Goal: Task Accomplishment & Management: Manage account settings

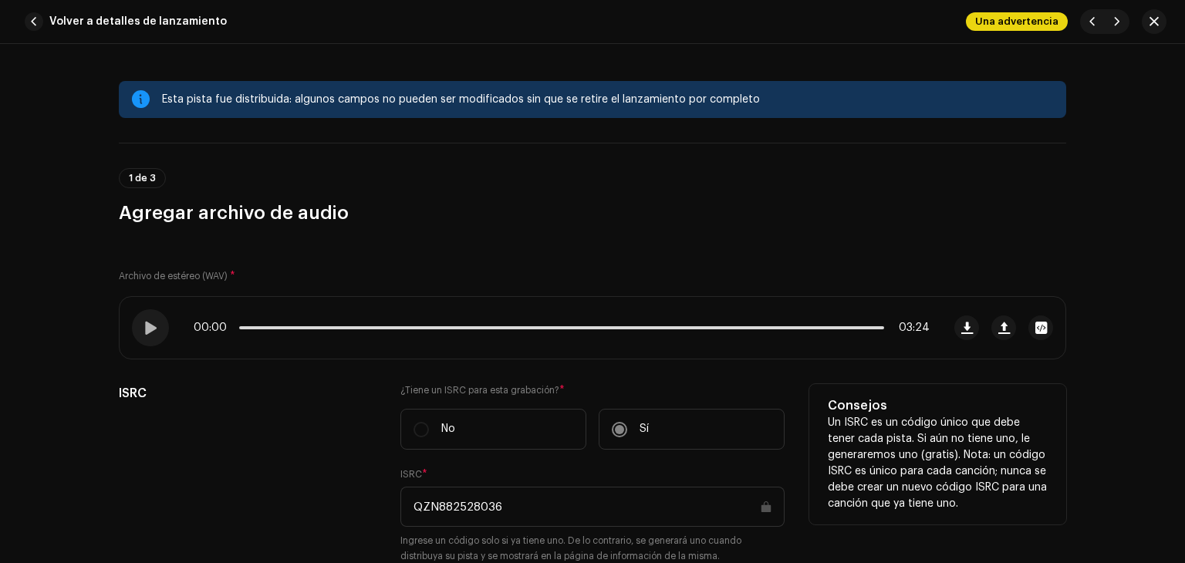
scroll to position [386, 0]
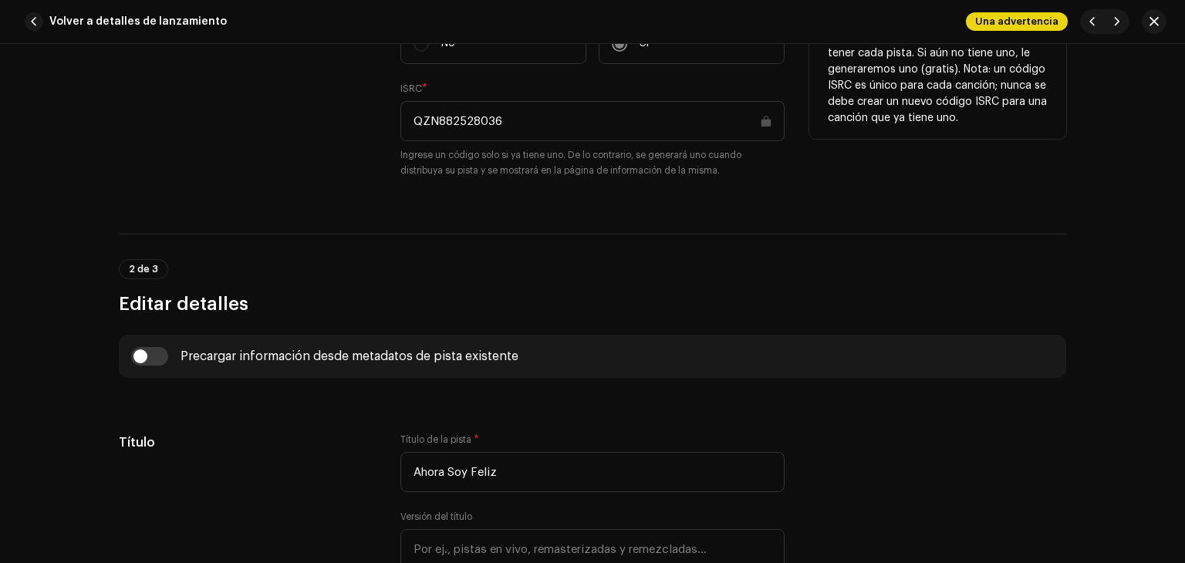
drag, startPoint x: 512, startPoint y: 100, endPoint x: 393, endPoint y: 113, distance: 120.2
click at [393, 113] on div "ISRC ¿Tiene un ISRC para esta grabación? * No Sí ISRC * QZN882528036 Ingrese un…" at bounding box center [592, 97] width 947 height 198
drag, startPoint x: 518, startPoint y: 122, endPoint x: 389, endPoint y: 124, distance: 128.8
click at [389, 124] on div "ISRC ¿Tiene un ISRC para esta grabación? * No Sí ISRC * QZN882528036 Ingrese un…" at bounding box center [592, 97] width 947 height 198
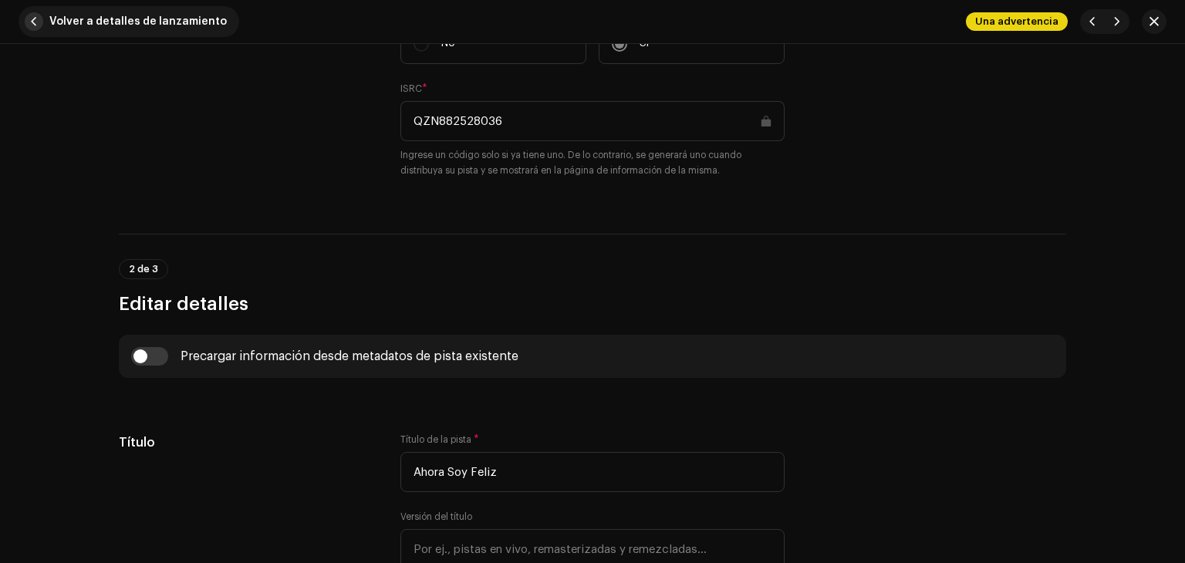
click at [197, 29] on span "Volver a detalles de lanzamiento" at bounding box center [137, 21] width 177 height 31
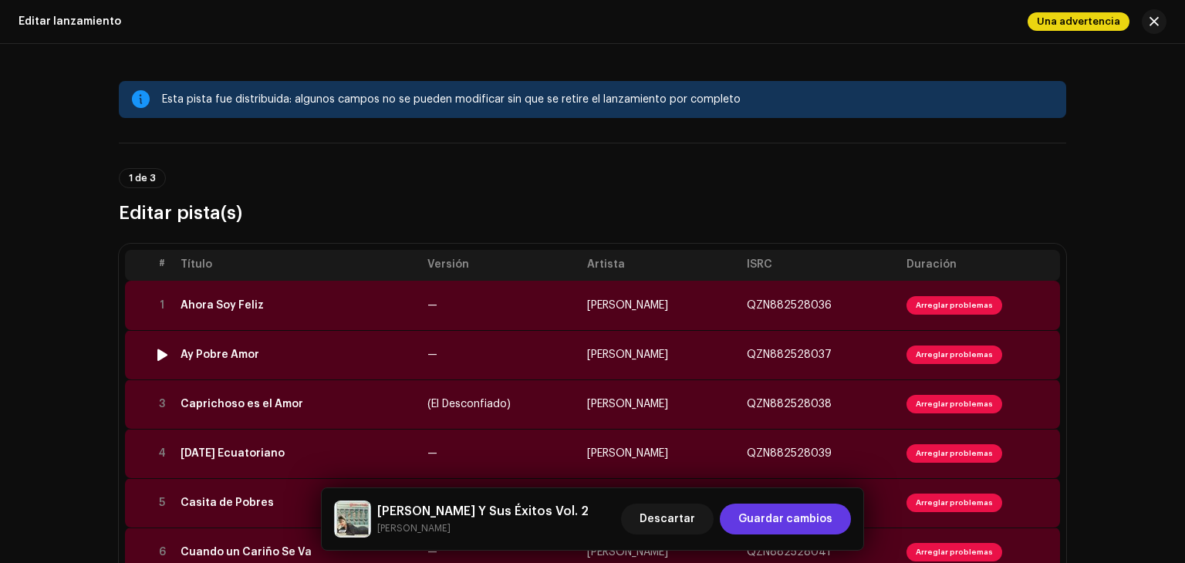
click at [295, 340] on td "Ay Pobre Amor" at bounding box center [297, 354] width 247 height 49
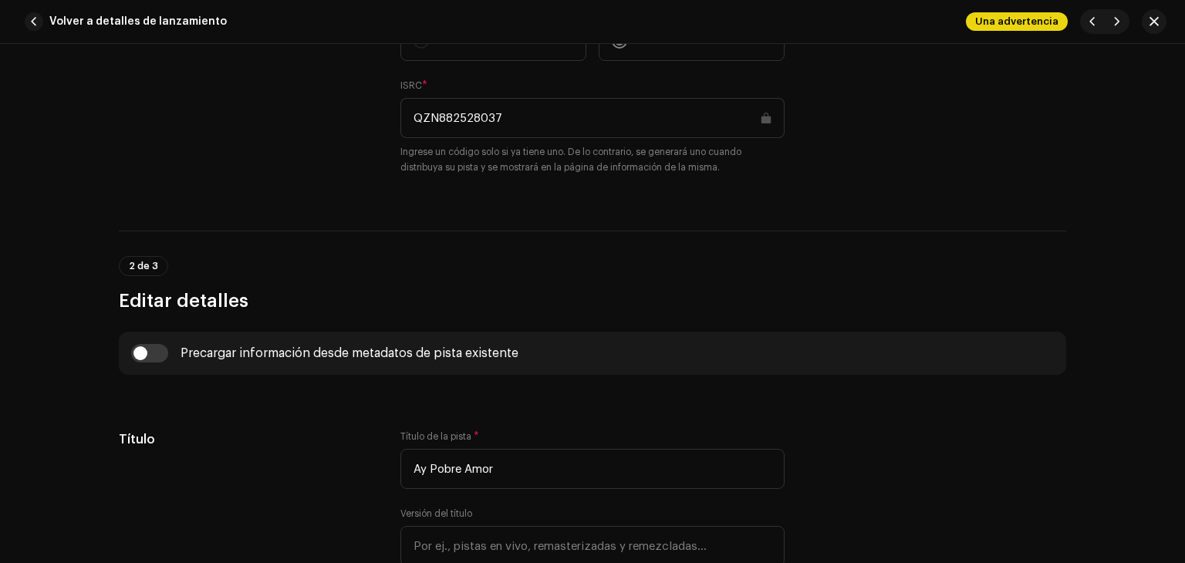
scroll to position [463, 0]
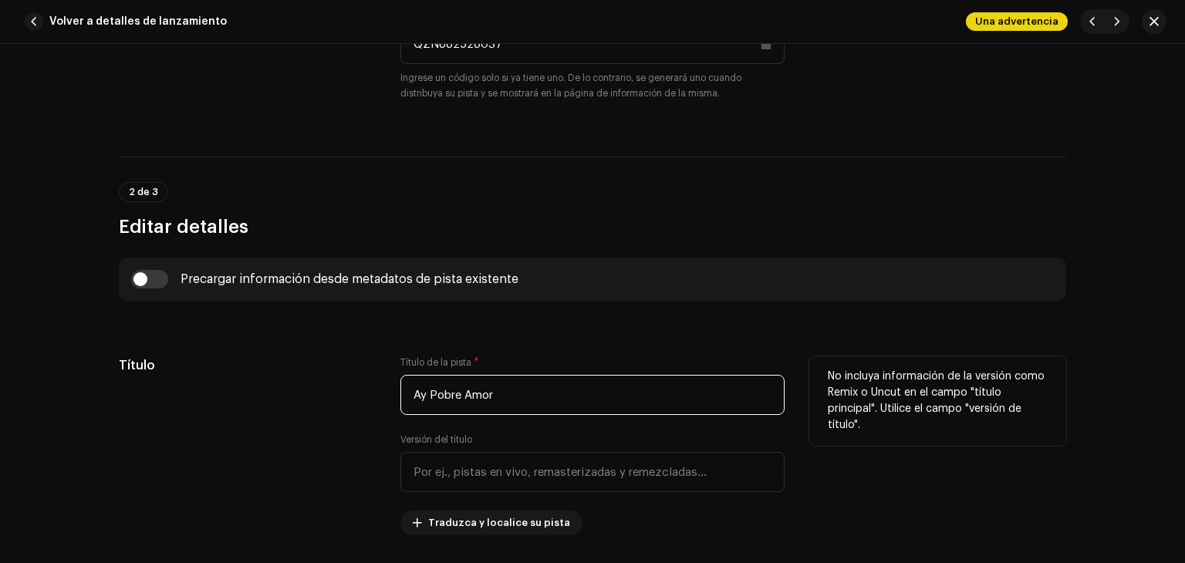
drag, startPoint x: 480, startPoint y: 406, endPoint x: 360, endPoint y: 413, distance: 119.8
click at [360, 413] on div "Título Título de la pista * Ay Pobre Amor Versión del título Traduzca y localic…" at bounding box center [592, 445] width 947 height 179
paste input "QZN882528036"
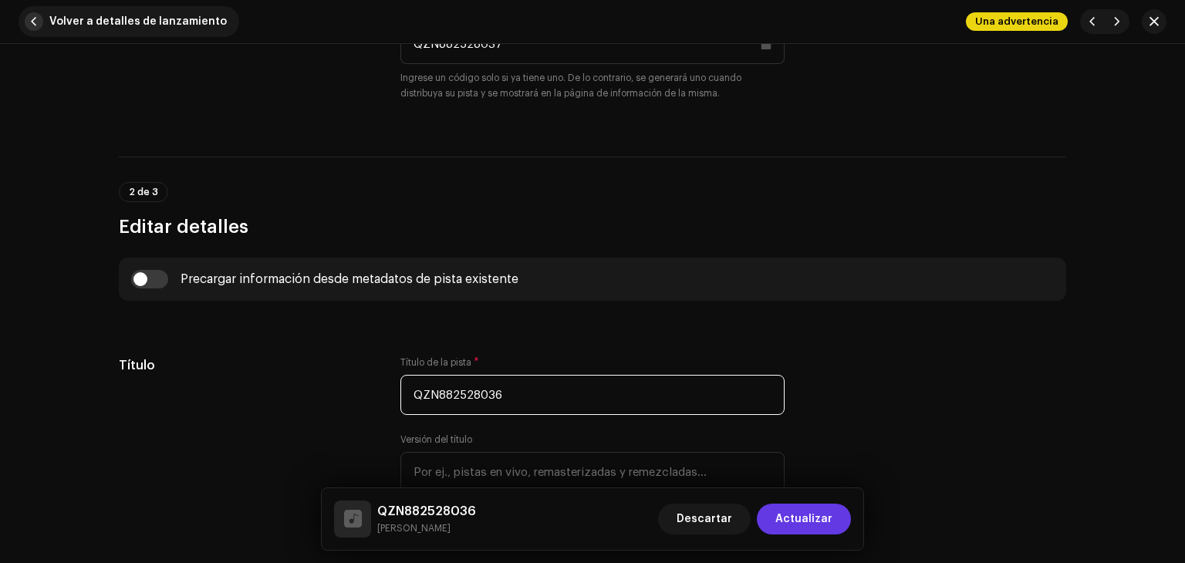
type input "QZN882528036"
click at [44, 19] on button "Volver a detalles de lanzamiento" at bounding box center [129, 21] width 221 height 31
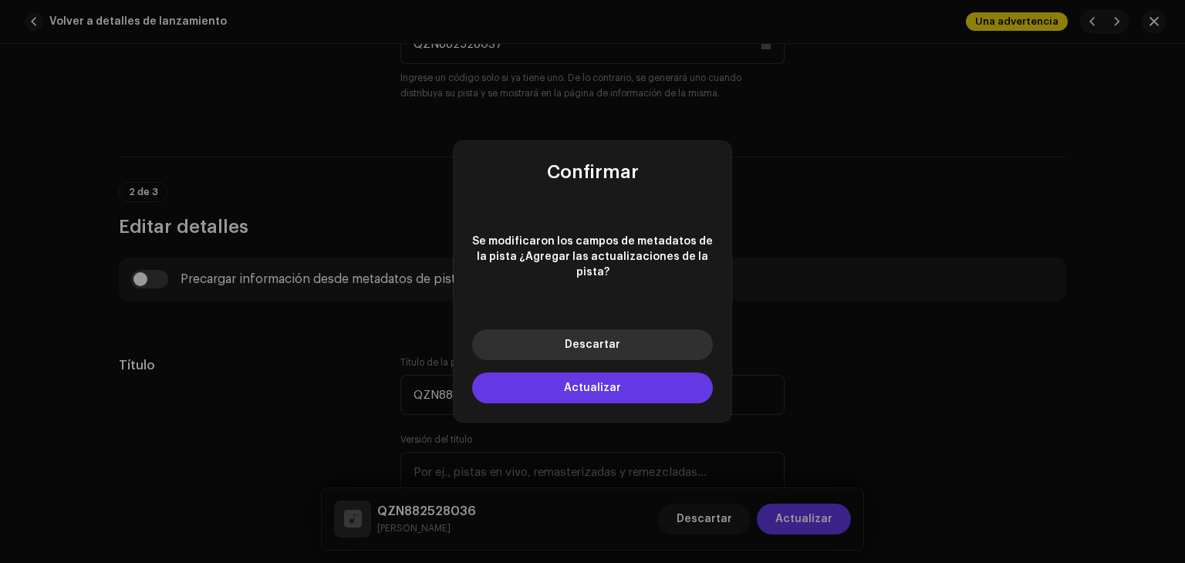
click at [506, 331] on button "Descartar" at bounding box center [592, 344] width 241 height 31
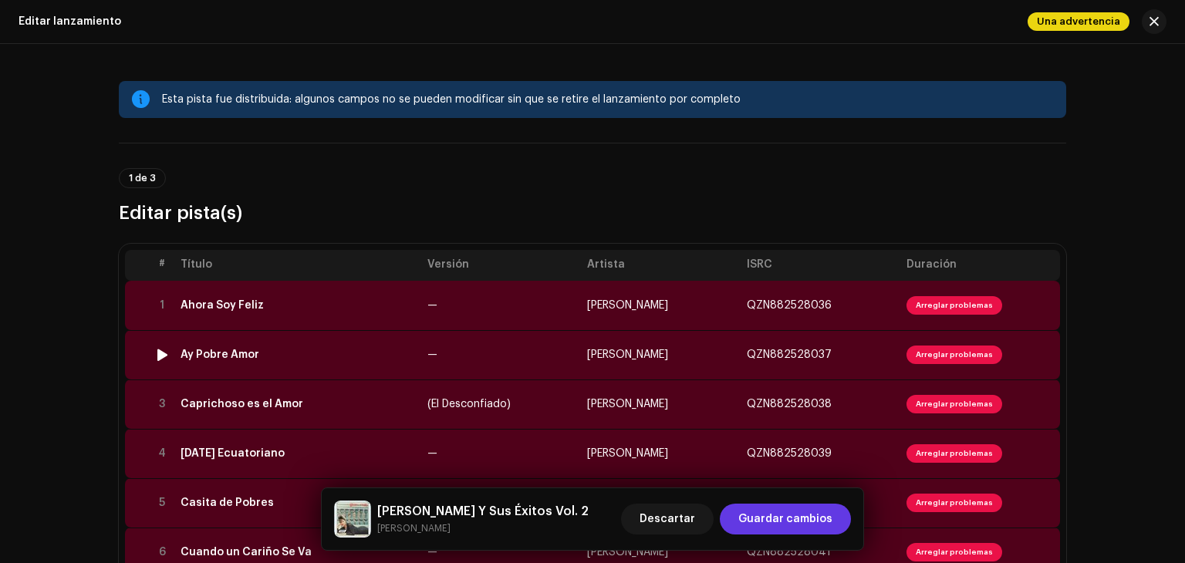
click at [284, 352] on div "Ay Pobre Amor" at bounding box center [297, 355] width 234 height 12
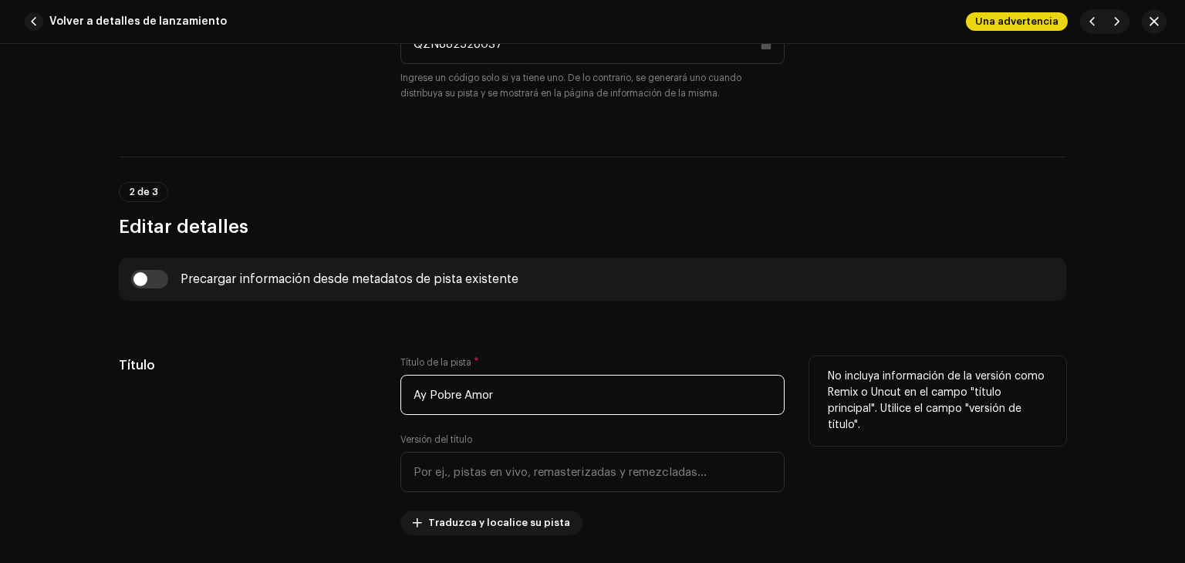
drag, startPoint x: 497, startPoint y: 383, endPoint x: 379, endPoint y: 403, distance: 120.3
click at [379, 403] on div "Título Título de la pista * Ay Pobre Amor Versión del título Traduzca y localic…" at bounding box center [592, 445] width 947 height 179
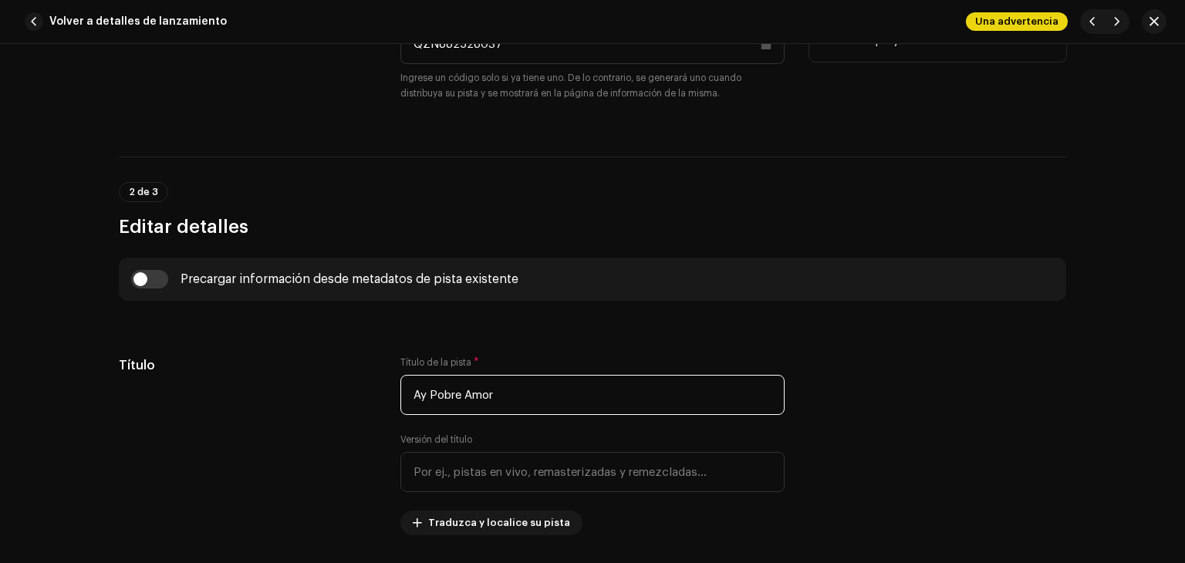
scroll to position [386, 0]
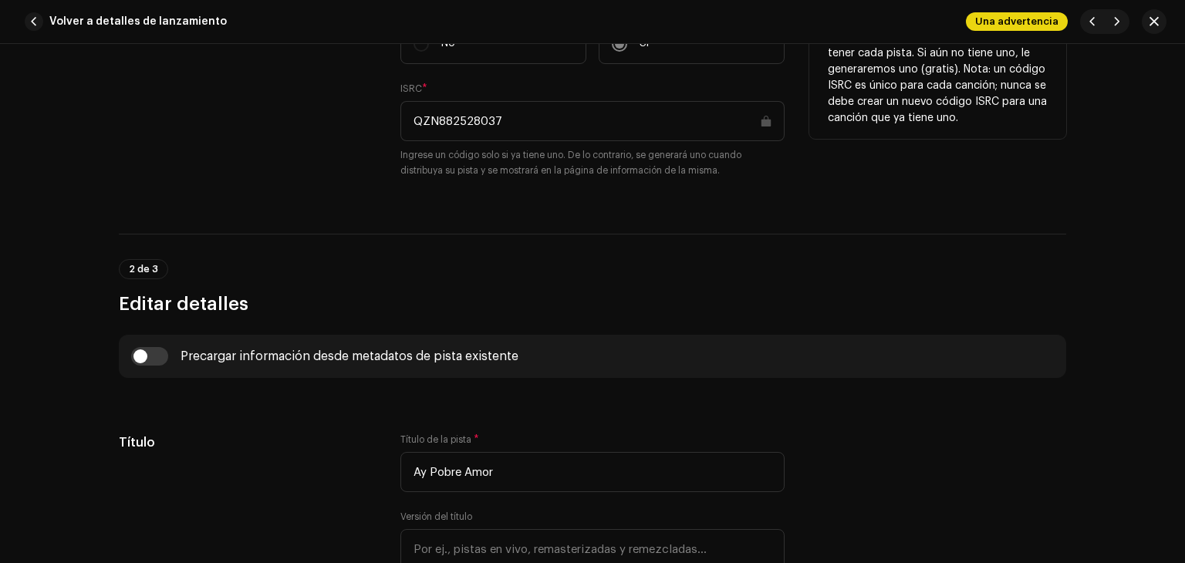
drag, startPoint x: 508, startPoint y: 121, endPoint x: 385, endPoint y: 116, distance: 123.5
click at [385, 116] on div "ISRC ¿Tiene un ISRC para esta grabación? * No Sí ISRC * QZN882528037 Ingrese un…" at bounding box center [592, 97] width 947 height 198
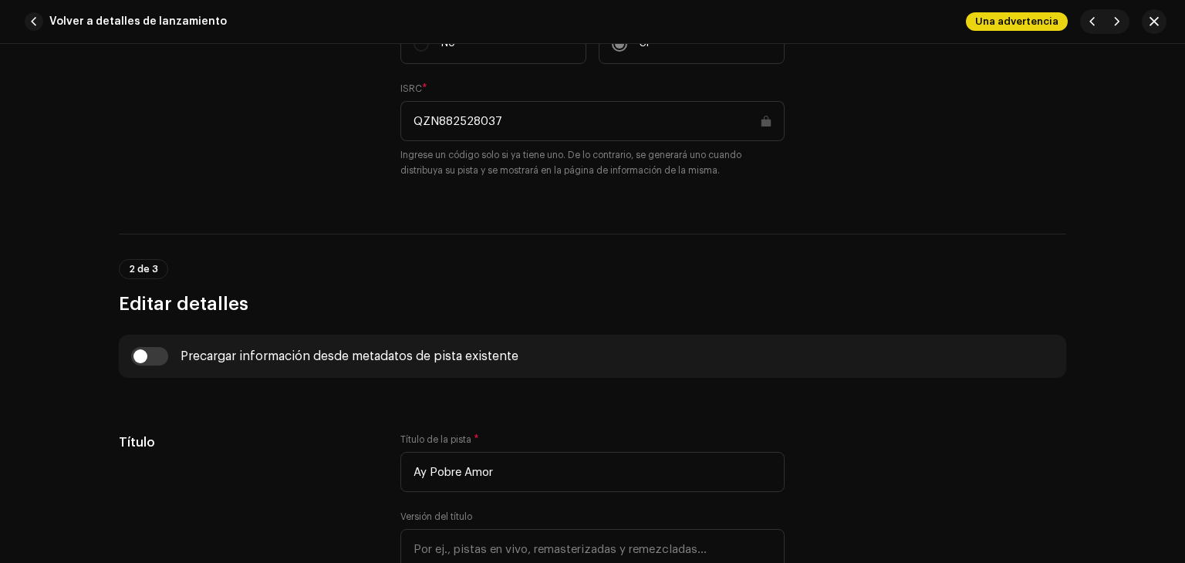
click at [185, 25] on span "Volver a detalles de lanzamiento" at bounding box center [137, 21] width 177 height 31
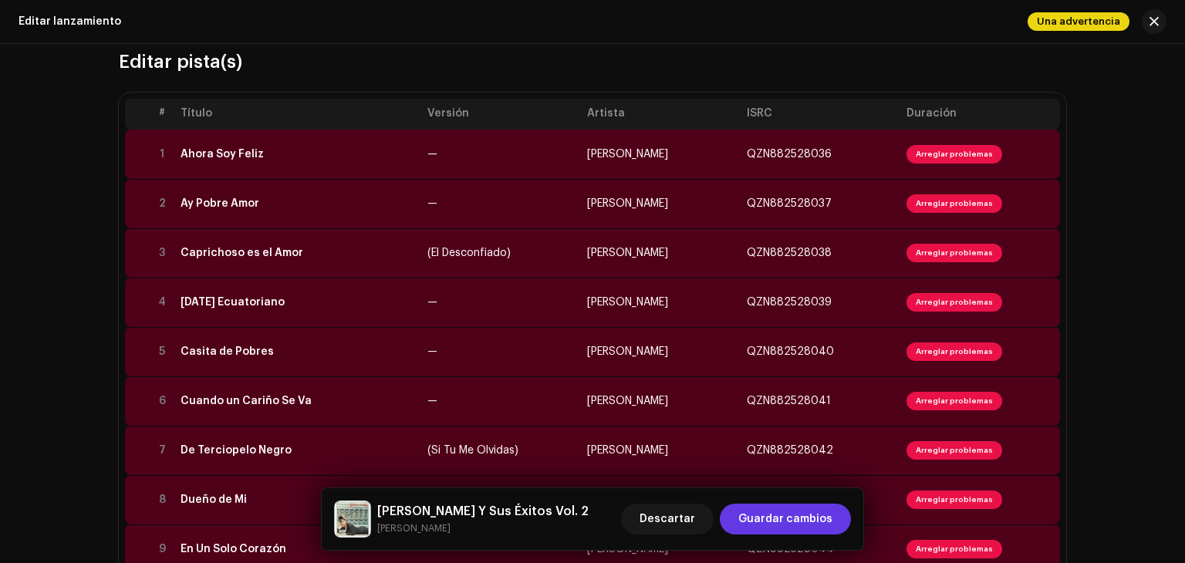
scroll to position [154, 0]
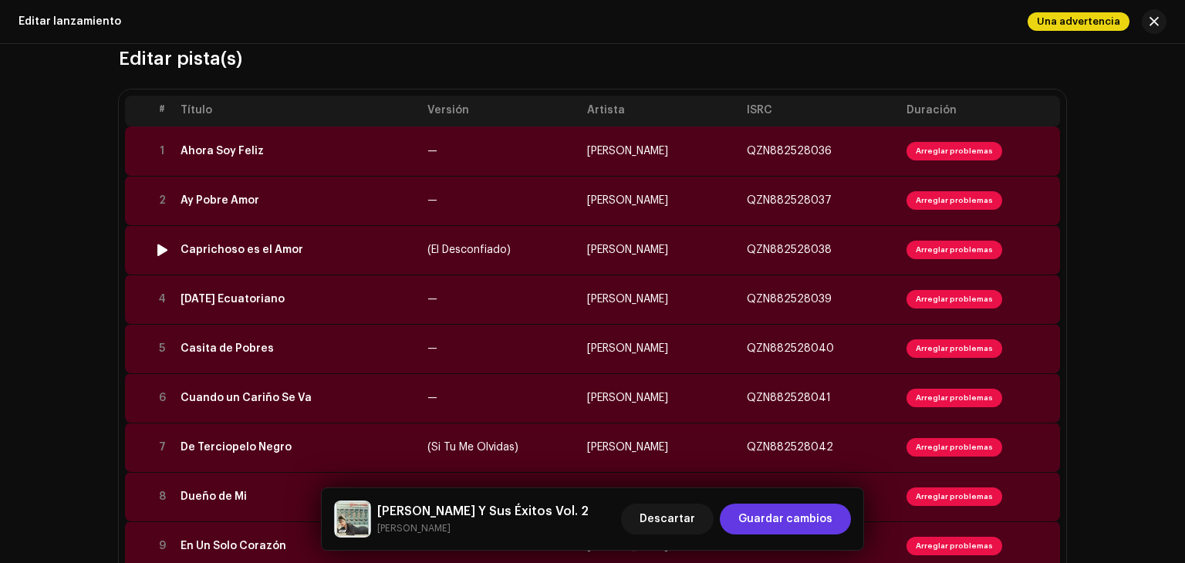
click at [359, 250] on div "Caprichoso es el Amor" at bounding box center [297, 250] width 234 height 12
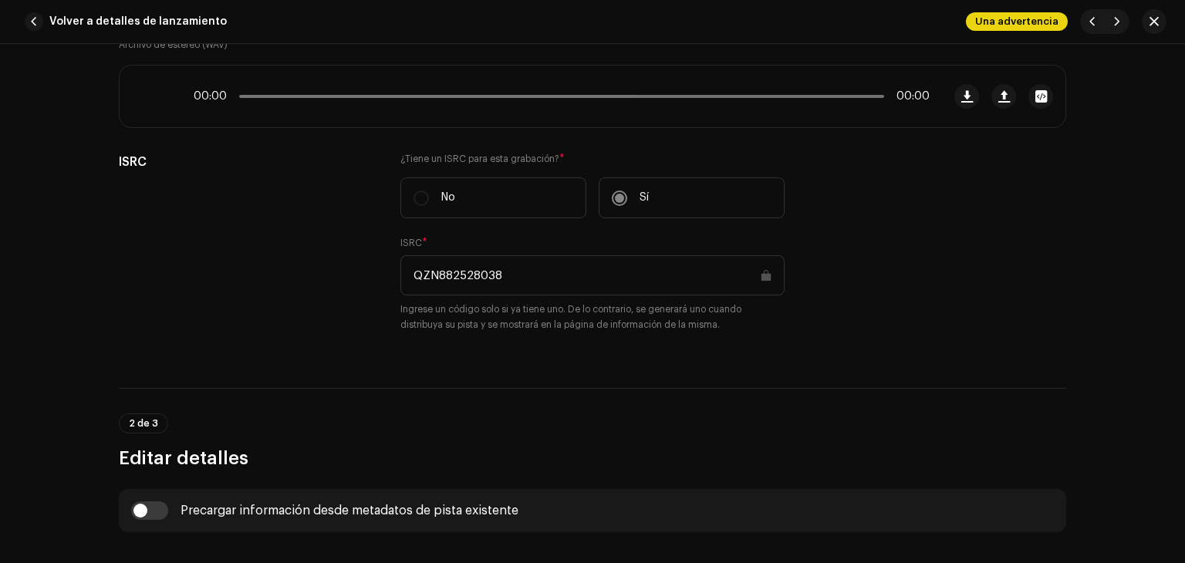
scroll to position [463, 0]
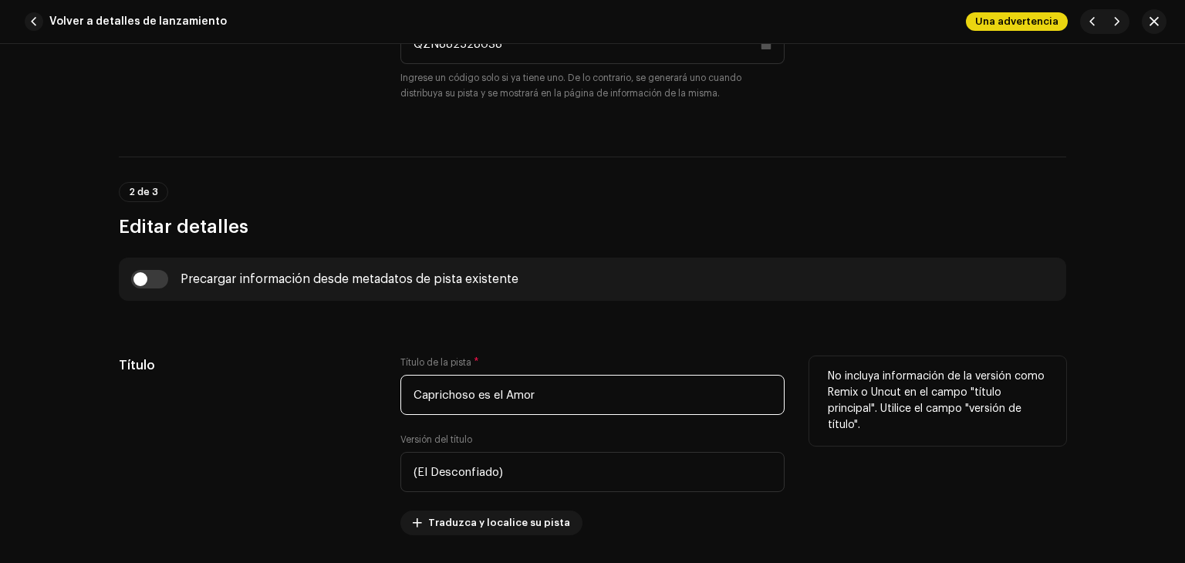
drag, startPoint x: 562, startPoint y: 410, endPoint x: 397, endPoint y: 398, distance: 164.7
click at [400, 398] on input "Caprichoso es el Amor" at bounding box center [592, 395] width 384 height 40
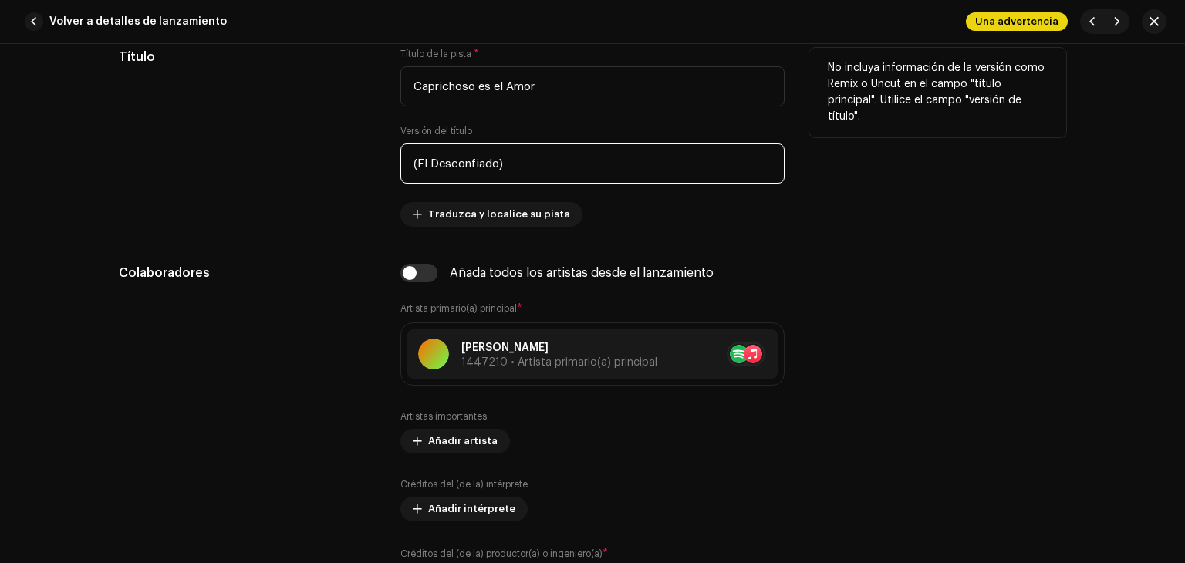
drag, startPoint x: 517, startPoint y: 177, endPoint x: 390, endPoint y: 170, distance: 127.4
click at [390, 170] on div "Título Título de la pista * Caprichoso es el Amor Versión del título (El Descon…" at bounding box center [592, 137] width 947 height 179
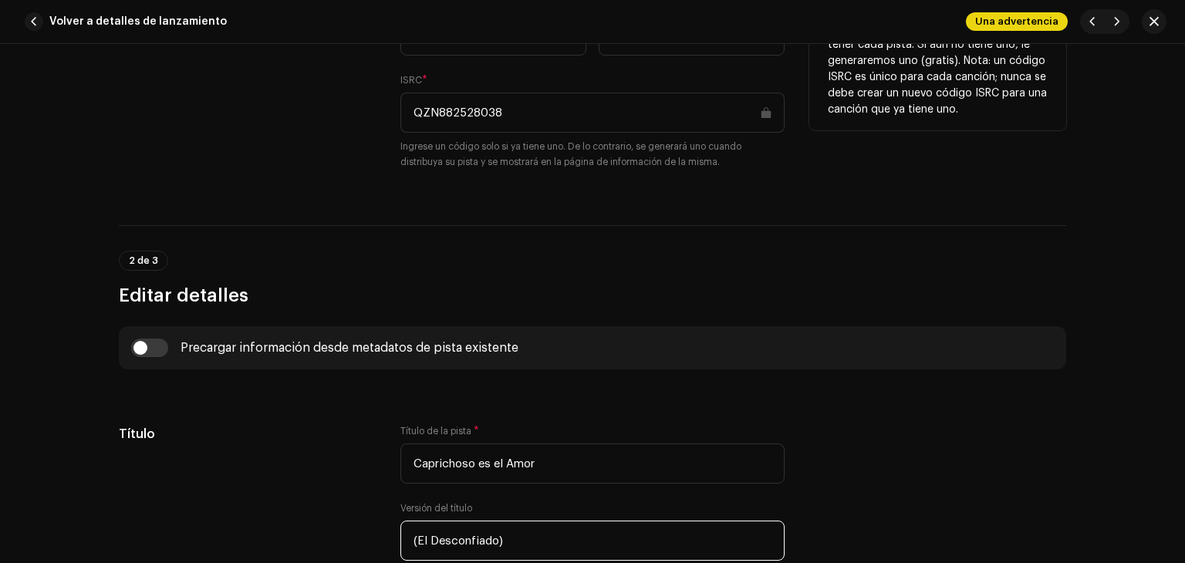
scroll to position [386, 0]
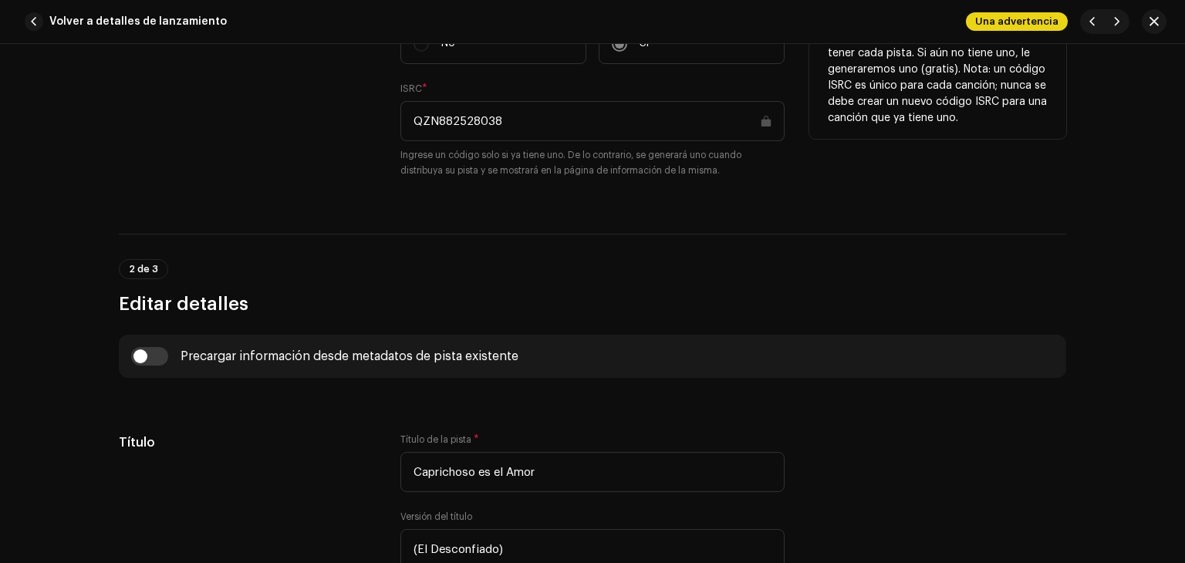
drag, startPoint x: 518, startPoint y: 140, endPoint x: 379, endPoint y: 133, distance: 139.8
click at [379, 133] on div "ISRC ¿Tiene un ISRC para esta grabación? * No Sí ISRC * QZN882528038 Ingrese un…" at bounding box center [592, 97] width 947 height 198
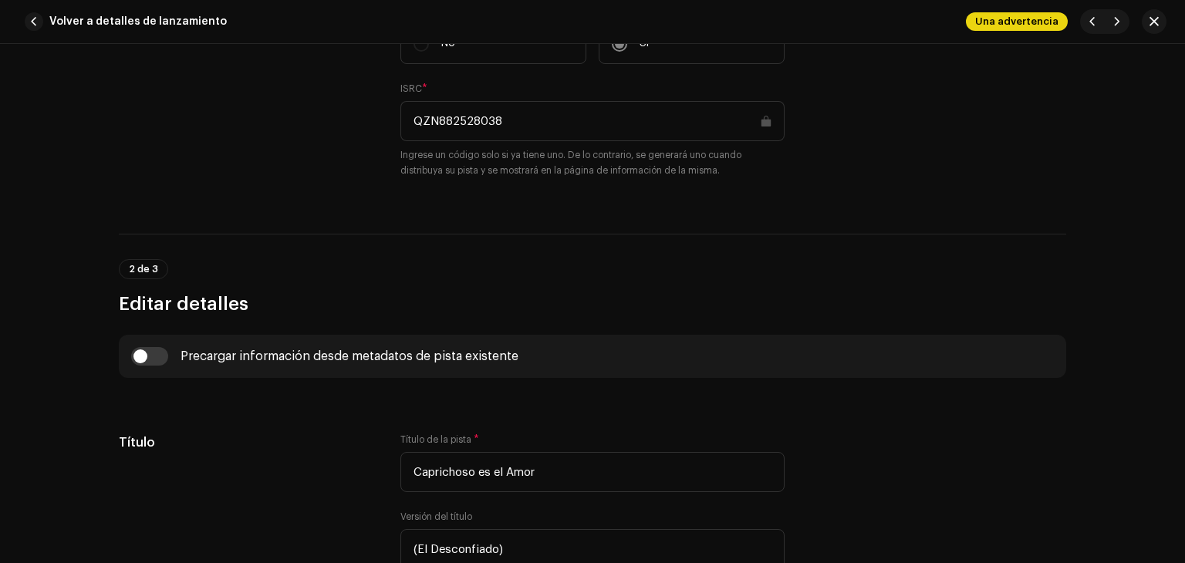
click at [165, 29] on span "Volver a detalles de lanzamiento" at bounding box center [137, 21] width 177 height 31
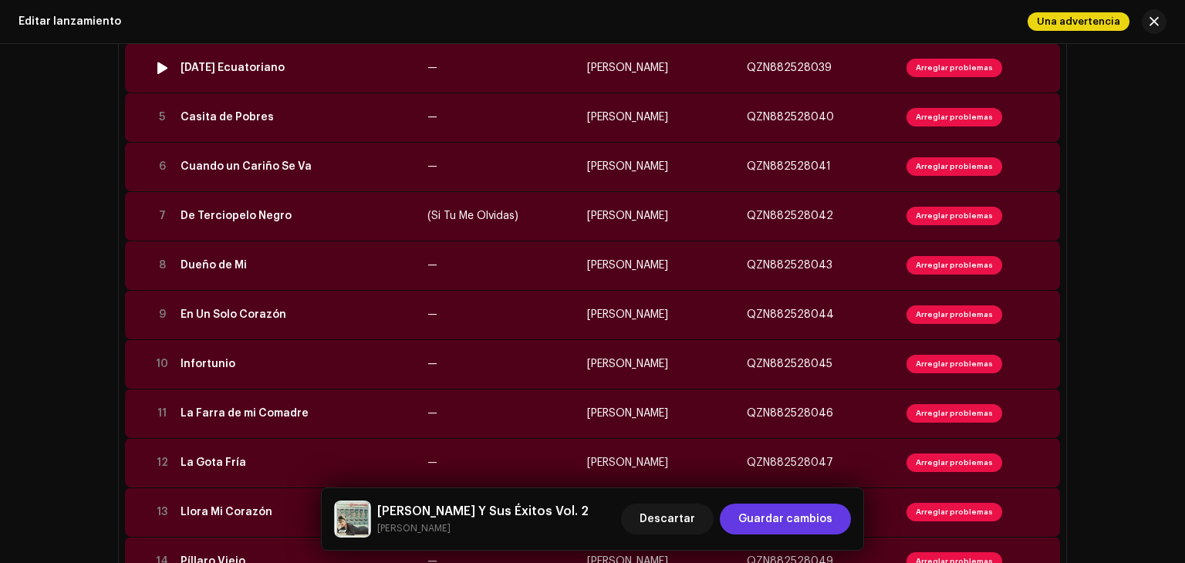
click at [292, 81] on td "[DATE] Ecuatoriano" at bounding box center [297, 67] width 247 height 49
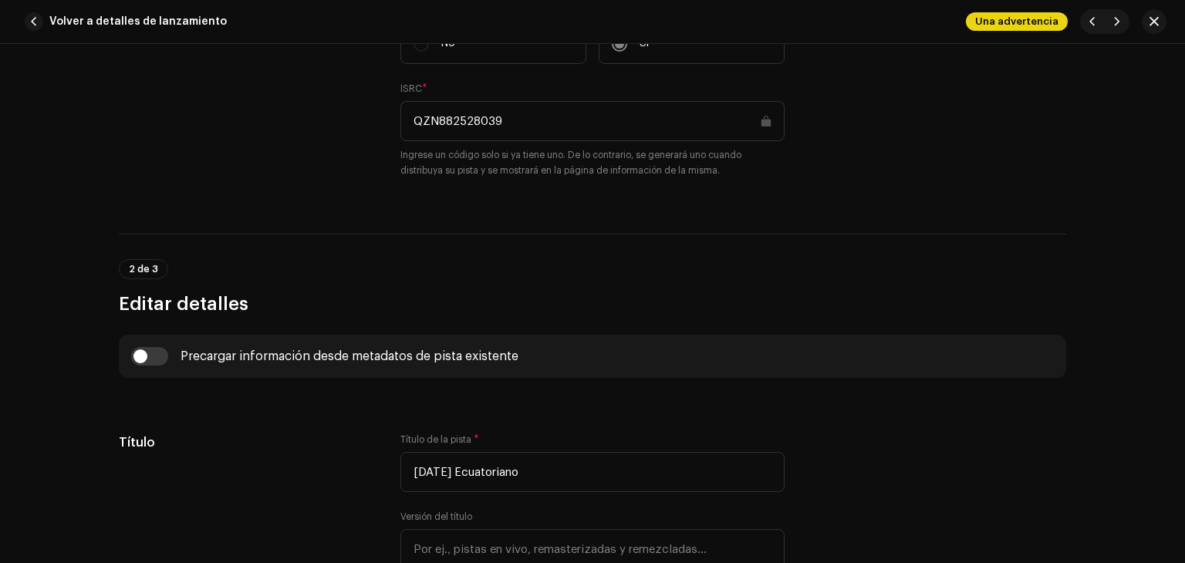
scroll to position [463, 0]
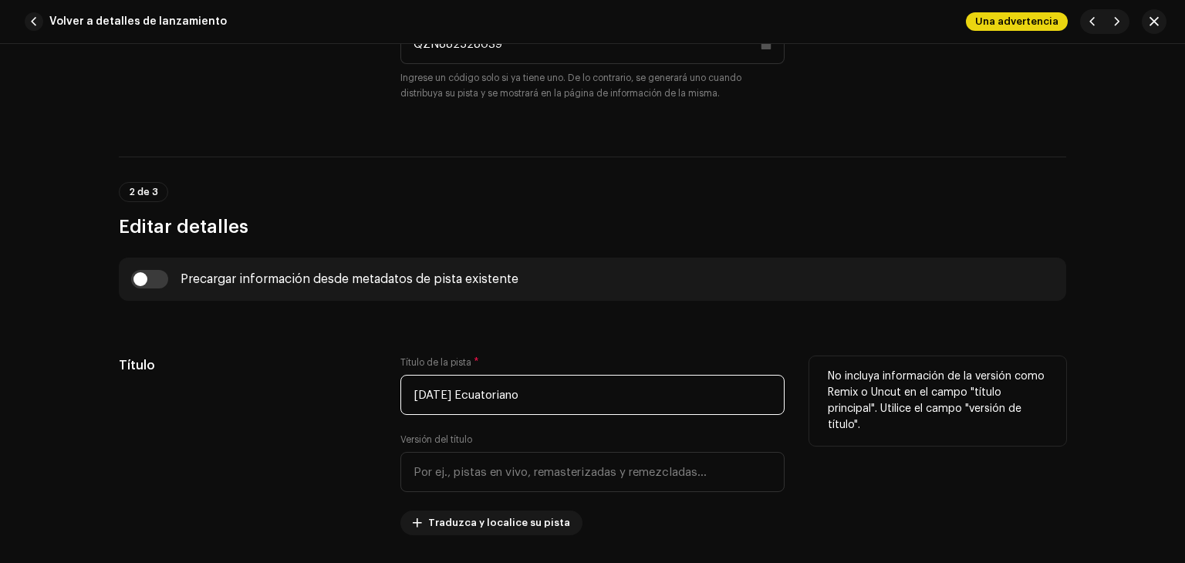
drag, startPoint x: 571, startPoint y: 376, endPoint x: 421, endPoint y: 386, distance: 149.9
click at [421, 386] on input "[DATE] Ecuatoriano" at bounding box center [592, 395] width 384 height 40
drag, startPoint x: 403, startPoint y: 398, endPoint x: 561, endPoint y: 396, distance: 157.4
click at [561, 396] on input "[DATE] Ecuatoriano" at bounding box center [592, 395] width 384 height 40
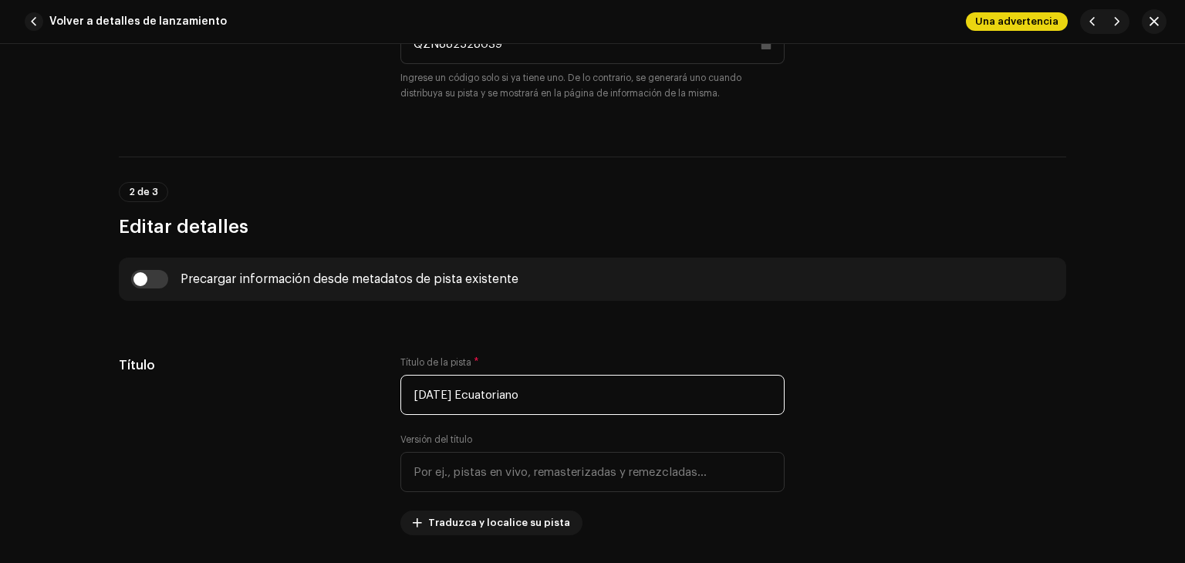
scroll to position [309, 0]
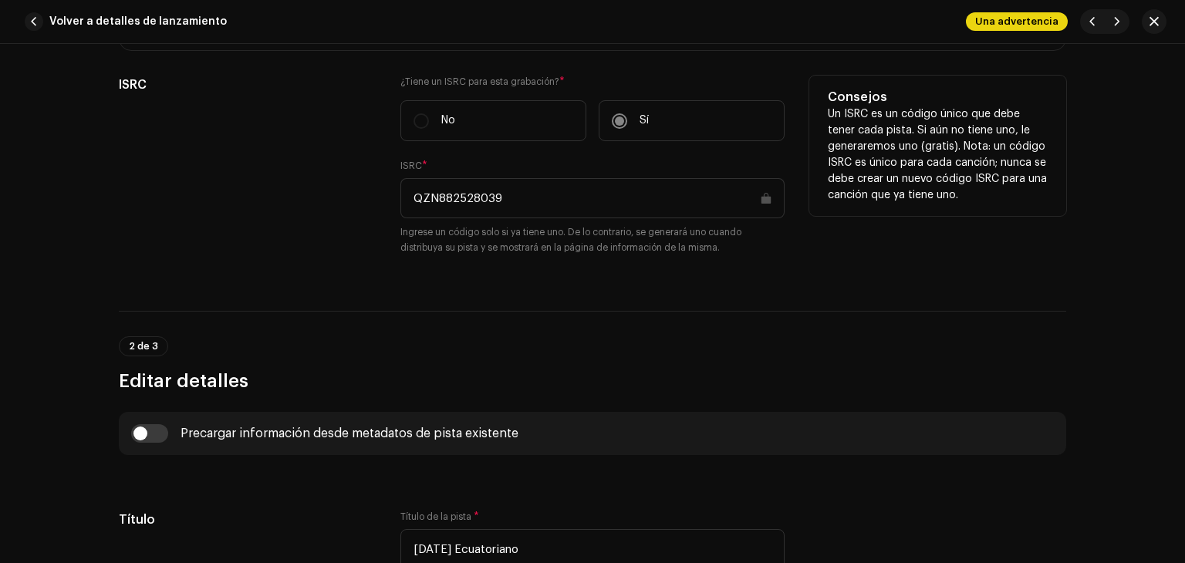
drag, startPoint x: 514, startPoint y: 213, endPoint x: 422, endPoint y: 217, distance: 92.6
click at [422, 217] on input "QZN882528039" at bounding box center [592, 198] width 384 height 40
drag, startPoint x: 401, startPoint y: 205, endPoint x: 494, endPoint y: 204, distance: 92.6
click at [494, 204] on input "QZN882528039" at bounding box center [592, 198] width 384 height 40
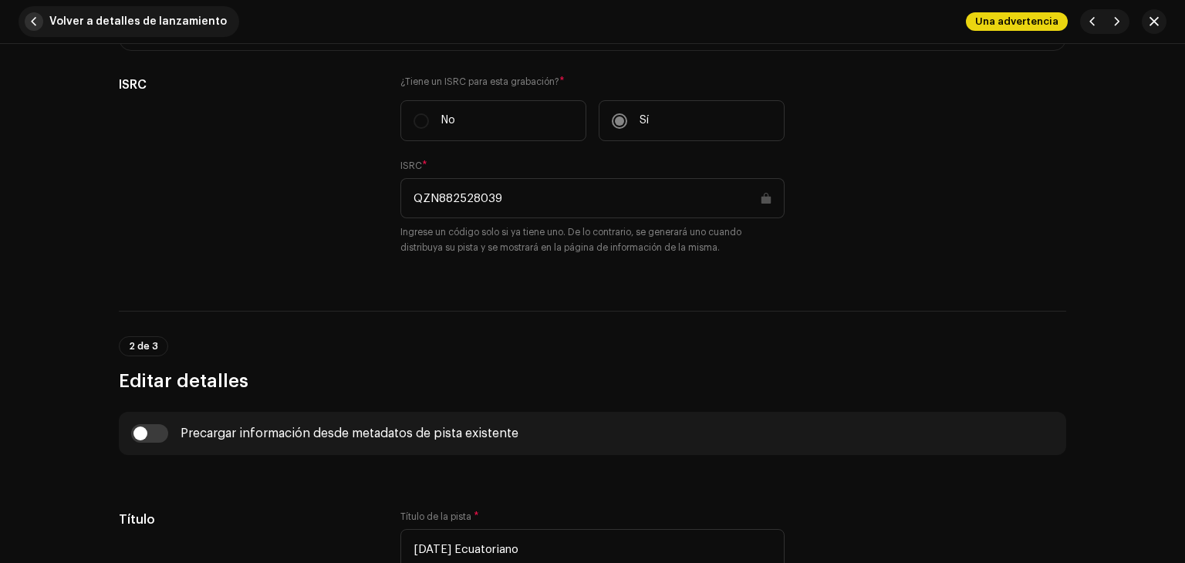
click at [185, 18] on span "Volver a detalles de lanzamiento" at bounding box center [137, 21] width 177 height 31
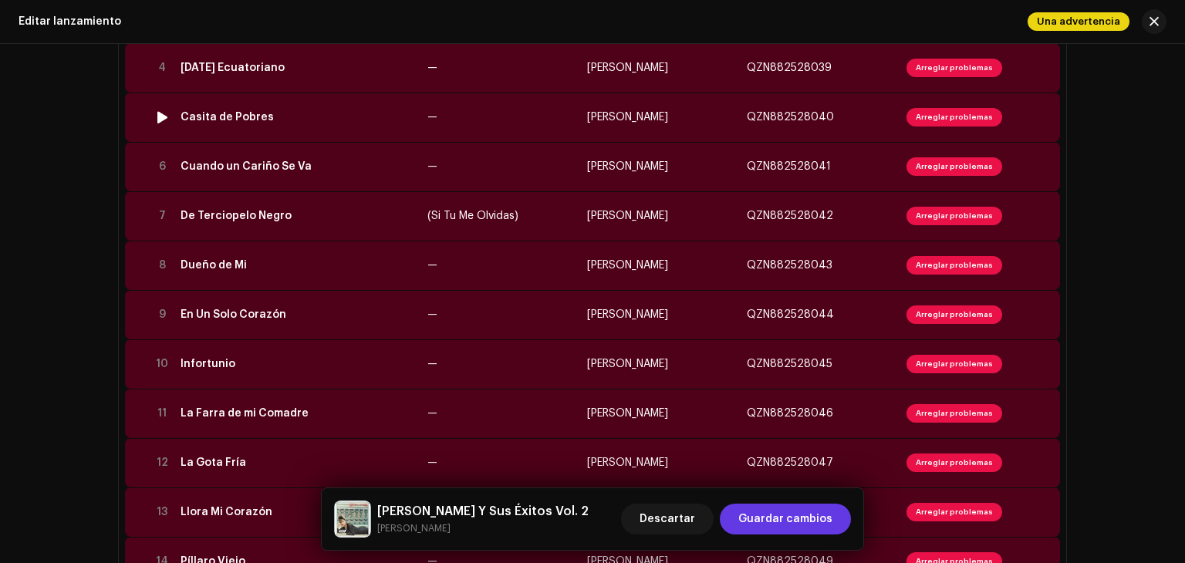
click at [306, 134] on td "Casita de Pobres" at bounding box center [297, 117] width 247 height 49
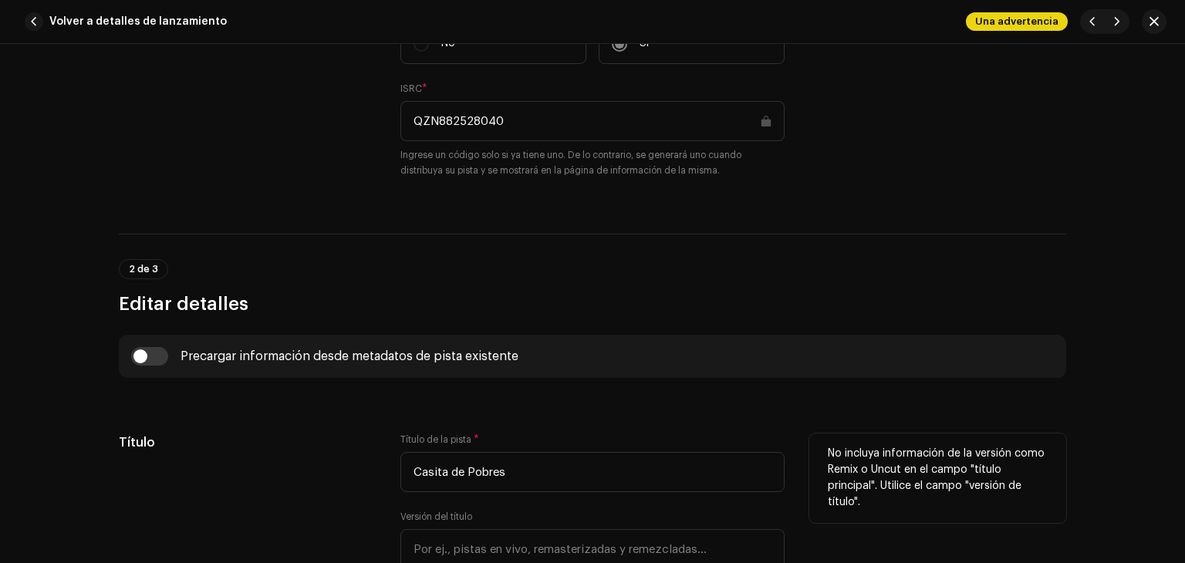
scroll to position [617, 0]
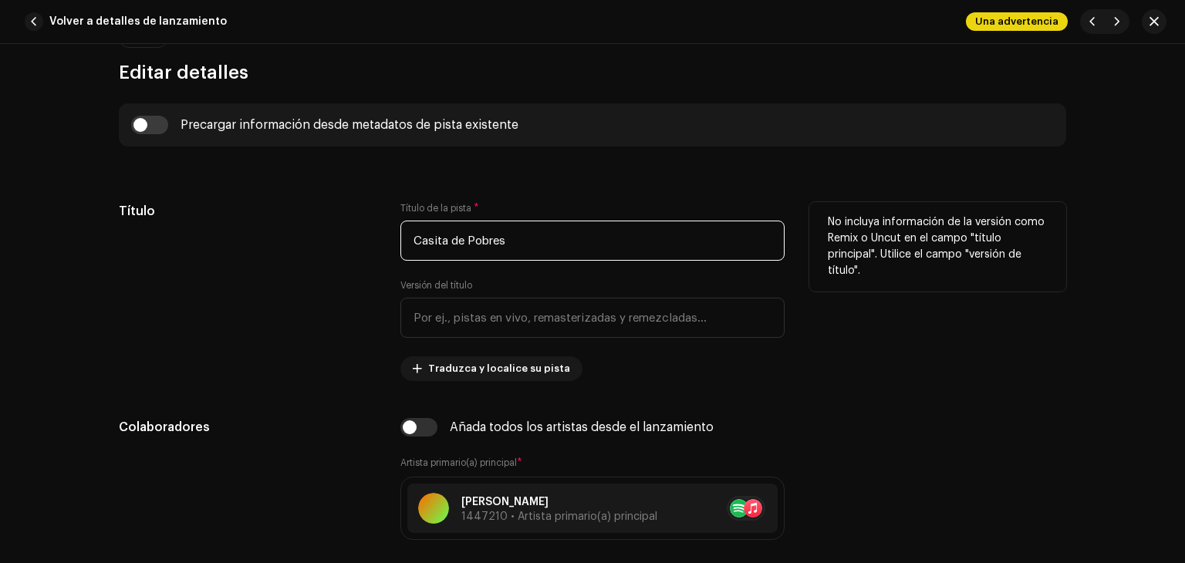
drag, startPoint x: 508, startPoint y: 248, endPoint x: 398, endPoint y: 265, distance: 110.8
click at [400, 265] on div "Título de la pista * Casita de Pobres Versión del título Traduzca y localice su…" at bounding box center [592, 291] width 384 height 179
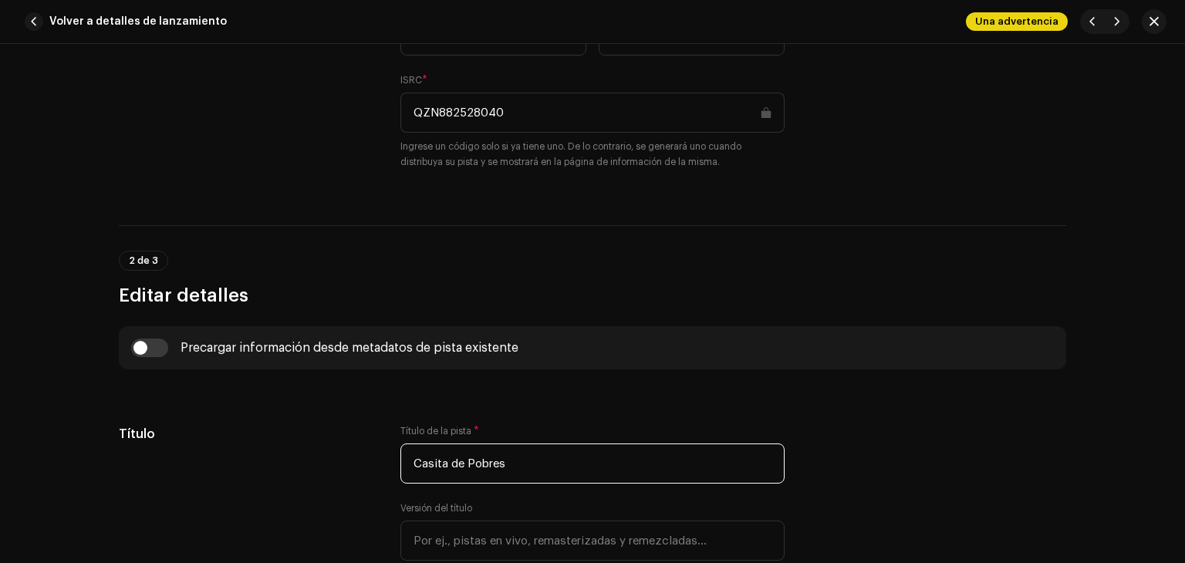
scroll to position [386, 0]
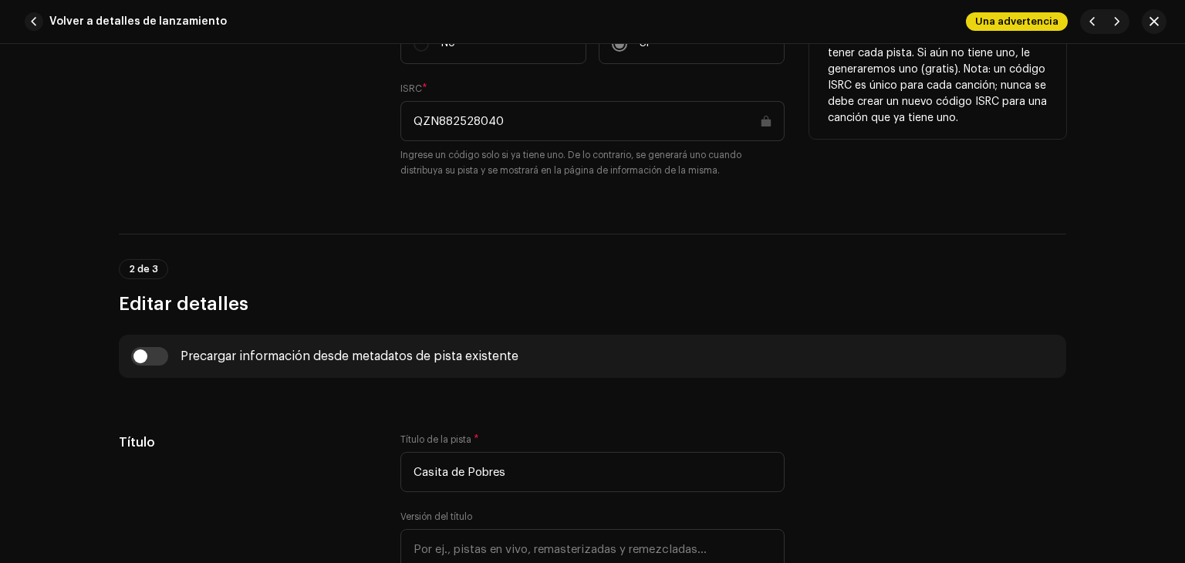
drag, startPoint x: 523, startPoint y: 125, endPoint x: 440, endPoint y: 127, distance: 83.3
click at [386, 127] on div "ISRC ¿Tiene un ISRC para esta grabación? * No Sí ISRC * QZN882528040 Ingrese un…" at bounding box center [592, 97] width 947 height 198
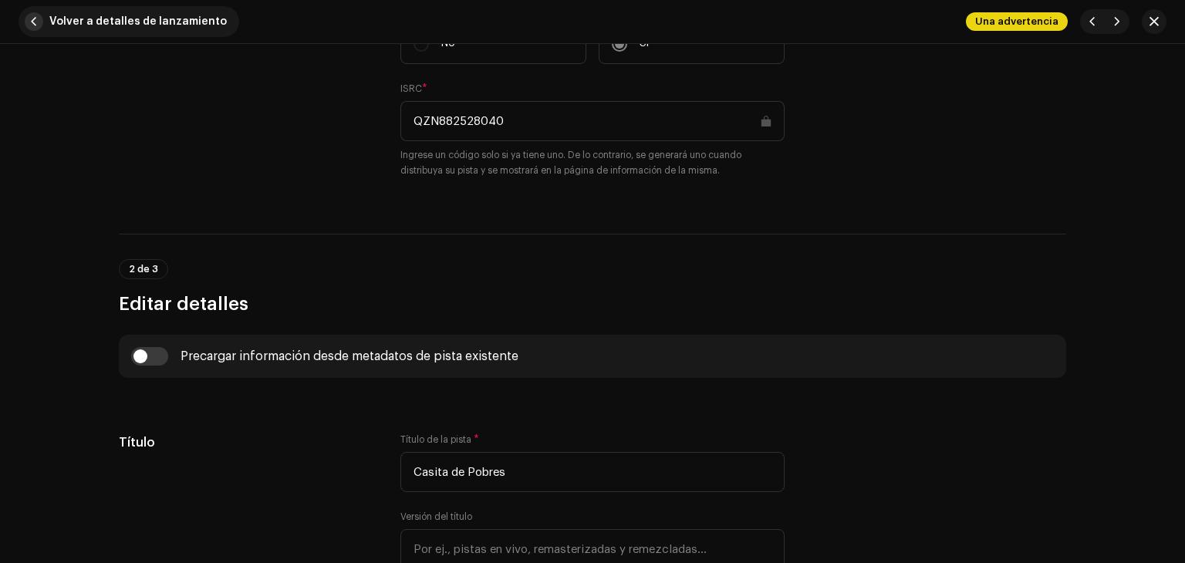
click at [185, 34] on span "Volver a detalles de lanzamiento" at bounding box center [137, 21] width 177 height 31
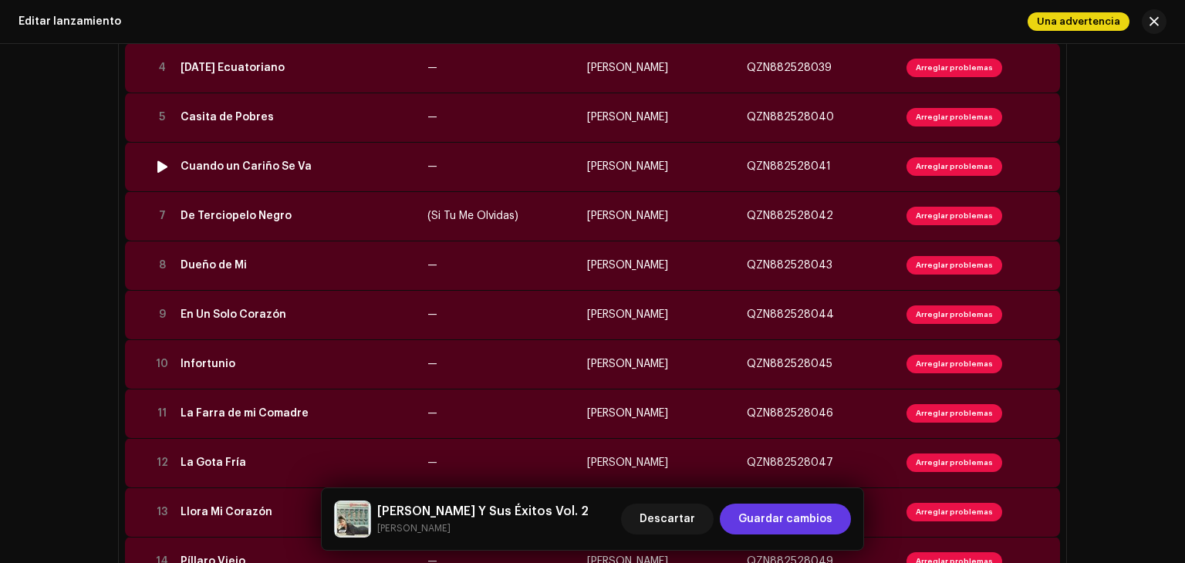
click at [268, 162] on div "Cuando un Cariño Se Va" at bounding box center [245, 166] width 131 height 12
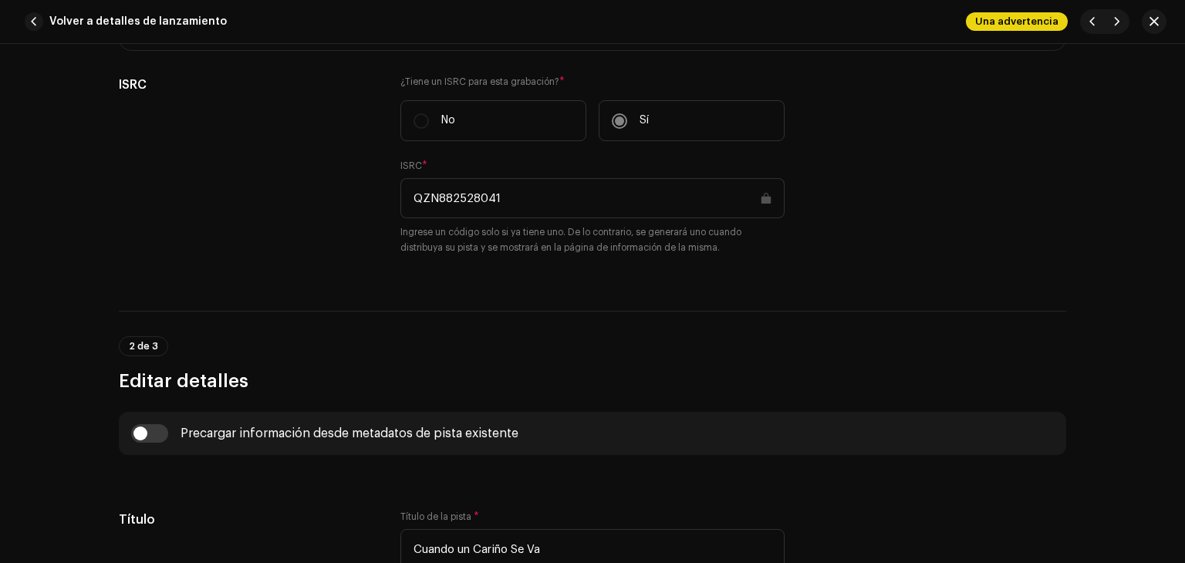
scroll to position [463, 0]
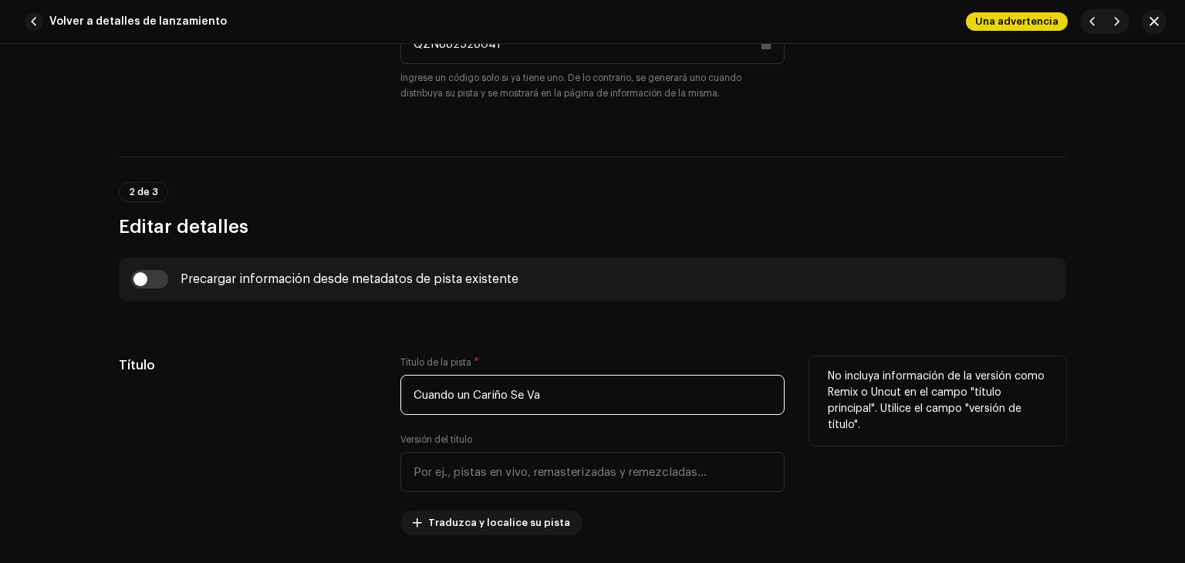
drag, startPoint x: 602, startPoint y: 406, endPoint x: 361, endPoint y: 411, distance: 241.5
click at [361, 411] on div "Título Título de la pista * Cuando un Cariño Se Va Versión del título Traduzca …" at bounding box center [592, 445] width 947 height 179
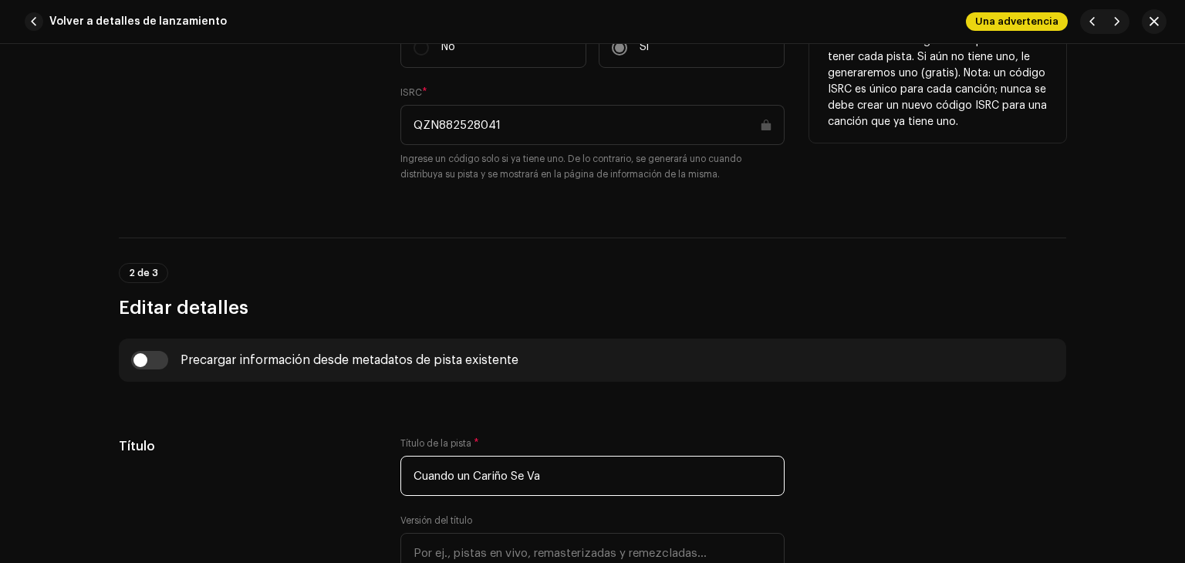
scroll to position [309, 0]
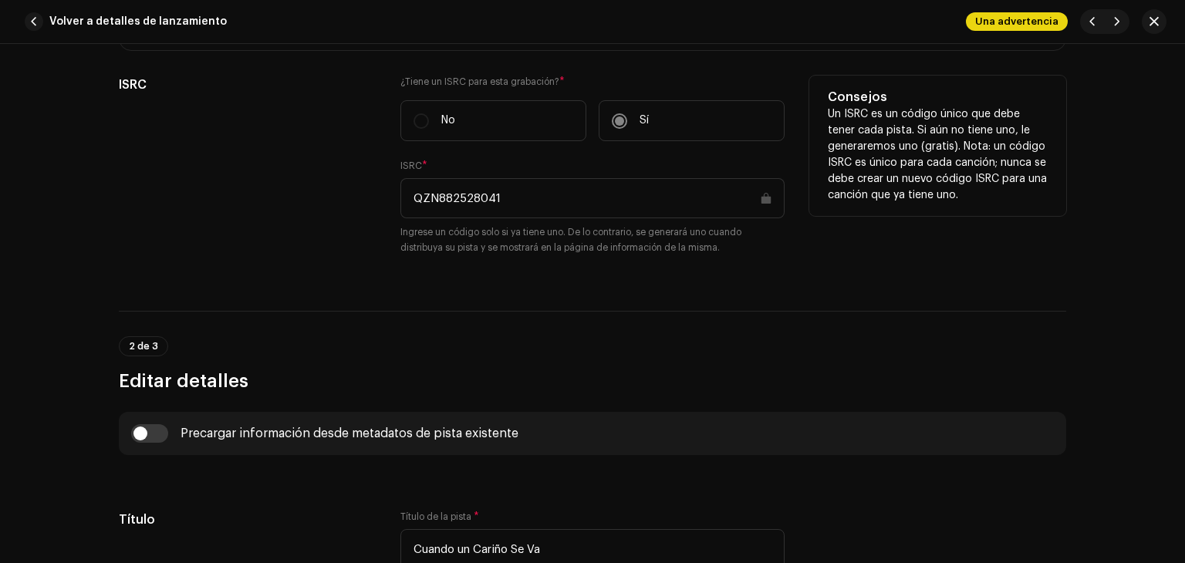
drag, startPoint x: 543, startPoint y: 183, endPoint x: 395, endPoint y: 206, distance: 149.9
click at [395, 206] on div "ISRC ¿Tiene un ISRC para esta grabación? * No Sí ISRC * QZN882528041 Ingrese un…" at bounding box center [592, 175] width 947 height 198
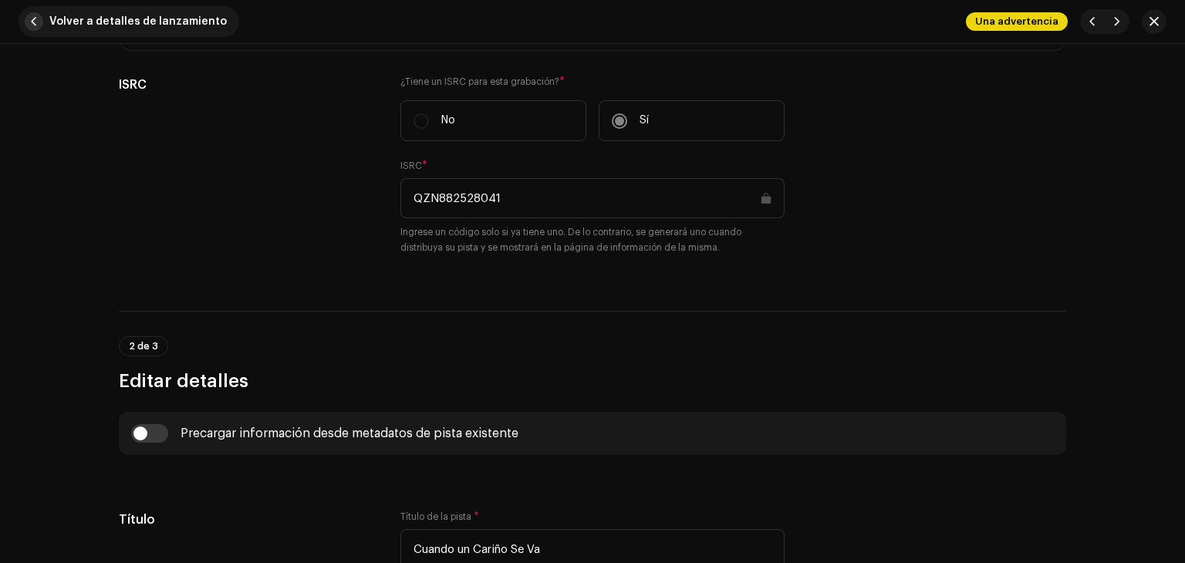
click at [150, 16] on span "Volver a detalles de lanzamiento" at bounding box center [137, 21] width 177 height 31
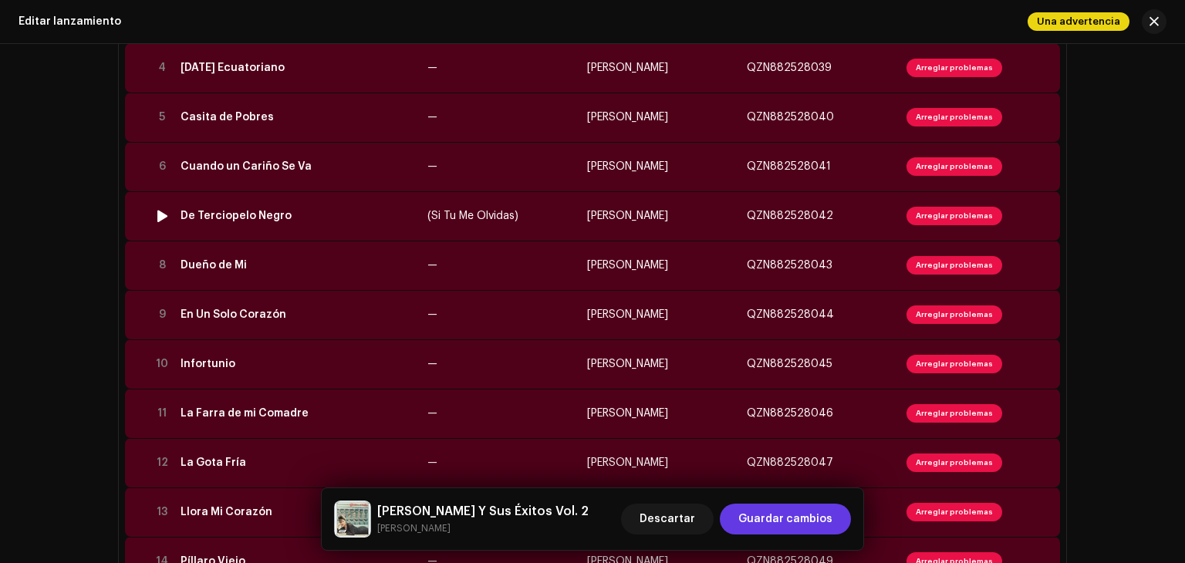
click at [322, 222] on td "De Terciopelo Negro" at bounding box center [297, 215] width 247 height 49
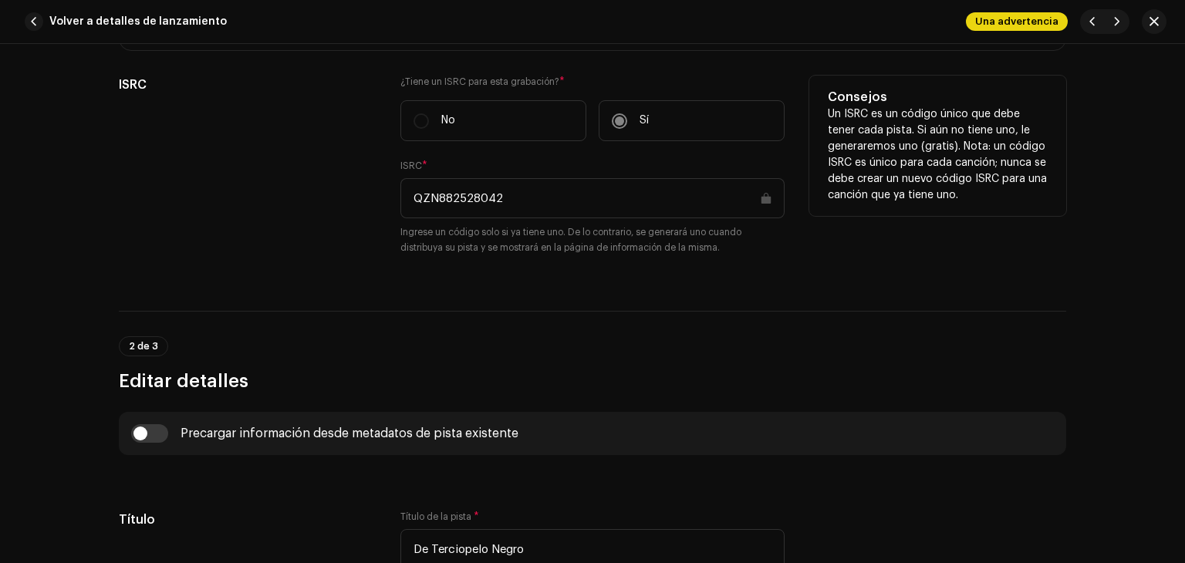
drag, startPoint x: 520, startPoint y: 198, endPoint x: 357, endPoint y: 211, distance: 163.2
click at [352, 209] on div "ISRC ¿Tiene un ISRC para esta grabación? * No Sí ISRC * QZN882528042 Ingrese un…" at bounding box center [592, 175] width 947 height 198
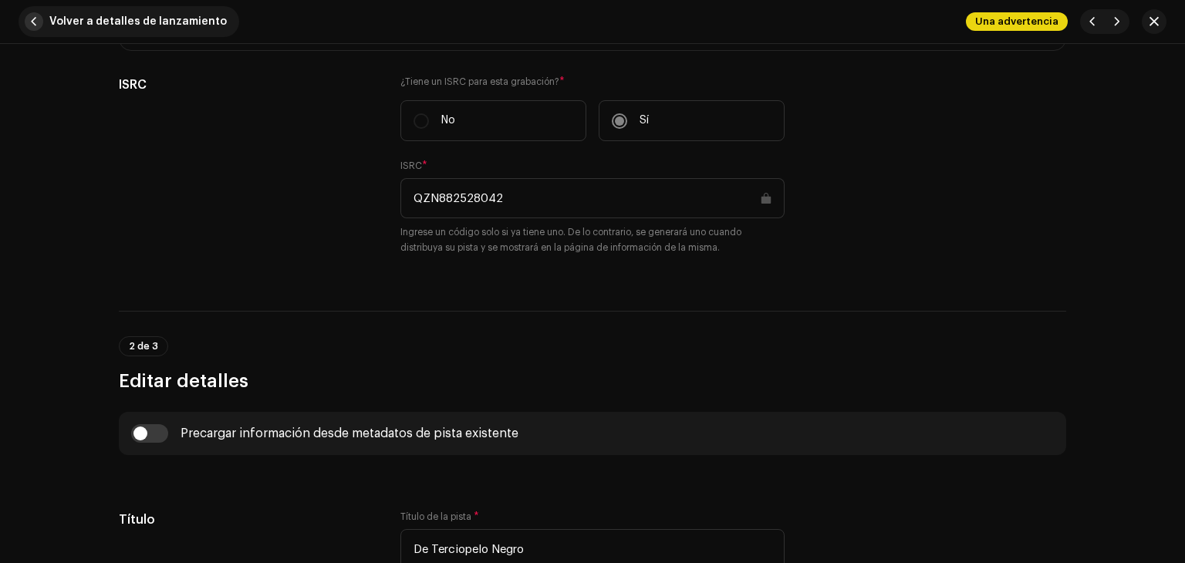
click at [182, 20] on span "Volver a detalles de lanzamiento" at bounding box center [137, 21] width 177 height 31
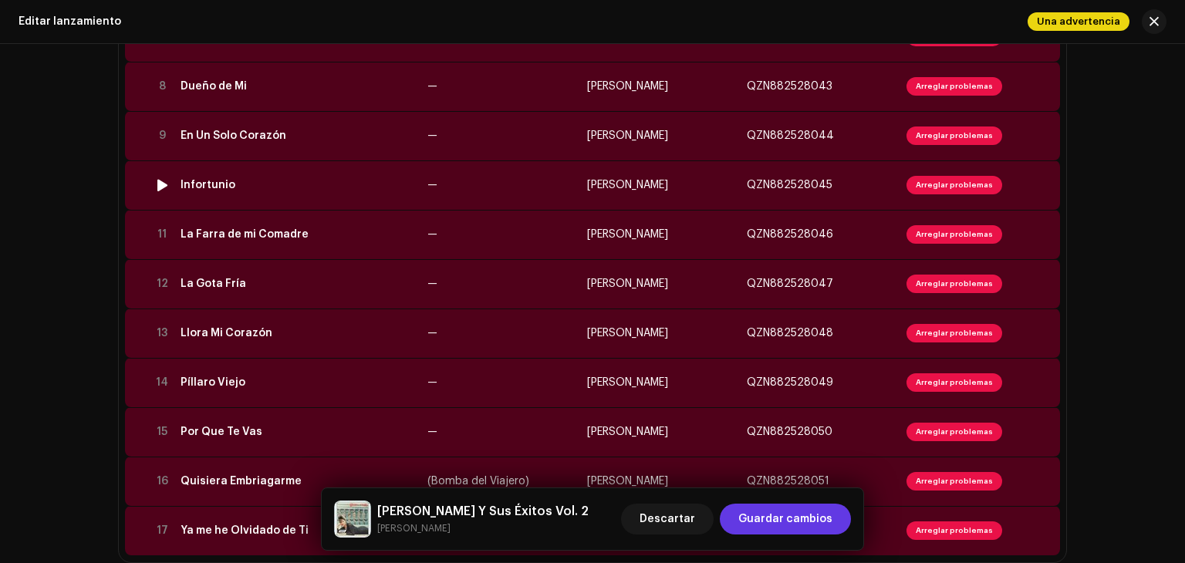
scroll to position [540, 0]
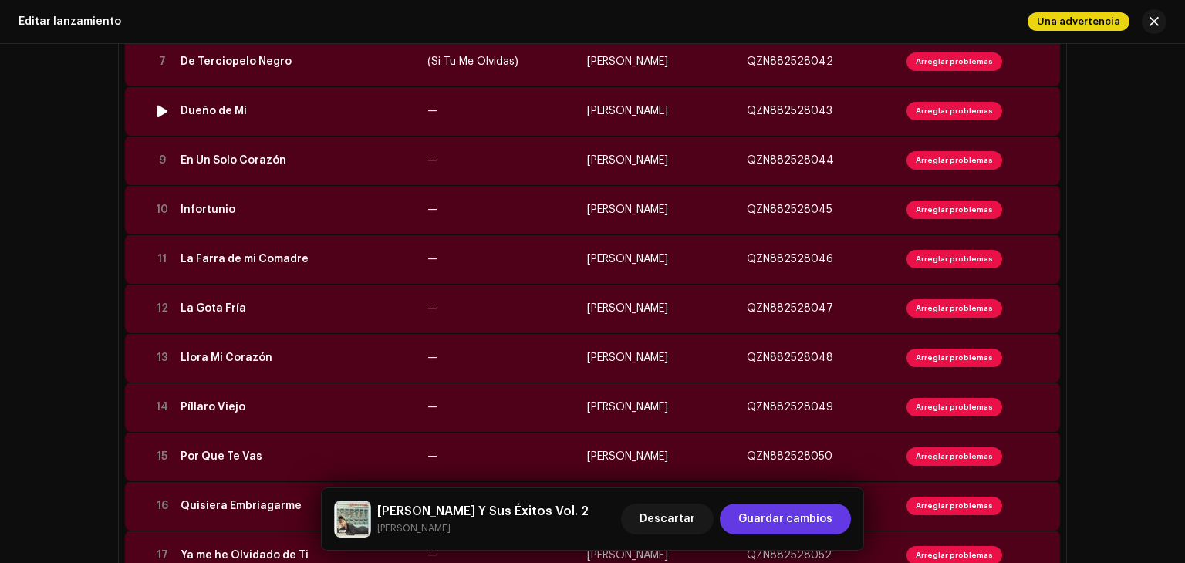
click at [332, 121] on td "Dueño de Mi" at bounding box center [297, 110] width 247 height 49
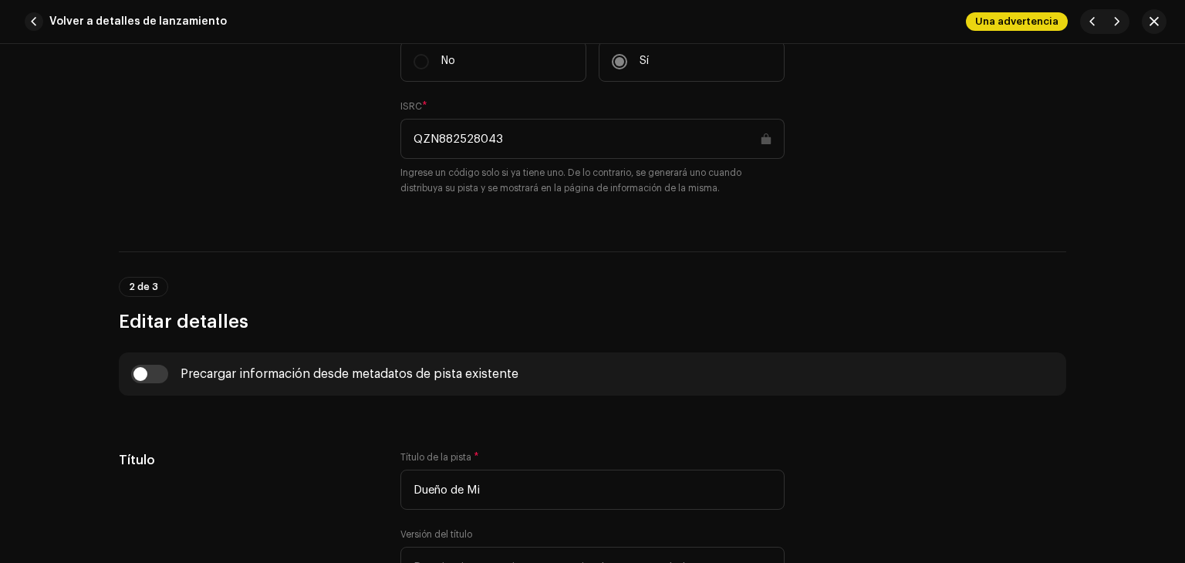
scroll to position [463, 0]
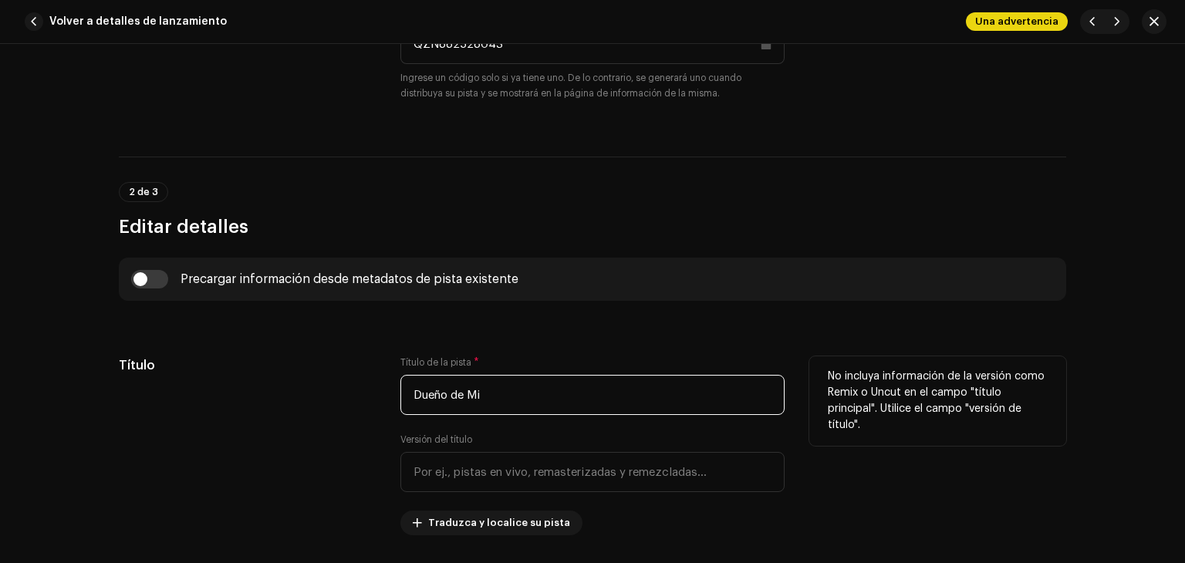
drag, startPoint x: 514, startPoint y: 393, endPoint x: 377, endPoint y: 417, distance: 138.6
click at [377, 417] on div "Título Título de la pista * Dueño de Mi Versión del título Traduzca y localice …" at bounding box center [592, 445] width 947 height 179
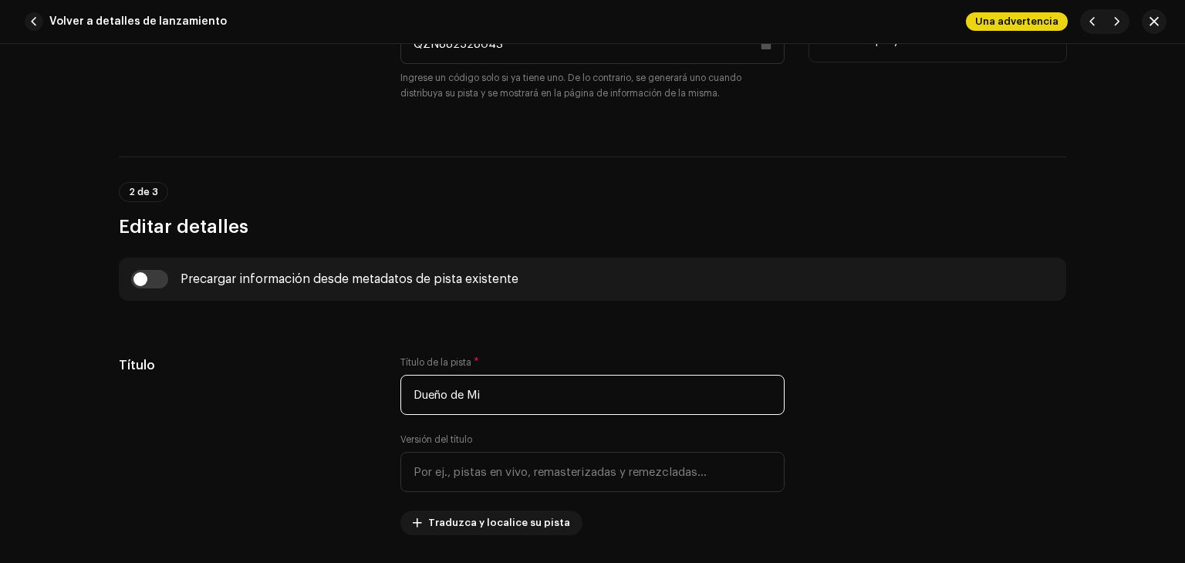
scroll to position [309, 0]
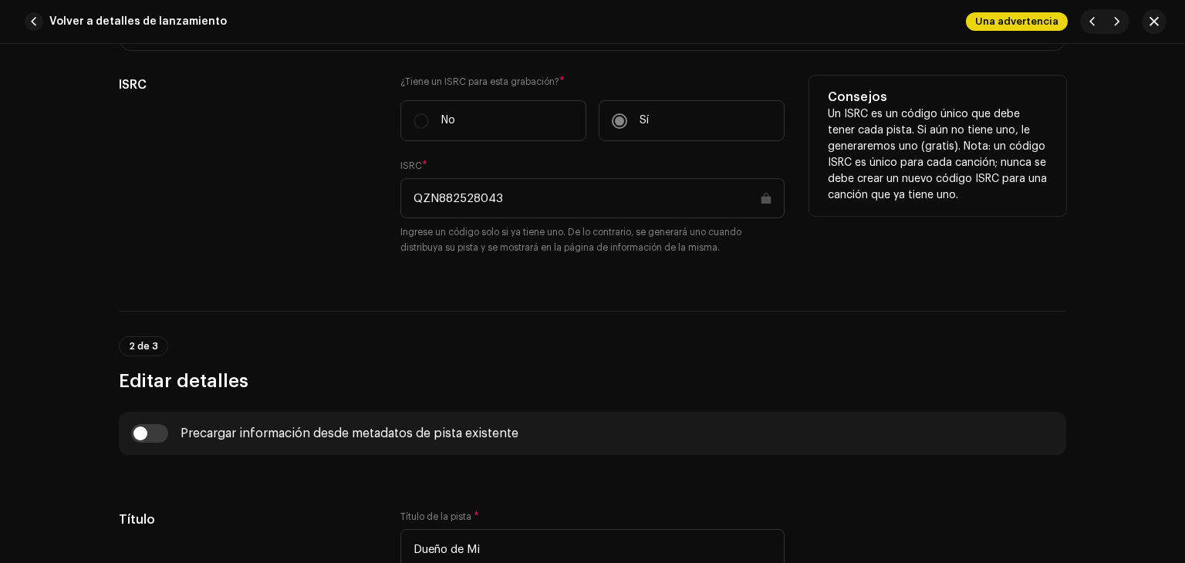
drag, startPoint x: 520, startPoint y: 192, endPoint x: 277, endPoint y: 186, distance: 243.0
click at [277, 186] on div "ISRC ¿Tiene un ISRC para esta grabación? * No Sí ISRC * QZN882528043 Ingrese un…" at bounding box center [592, 175] width 947 height 198
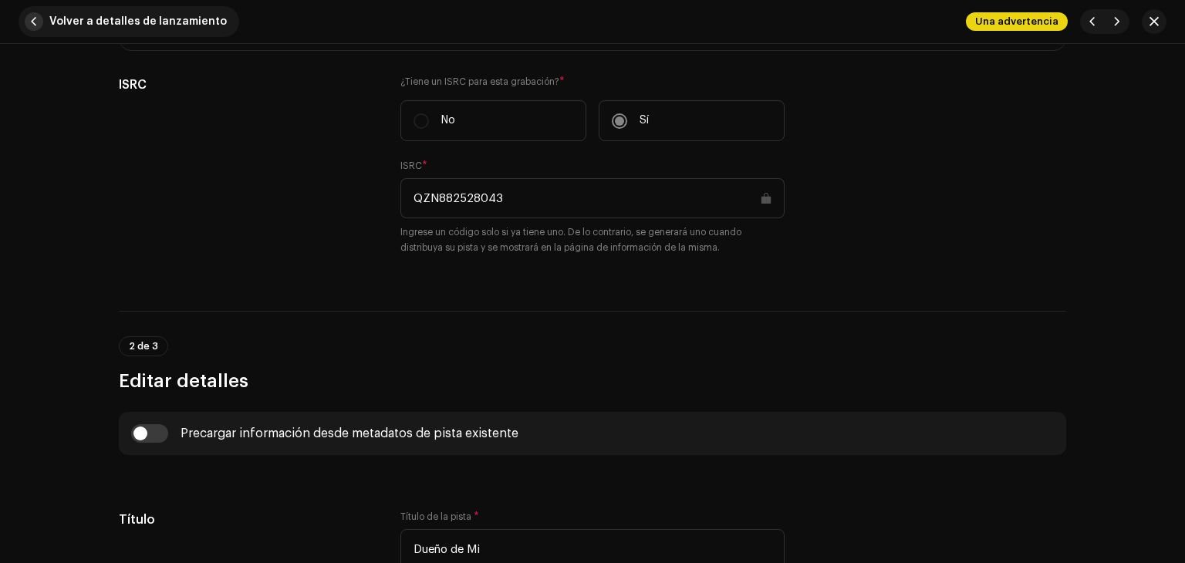
click at [133, 19] on span "Volver a detalles de lanzamiento" at bounding box center [137, 21] width 177 height 31
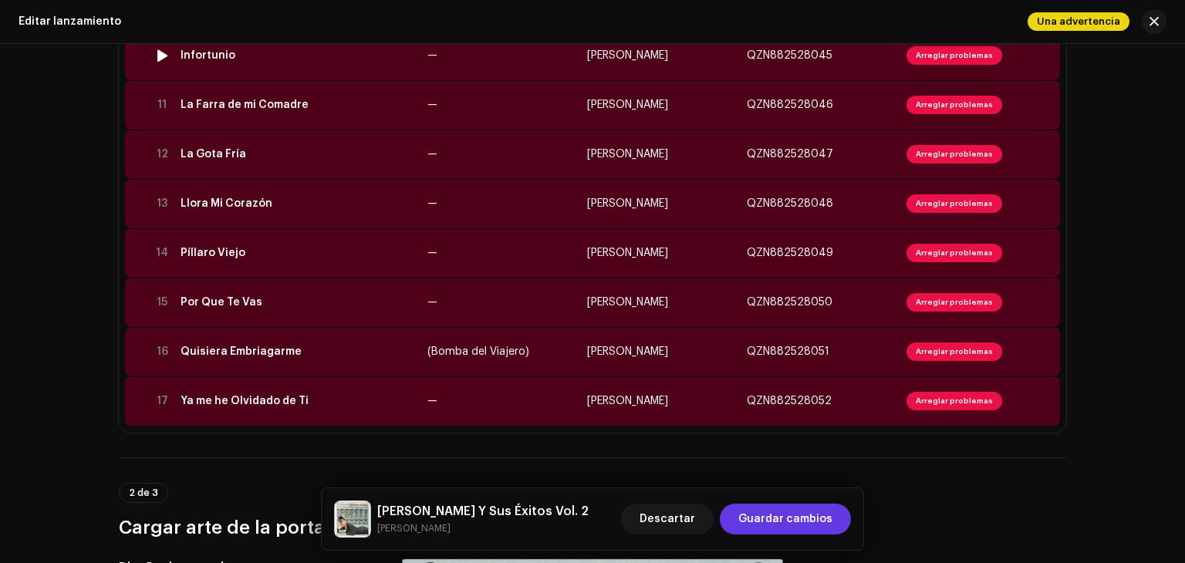
scroll to position [617, 0]
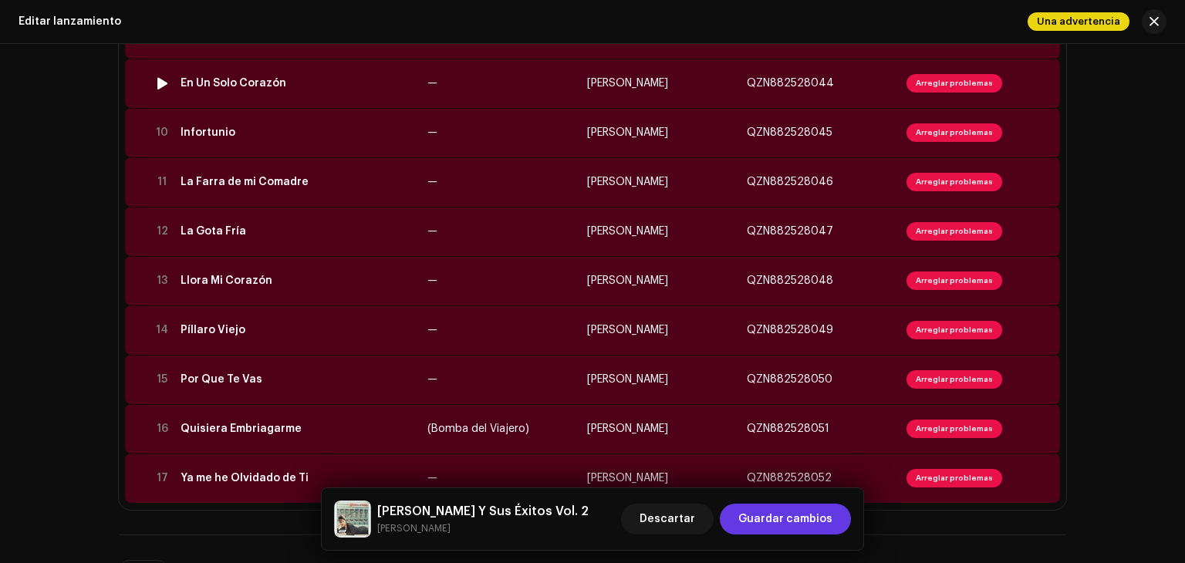
click at [277, 87] on div "En Un Solo Corazón" at bounding box center [233, 83] width 106 height 12
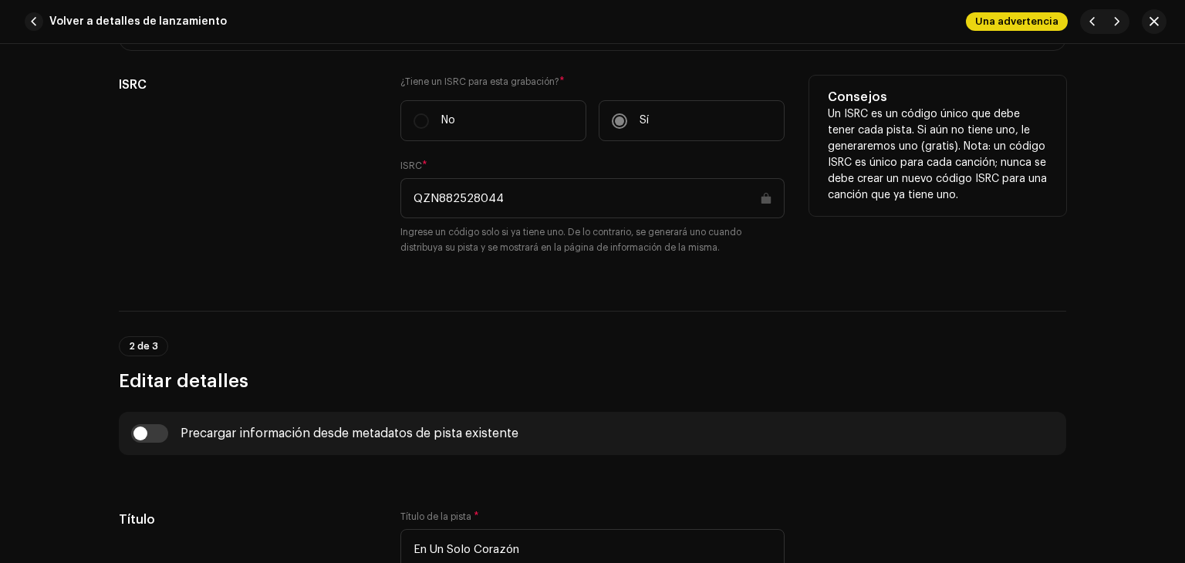
scroll to position [463, 0]
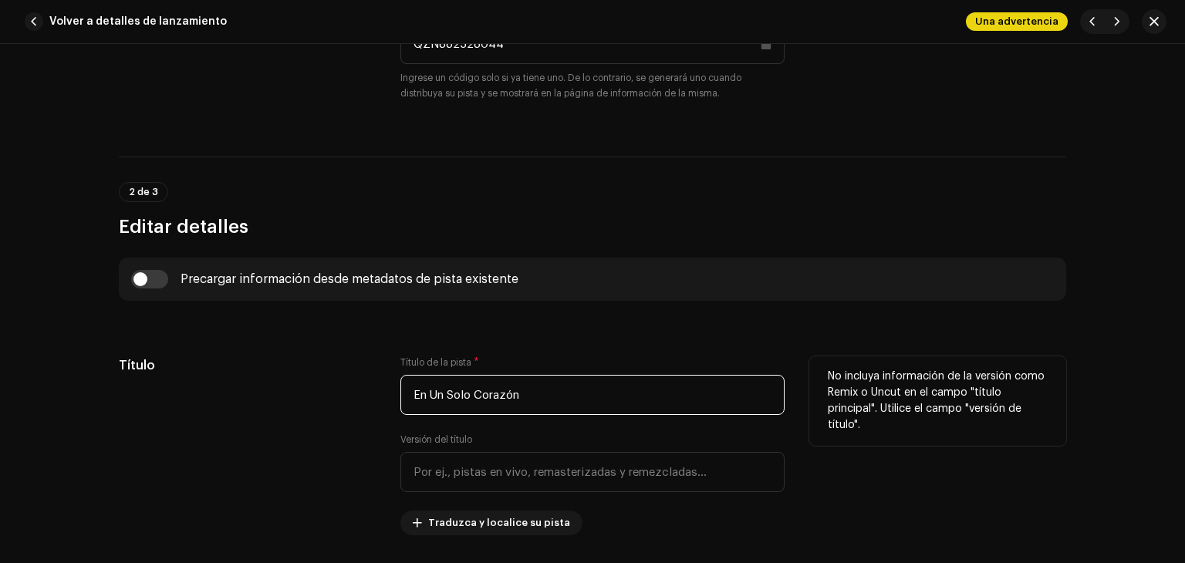
drag, startPoint x: 527, startPoint y: 389, endPoint x: 333, endPoint y: 386, distance: 193.6
click at [332, 386] on div "Título Título de la pista * En Un Solo Corazón Versión del título Traduzca y lo…" at bounding box center [592, 445] width 947 height 179
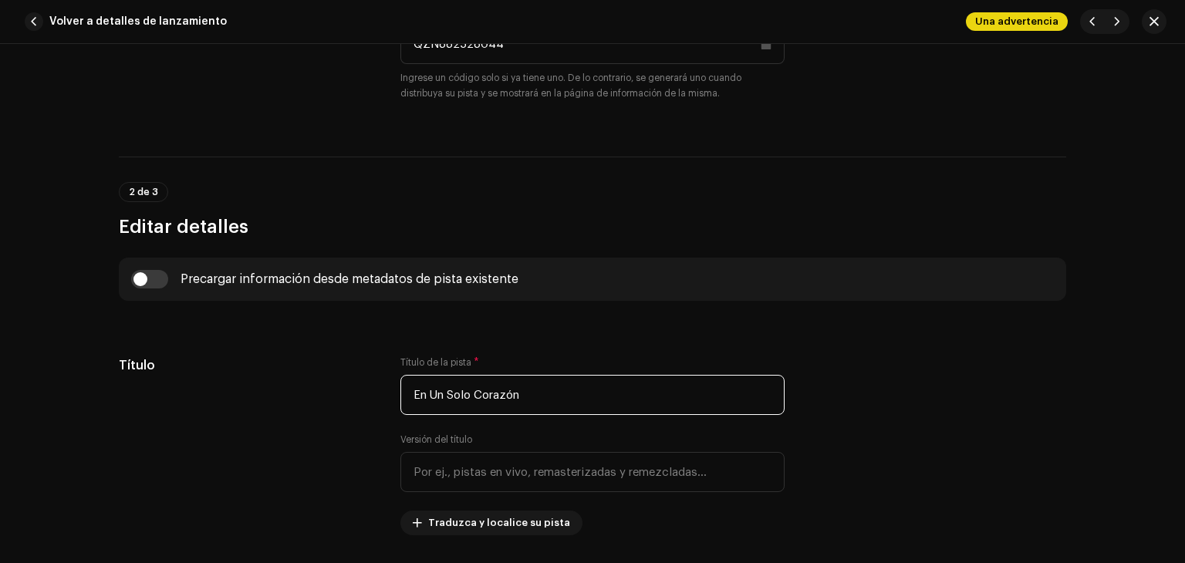
scroll to position [231, 0]
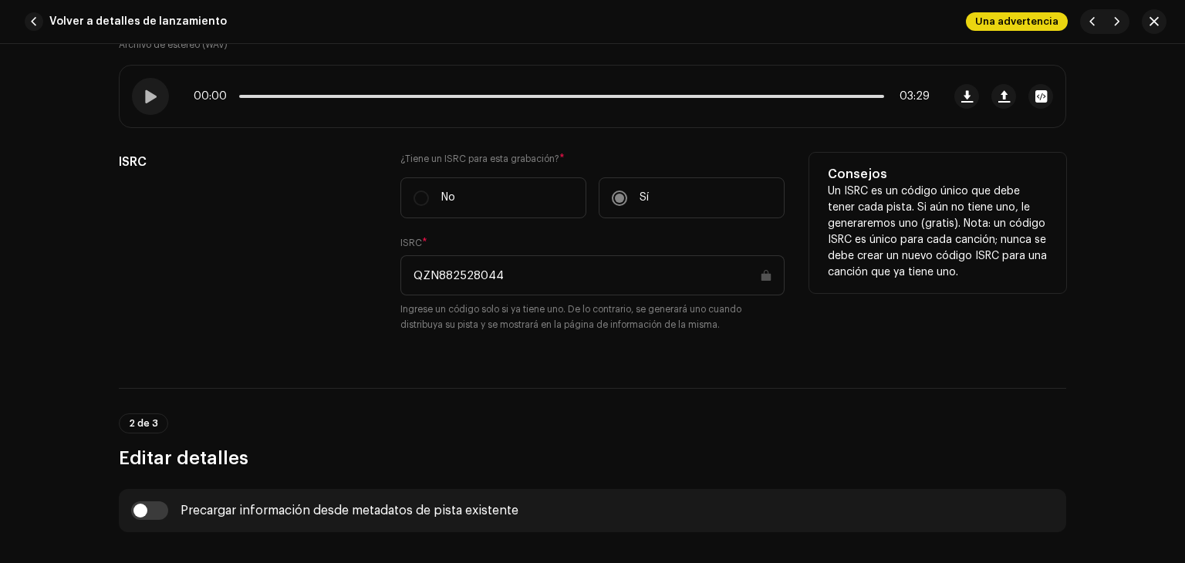
drag, startPoint x: 518, startPoint y: 286, endPoint x: 428, endPoint y: 283, distance: 90.3
click at [402, 287] on input "QZN882528044" at bounding box center [592, 275] width 384 height 40
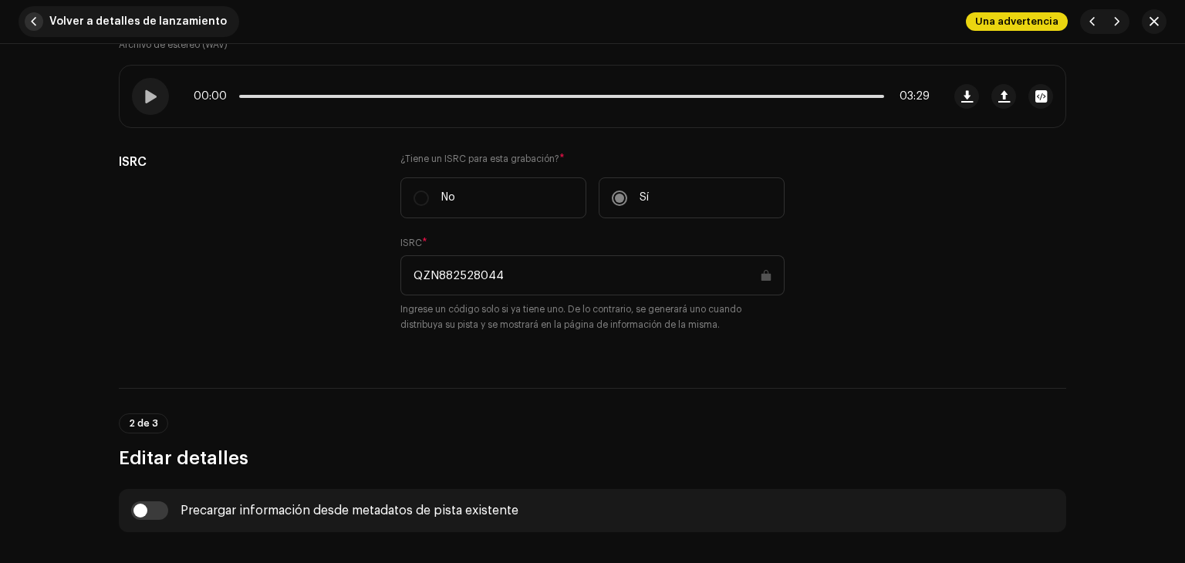
click at [197, 17] on span "Volver a detalles de lanzamiento" at bounding box center [137, 21] width 177 height 31
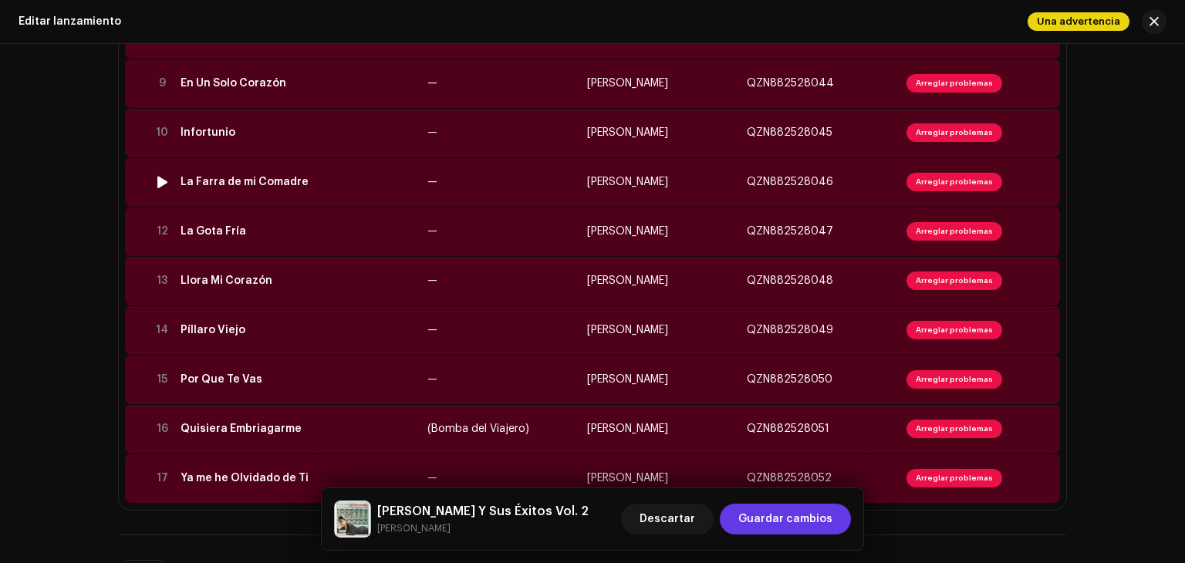
scroll to position [694, 0]
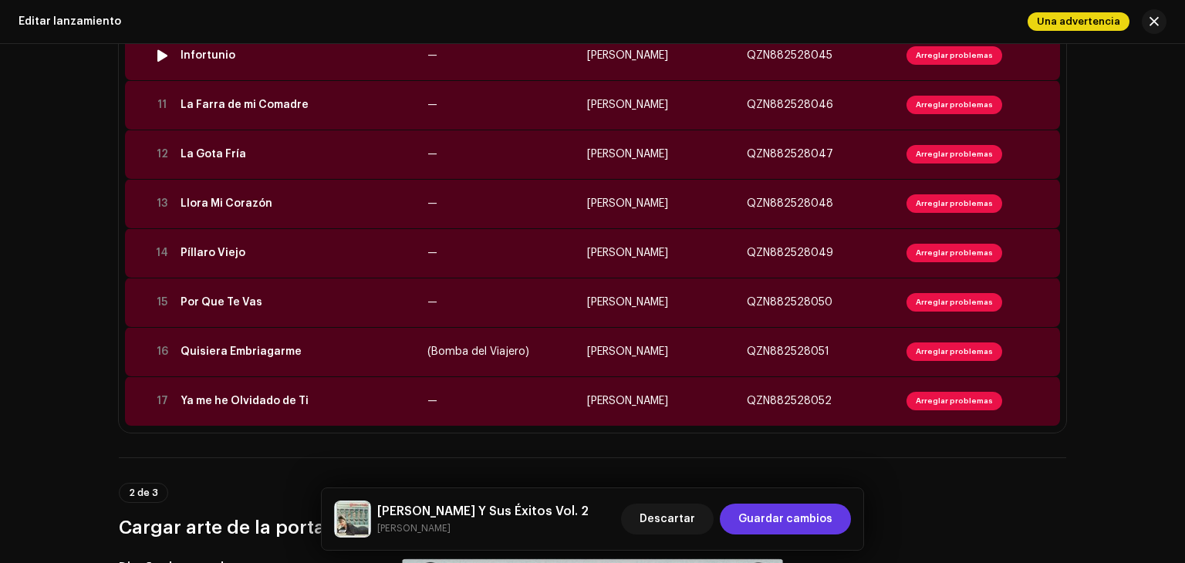
click at [284, 51] on div "Infortunio" at bounding box center [297, 55] width 234 height 12
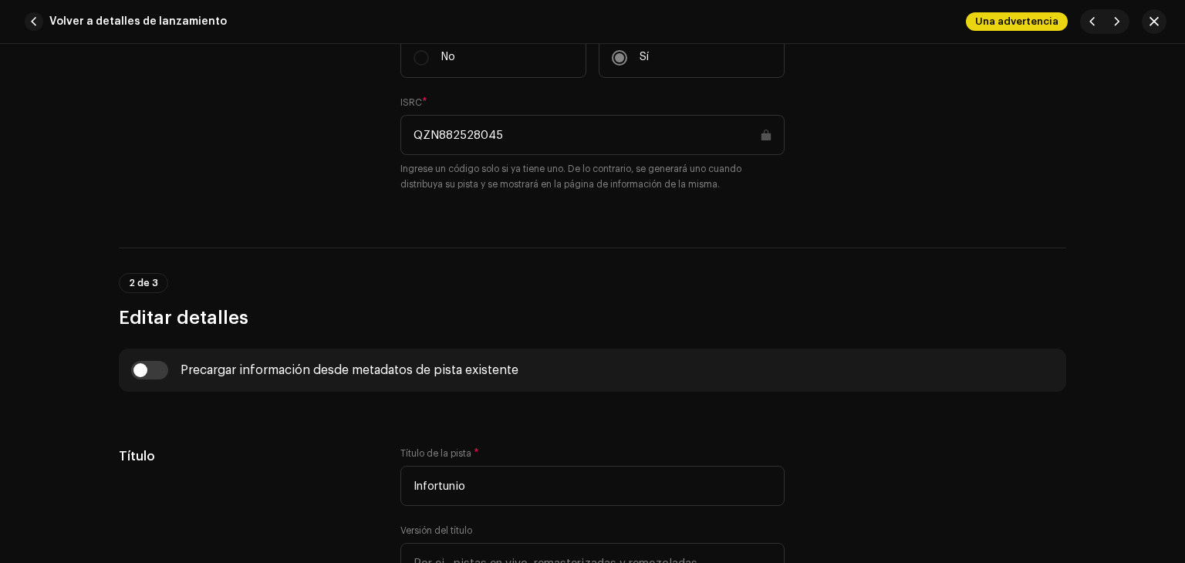
scroll to position [463, 0]
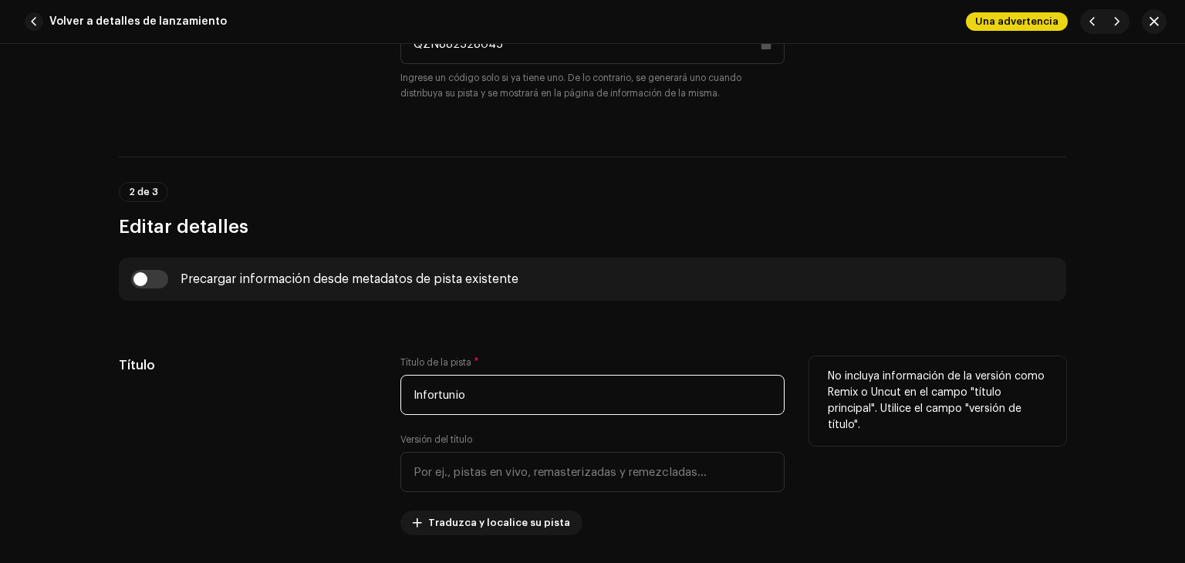
drag, startPoint x: 493, startPoint y: 389, endPoint x: 373, endPoint y: 380, distance: 120.6
click at [373, 380] on div "Título Título de la pista * Infortunio Versión del título Traduzca y localice s…" at bounding box center [592, 445] width 947 height 179
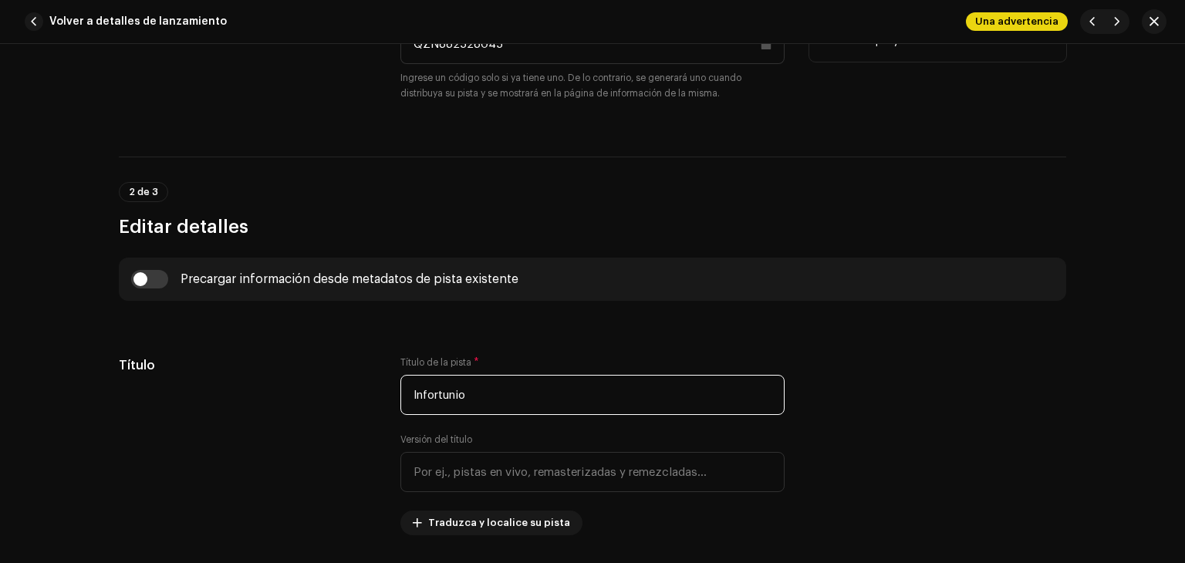
scroll to position [309, 0]
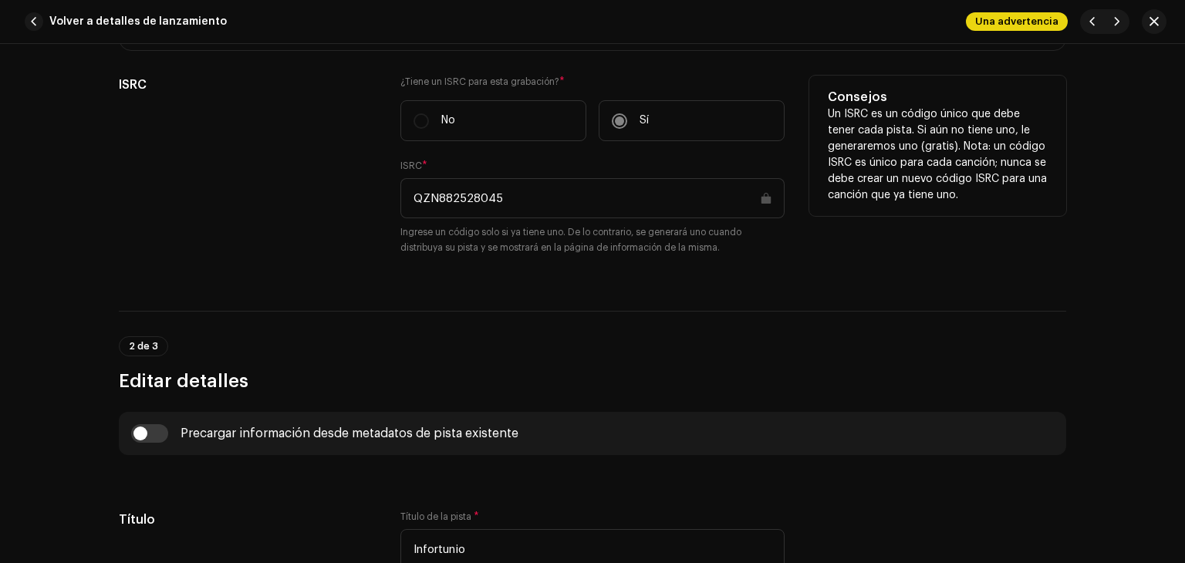
drag, startPoint x: 509, startPoint y: 186, endPoint x: 386, endPoint y: 201, distance: 123.6
click at [386, 201] on div "ISRC ¿Tiene un ISRC para esta grabación? * No Sí ISRC * QZN882528045 Ingrese un…" at bounding box center [592, 175] width 947 height 198
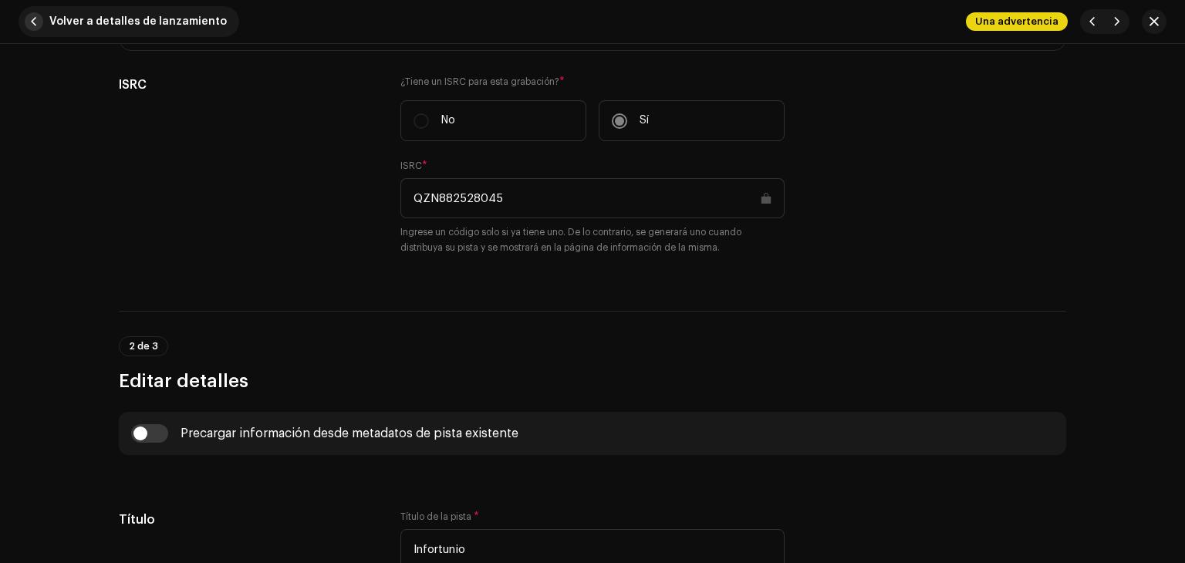
click at [185, 19] on span "Volver a detalles de lanzamiento" at bounding box center [137, 21] width 177 height 31
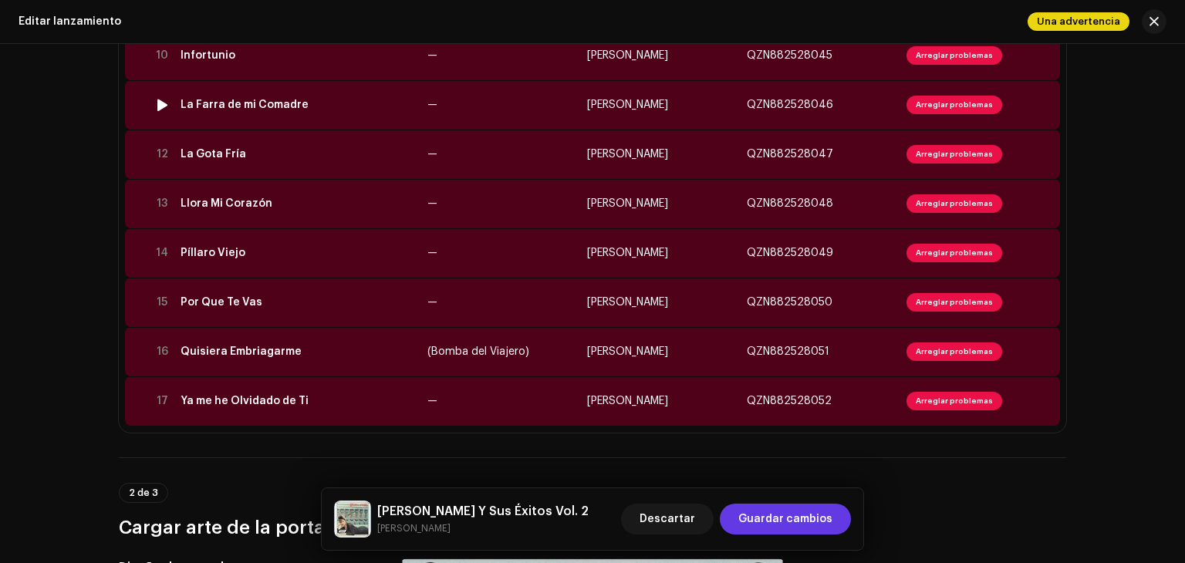
click at [276, 124] on td "La Farra de mi Comadre" at bounding box center [297, 104] width 247 height 49
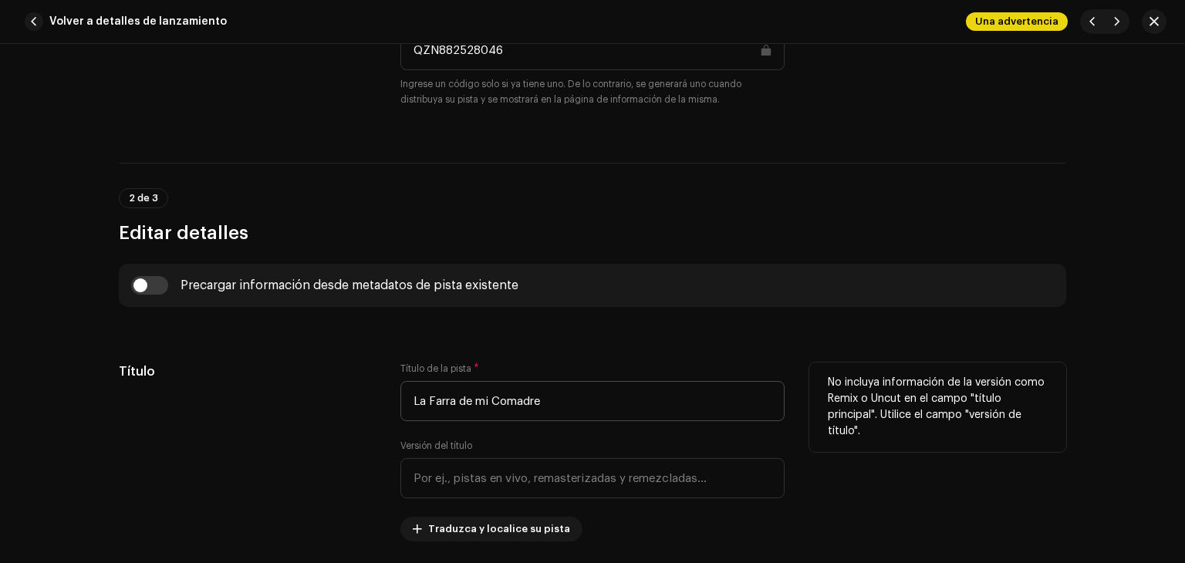
scroll to position [463, 0]
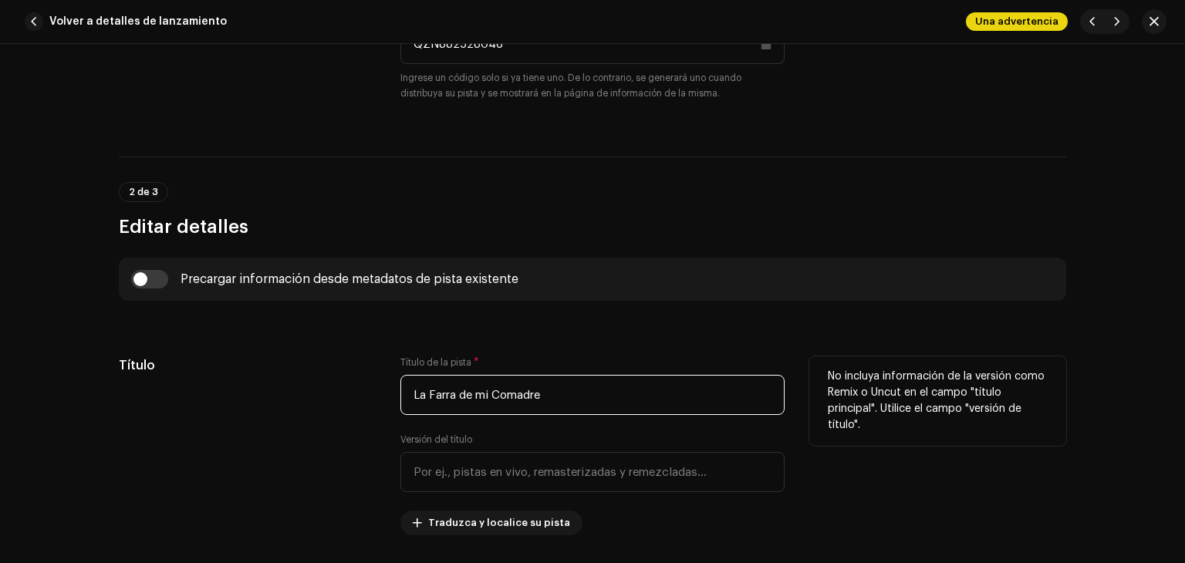
drag, startPoint x: 577, startPoint y: 396, endPoint x: 410, endPoint y: 403, distance: 167.5
click at [410, 403] on input "La Farra de mi Comadre" at bounding box center [592, 395] width 384 height 40
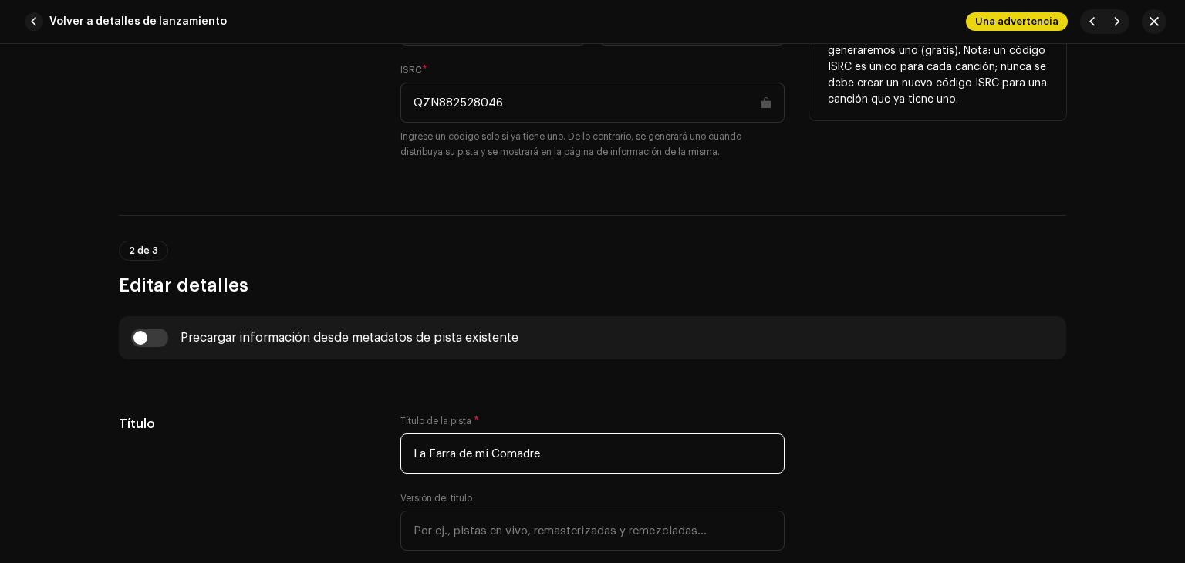
scroll to position [309, 0]
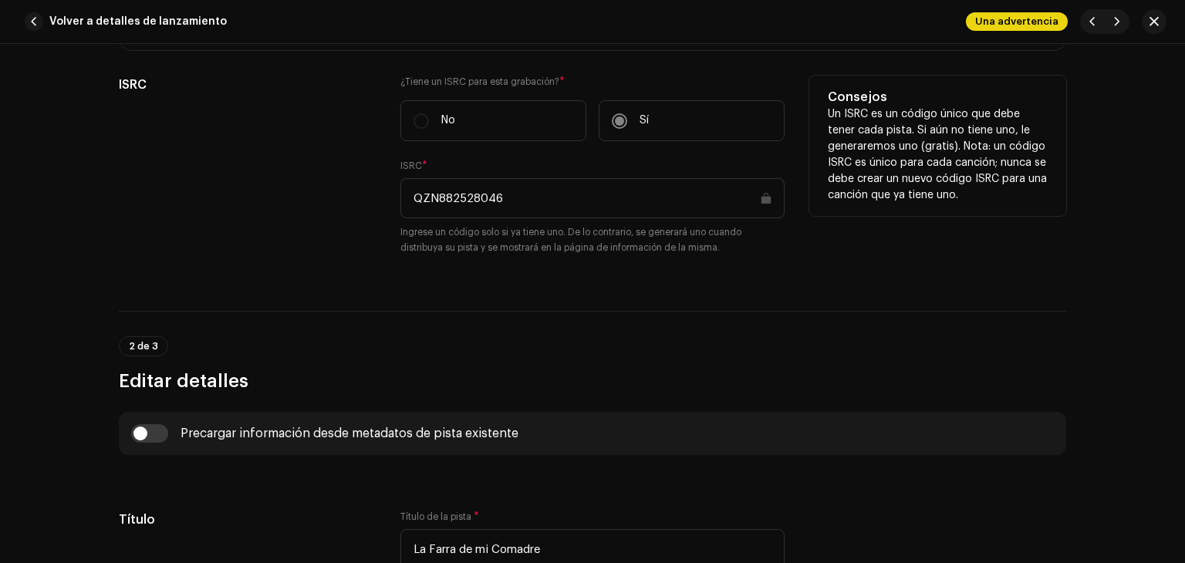
drag, startPoint x: 437, startPoint y: 207, endPoint x: 342, endPoint y: 192, distance: 95.2
click at [342, 192] on div "ISRC ¿Tiene un ISRC para esta grabación? * No Sí ISRC * QZN882528046 Ingrese un…" at bounding box center [592, 175] width 947 height 198
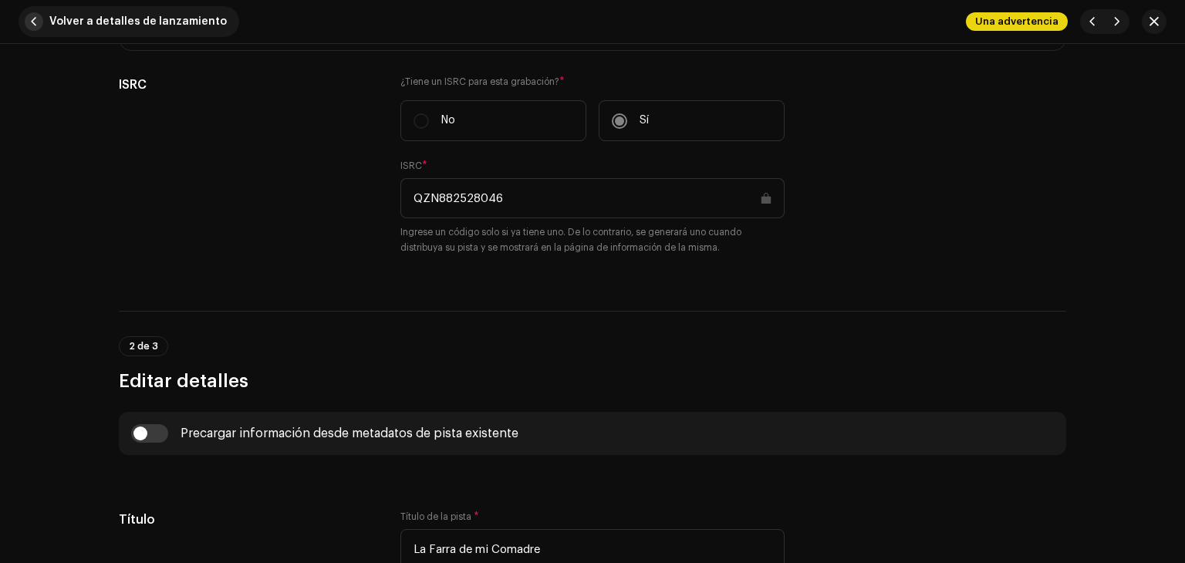
click at [179, 19] on span "Volver a detalles de lanzamiento" at bounding box center [137, 21] width 177 height 31
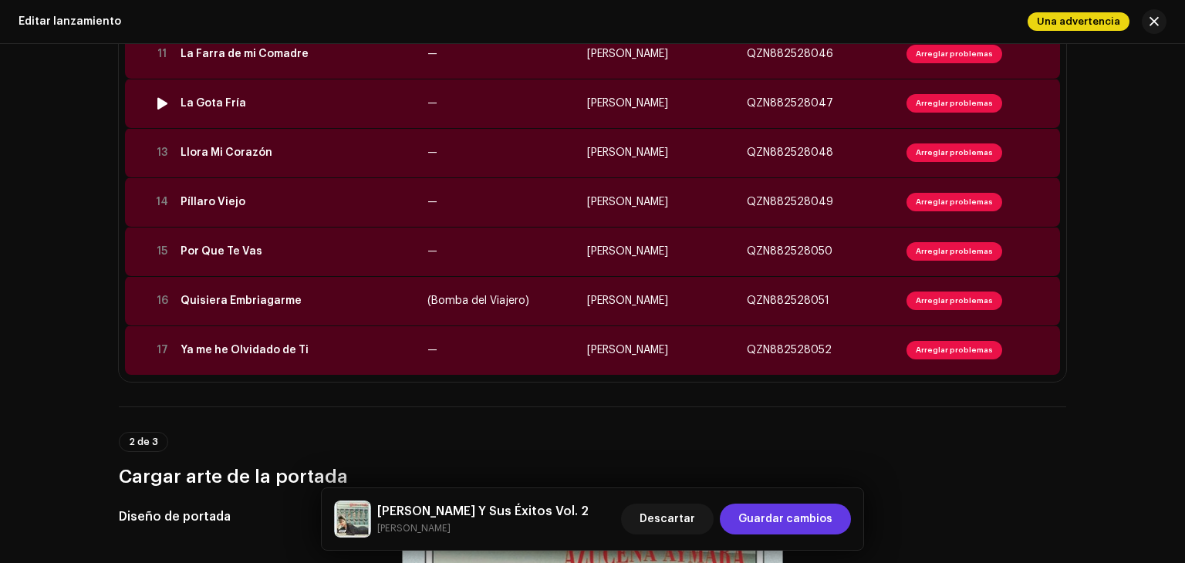
scroll to position [771, 0]
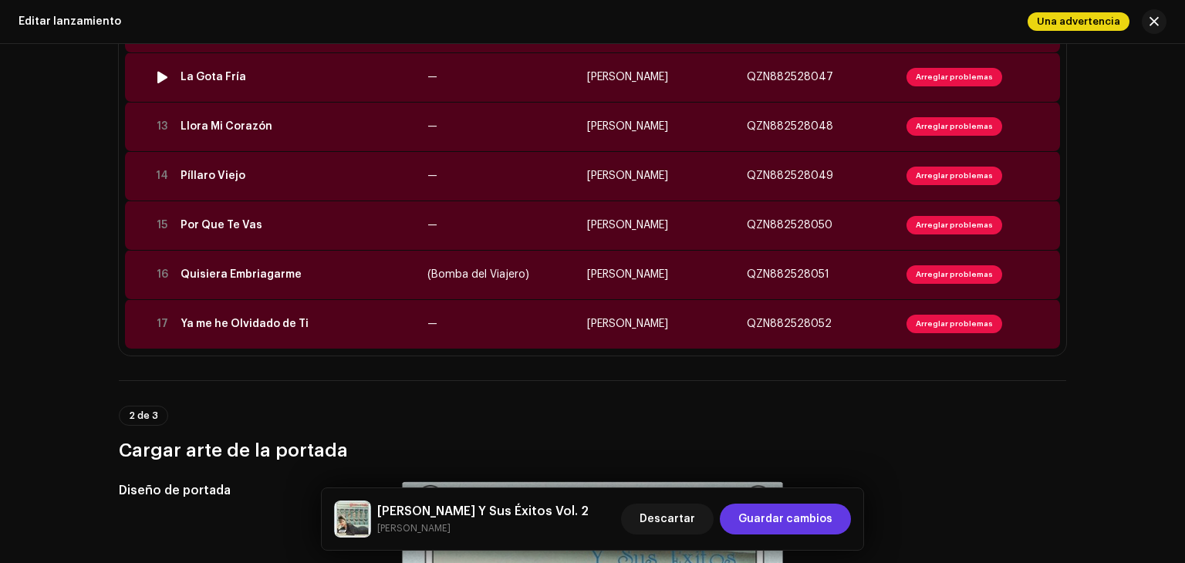
click at [289, 71] on div "La Gota Fría" at bounding box center [297, 77] width 234 height 12
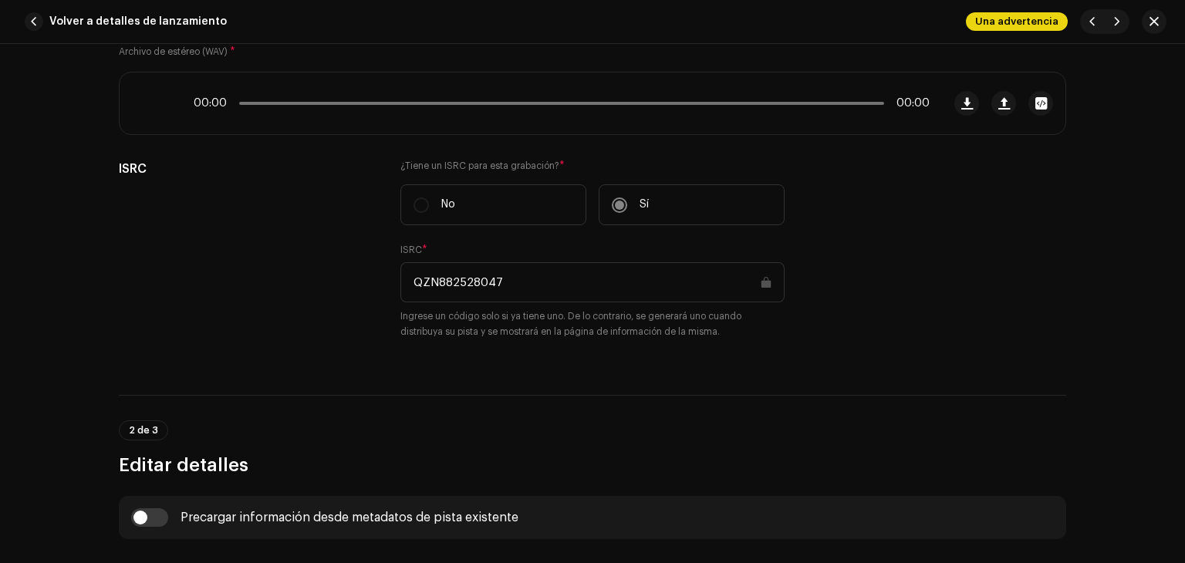
scroll to position [386, 0]
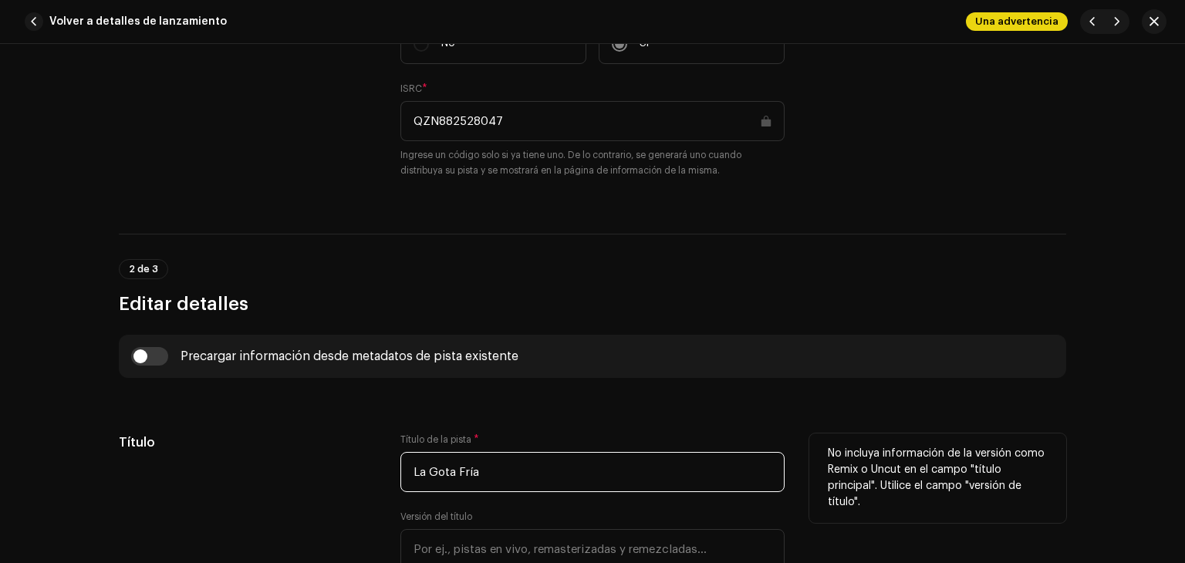
drag, startPoint x: 483, startPoint y: 470, endPoint x: 388, endPoint y: 470, distance: 94.9
click at [388, 470] on div "Título Título de la pista * La Gota Fría Versión del título Traduzca y localice…" at bounding box center [592, 522] width 947 height 179
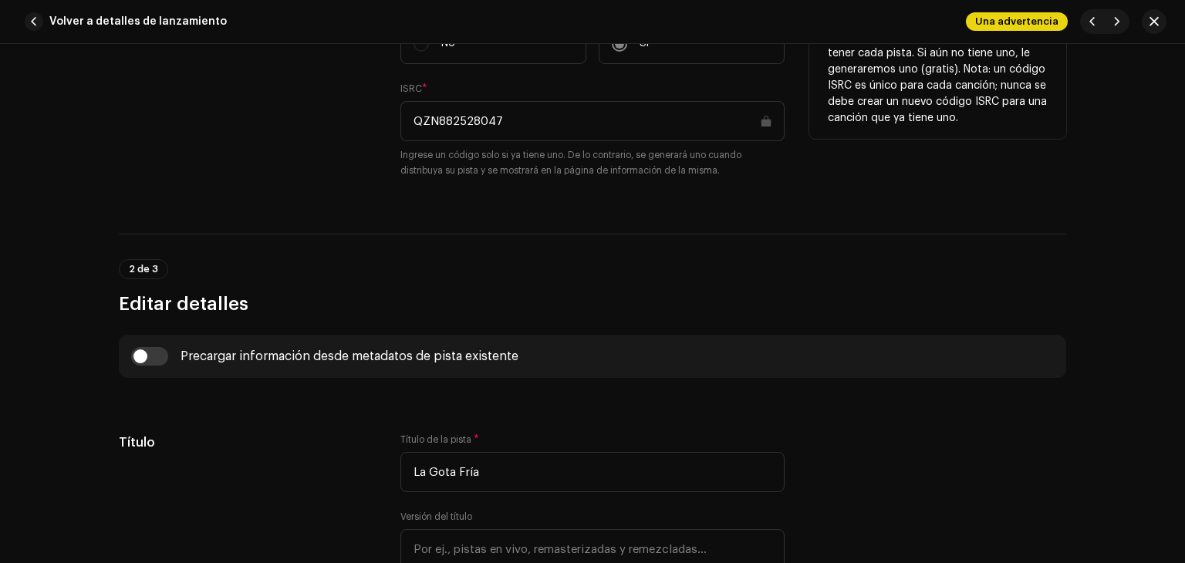
drag, startPoint x: 515, startPoint y: 113, endPoint x: 389, endPoint y: 138, distance: 129.0
click at [389, 138] on div "ISRC ¿Tiene un ISRC para esta grabación? * No Sí ISRC * QZN882528047 Ingrese un…" at bounding box center [592, 97] width 947 height 198
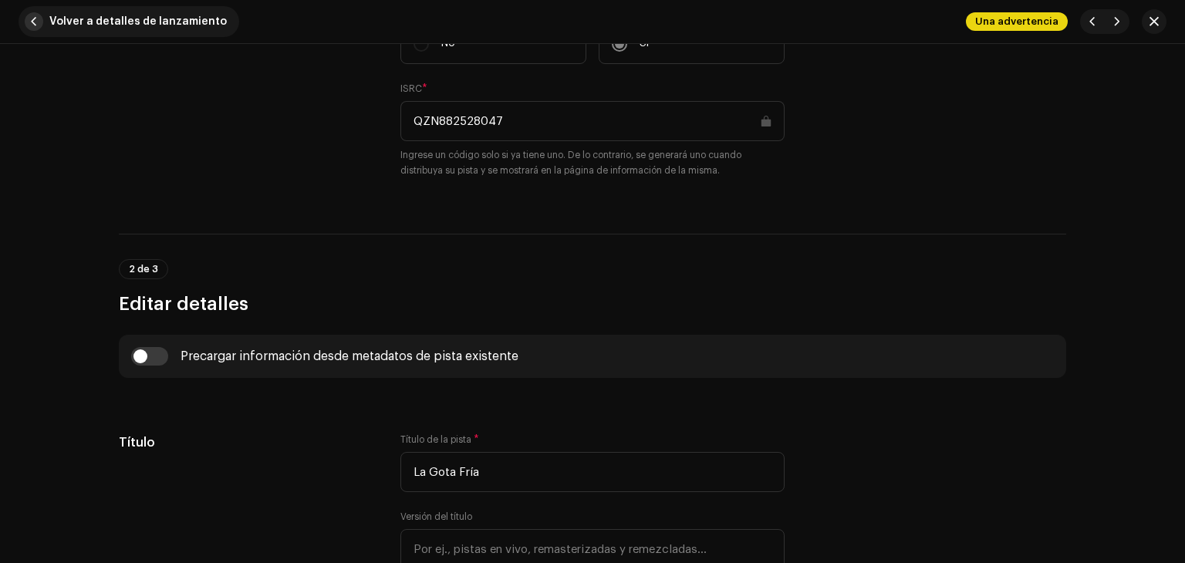
click at [179, 13] on span "Volver a detalles de lanzamiento" at bounding box center [137, 21] width 177 height 31
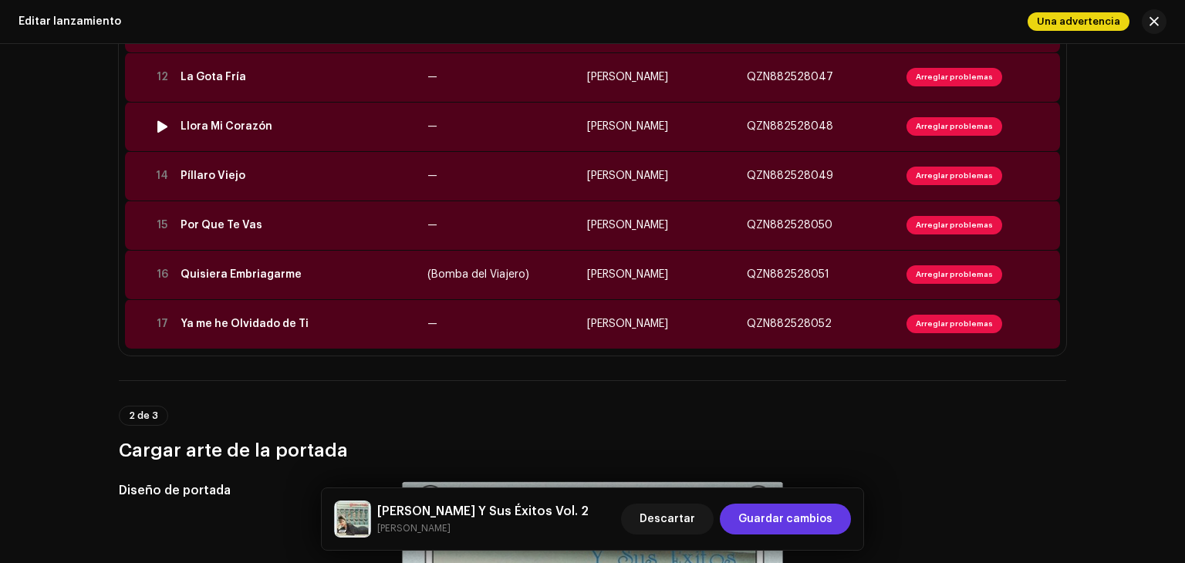
click at [247, 125] on div "Llora Mi Corazón" at bounding box center [226, 126] width 92 height 12
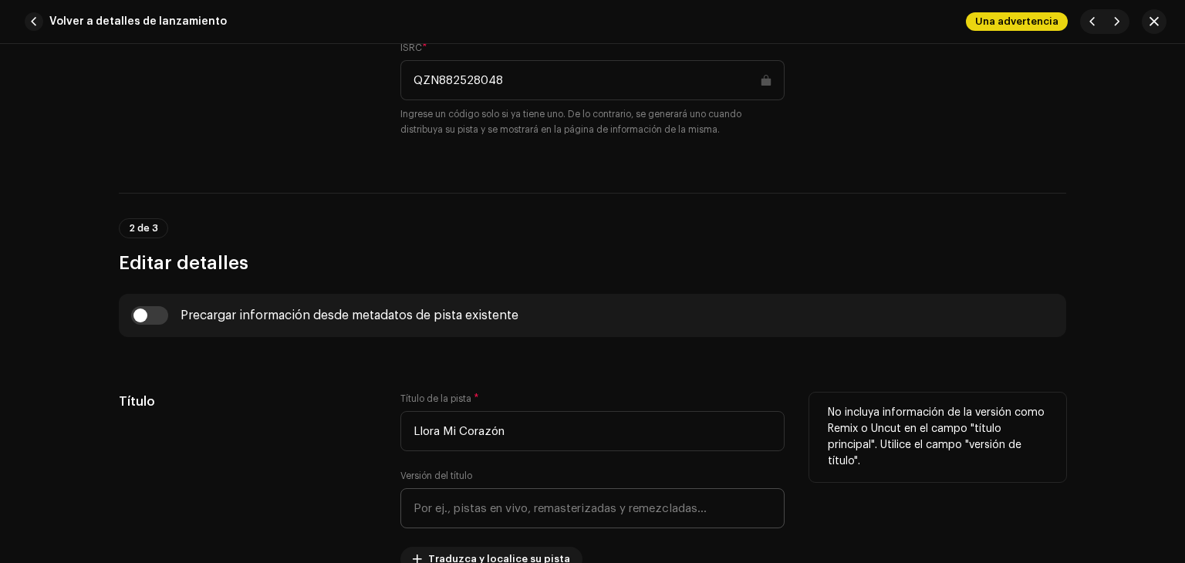
scroll to position [540, 0]
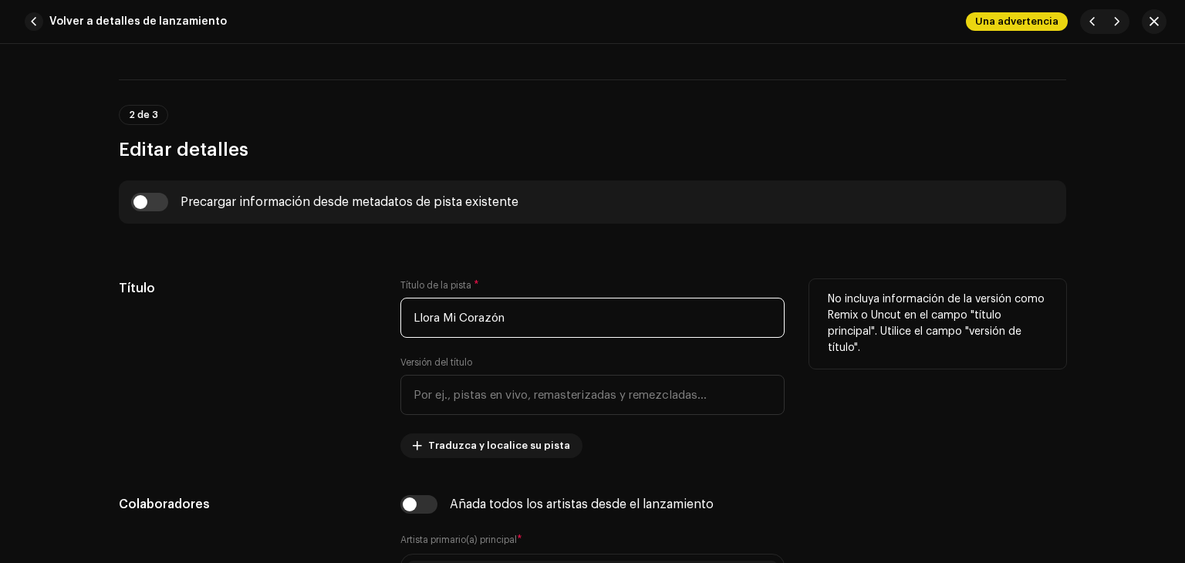
drag, startPoint x: 527, startPoint y: 316, endPoint x: 341, endPoint y: 322, distance: 186.0
click at [341, 322] on div "Título Título de la pista * Llora Mi Corazón Versión del título Traduzca y loca…" at bounding box center [592, 368] width 947 height 179
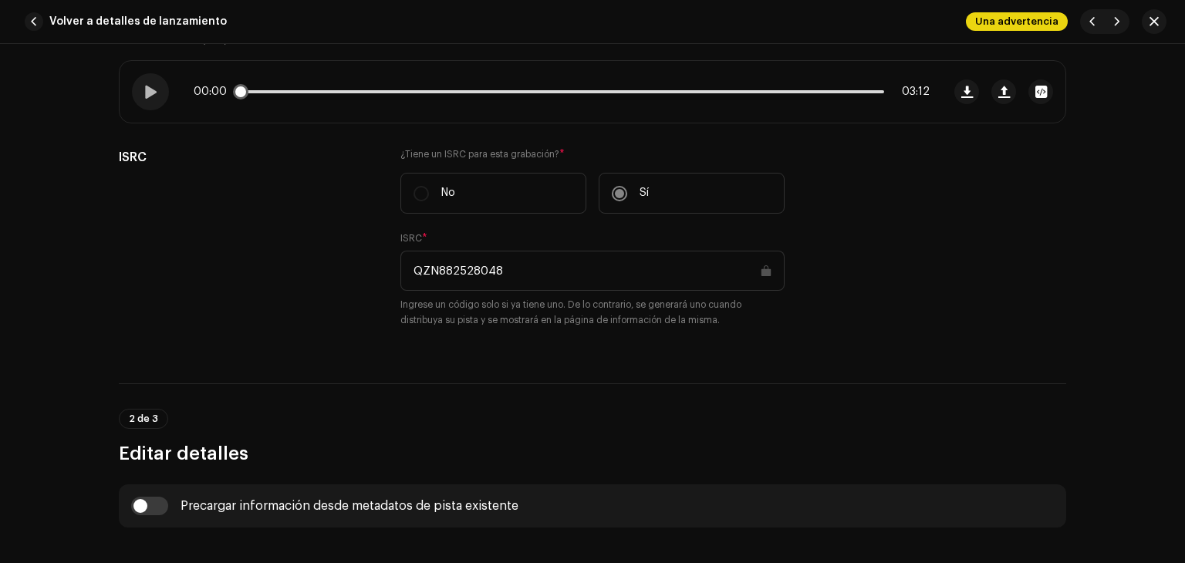
scroll to position [231, 0]
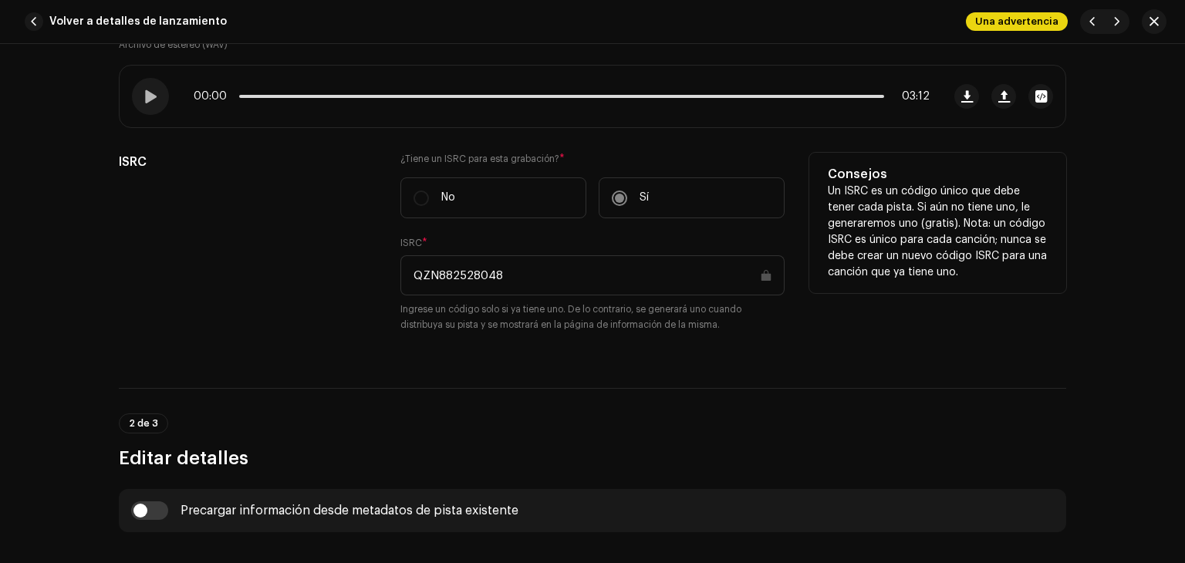
drag, startPoint x: 438, startPoint y: 291, endPoint x: 352, endPoint y: 292, distance: 85.6
click at [352, 292] on div "ISRC ¿Tiene un ISRC para esta grabación? * No Sí ISRC * QZN882528048 Ingrese un…" at bounding box center [592, 252] width 947 height 198
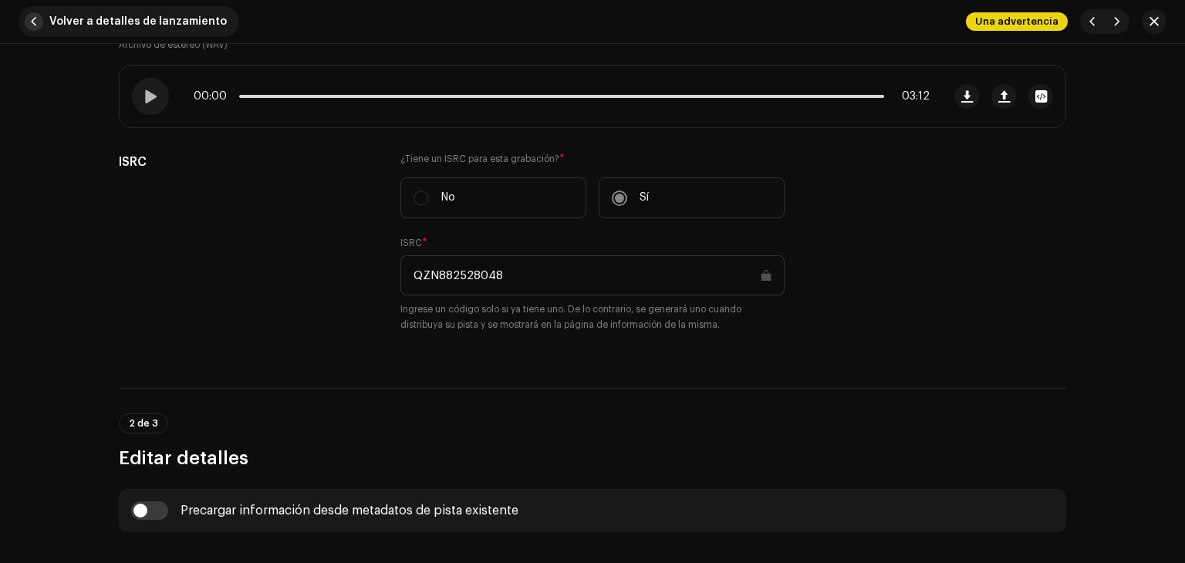
click at [221, 20] on button "Volver a detalles de lanzamiento" at bounding box center [129, 21] width 221 height 31
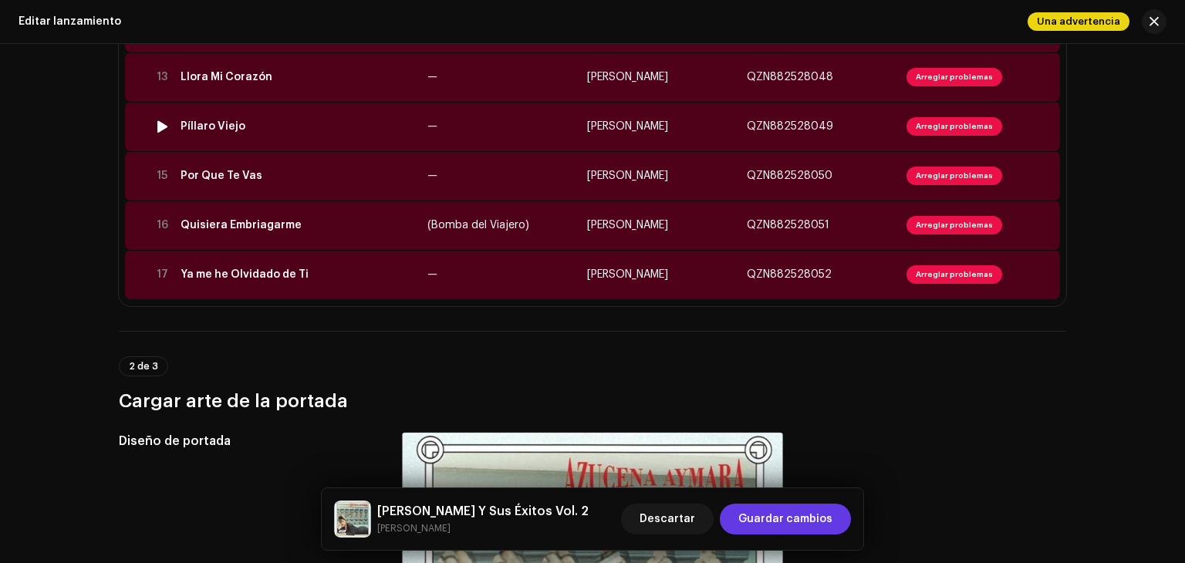
scroll to position [848, 0]
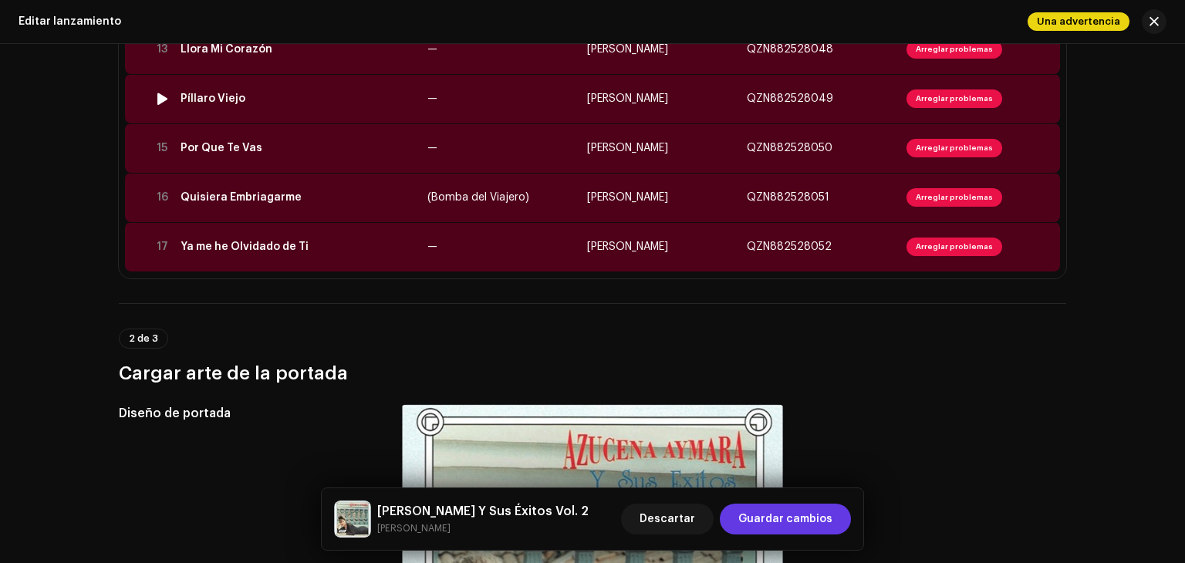
click at [278, 106] on td "Píllaro Viejo" at bounding box center [297, 98] width 247 height 49
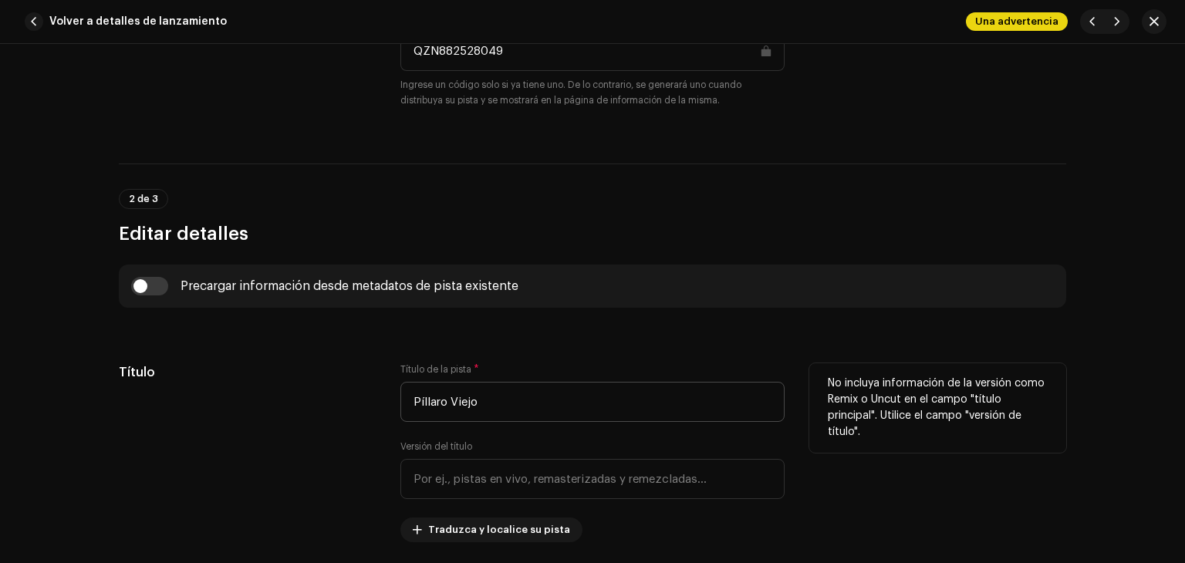
scroll to position [463, 0]
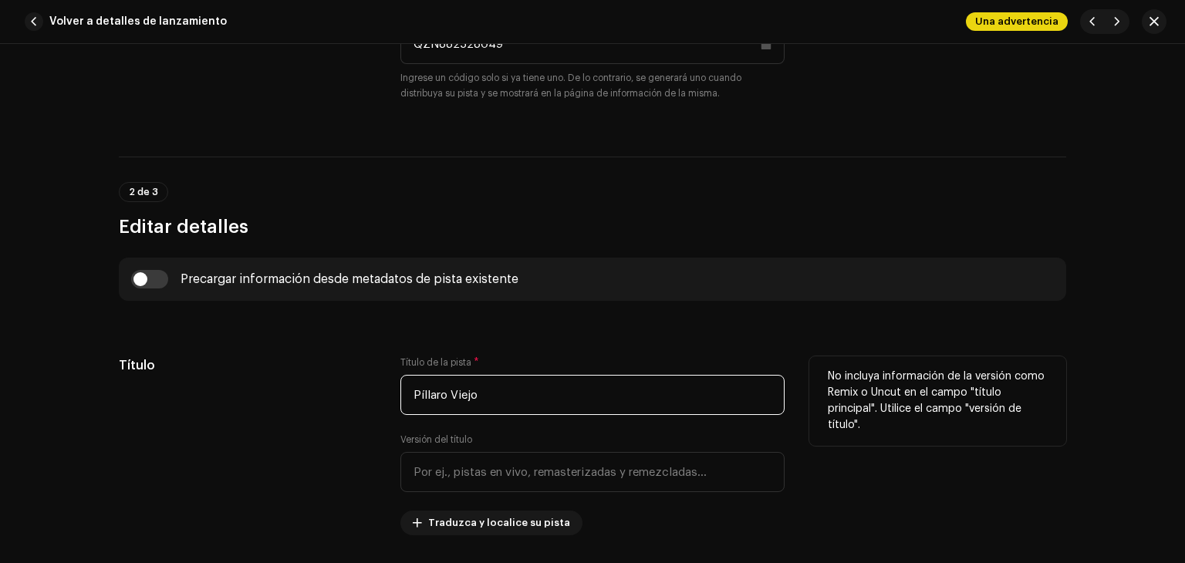
drag, startPoint x: 481, startPoint y: 390, endPoint x: 392, endPoint y: 414, distance: 92.8
click at [392, 414] on div "Título Título de la pista * Píllaro Viejo Versión del título Traduzca y localic…" at bounding box center [592, 445] width 947 height 179
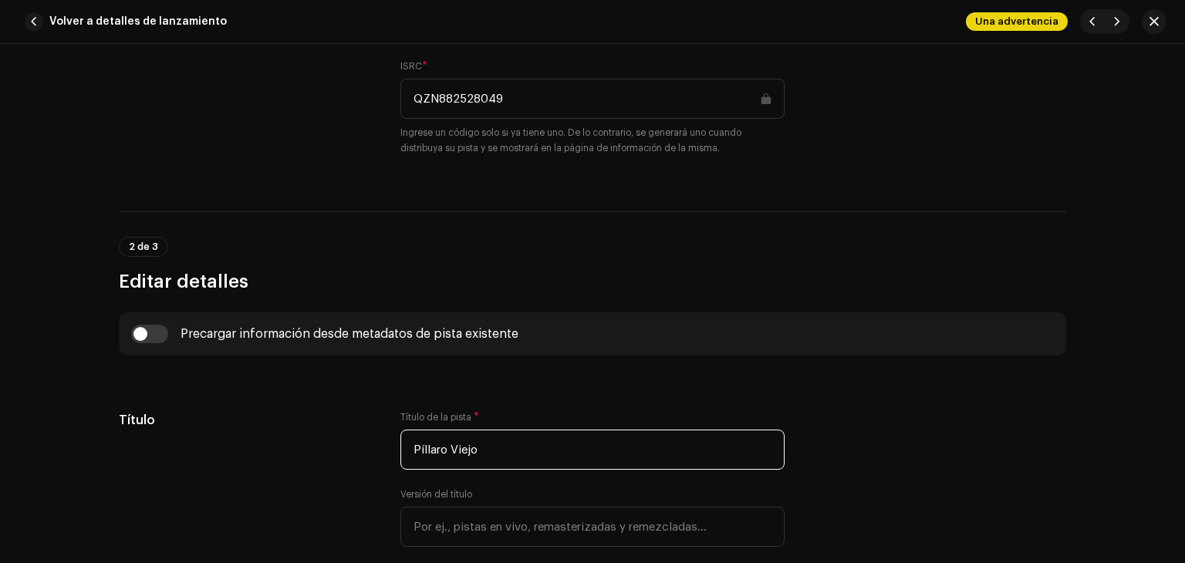
scroll to position [386, 0]
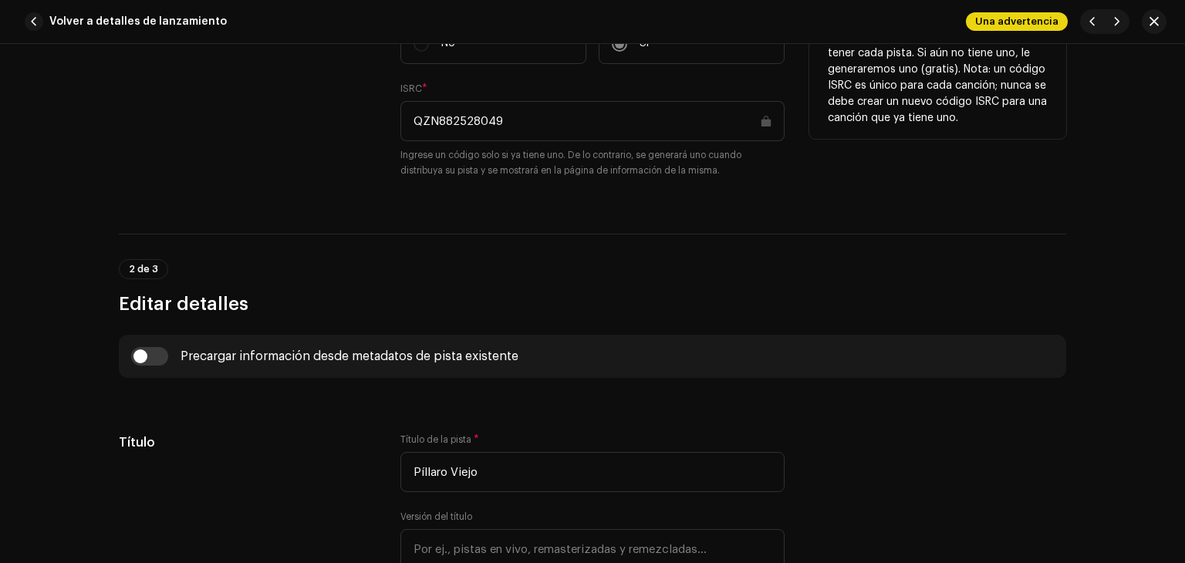
drag, startPoint x: 539, startPoint y: 121, endPoint x: 369, endPoint y: 124, distance: 169.7
click at [369, 124] on div "ISRC ¿Tiene un ISRC para esta grabación? * No Sí ISRC * QZN882528049 Ingrese un…" at bounding box center [592, 97] width 947 height 198
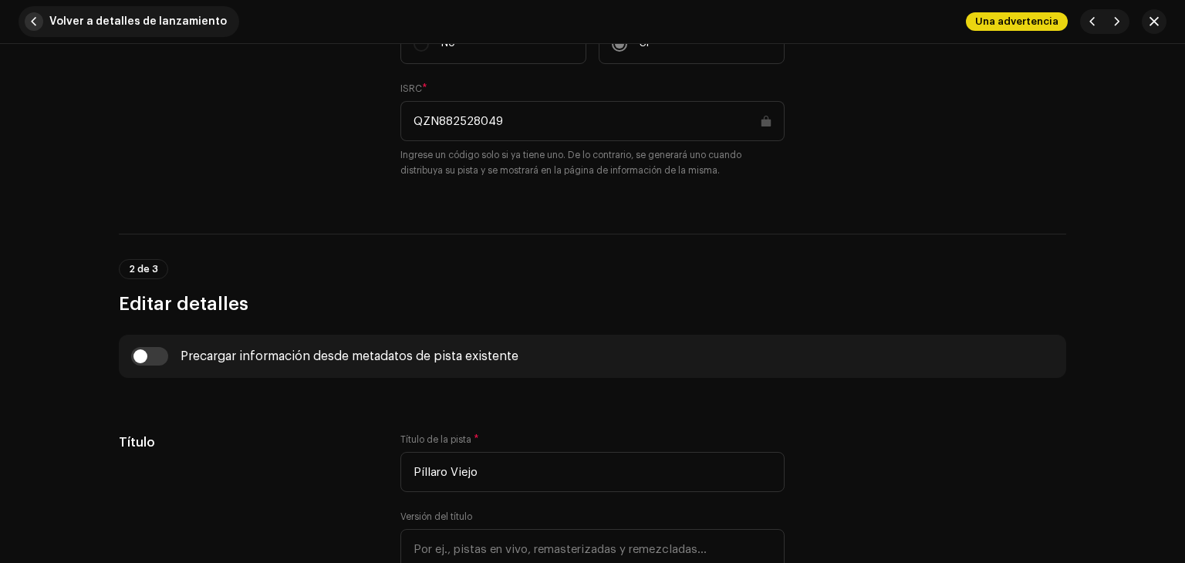
click at [176, 22] on span "Volver a detalles de lanzamiento" at bounding box center [137, 21] width 177 height 31
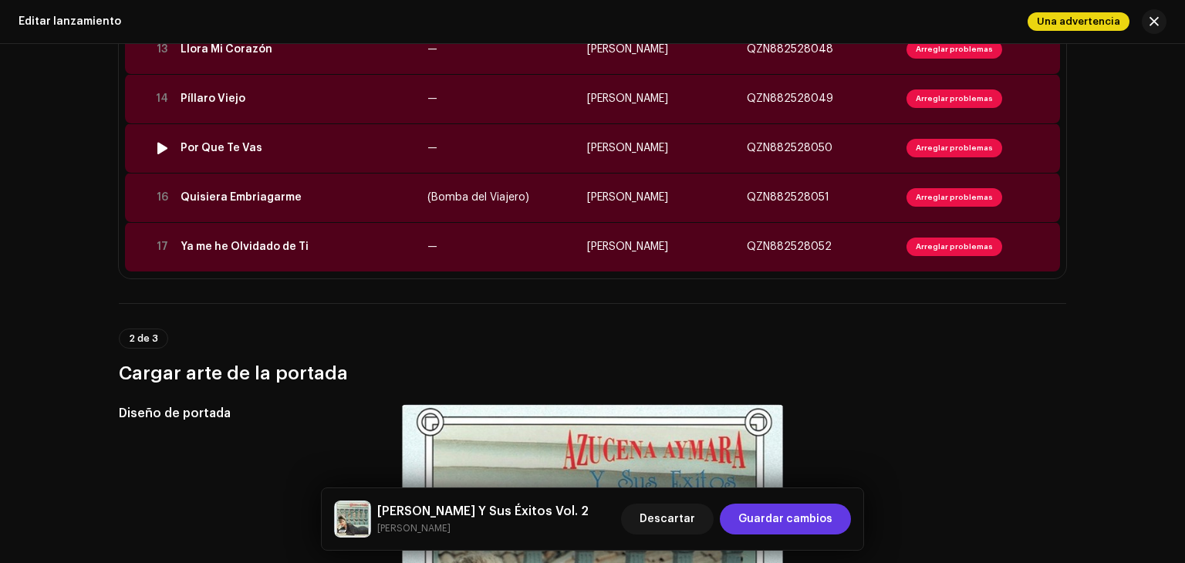
click at [315, 151] on div "Por Que Te Vas" at bounding box center [297, 148] width 234 height 12
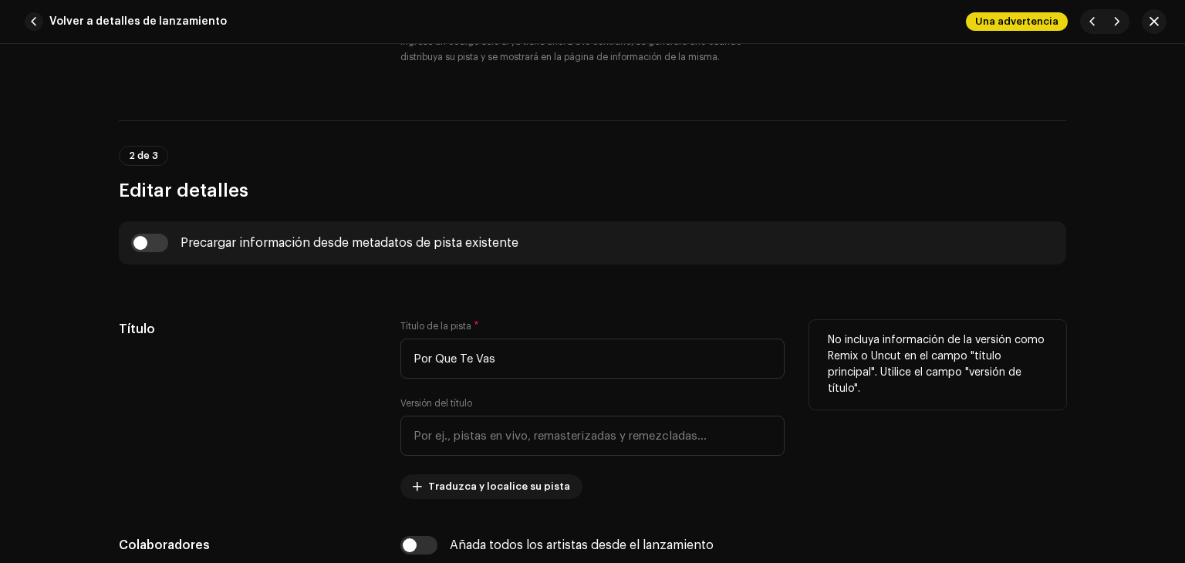
scroll to position [617, 0]
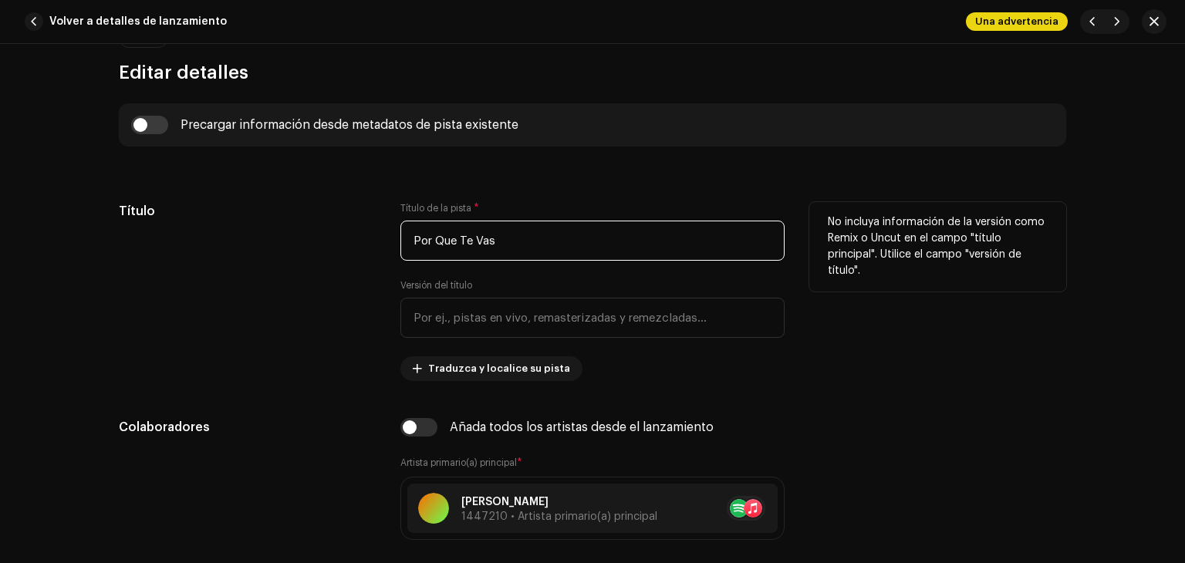
drag, startPoint x: 487, startPoint y: 241, endPoint x: 283, endPoint y: 235, distance: 204.5
click at [283, 235] on div "Título Título de la pista * Por Que Te Vas Versión del título Traduzca y locali…" at bounding box center [592, 291] width 947 height 179
paste input "QZN882528049"
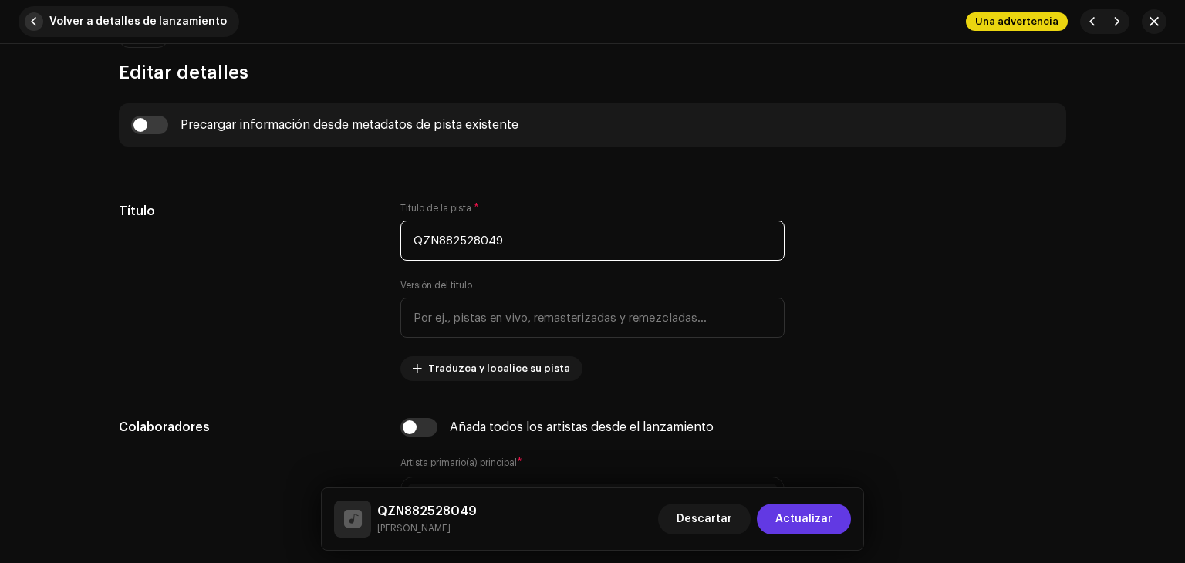
type input "QZN882528049"
click at [112, 11] on span "Volver a detalles de lanzamiento" at bounding box center [137, 21] width 177 height 31
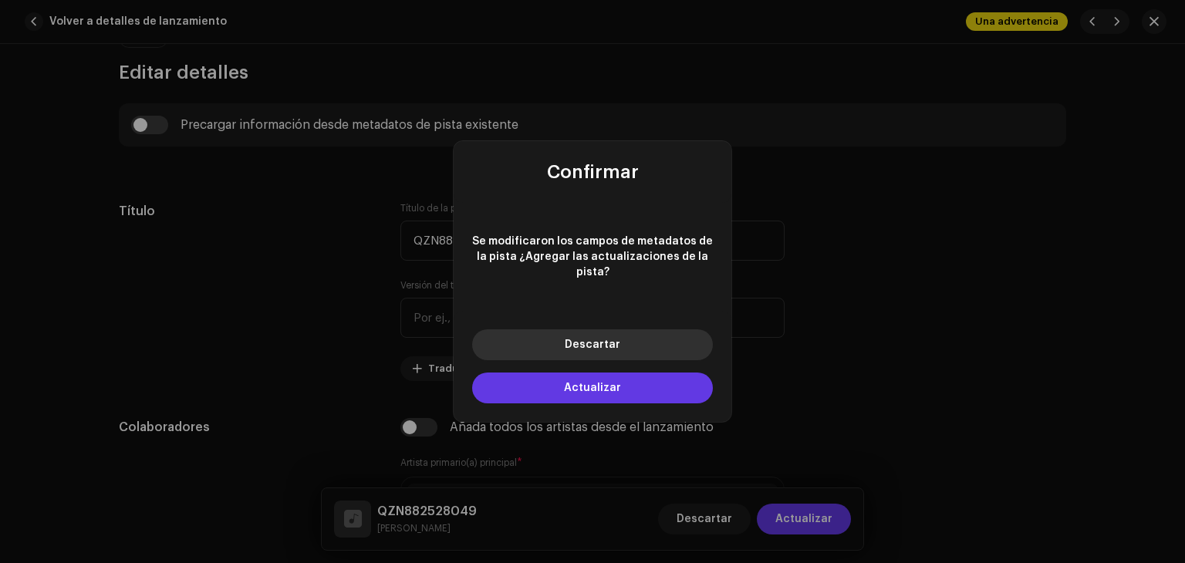
click at [511, 329] on button "Descartar" at bounding box center [592, 344] width 241 height 31
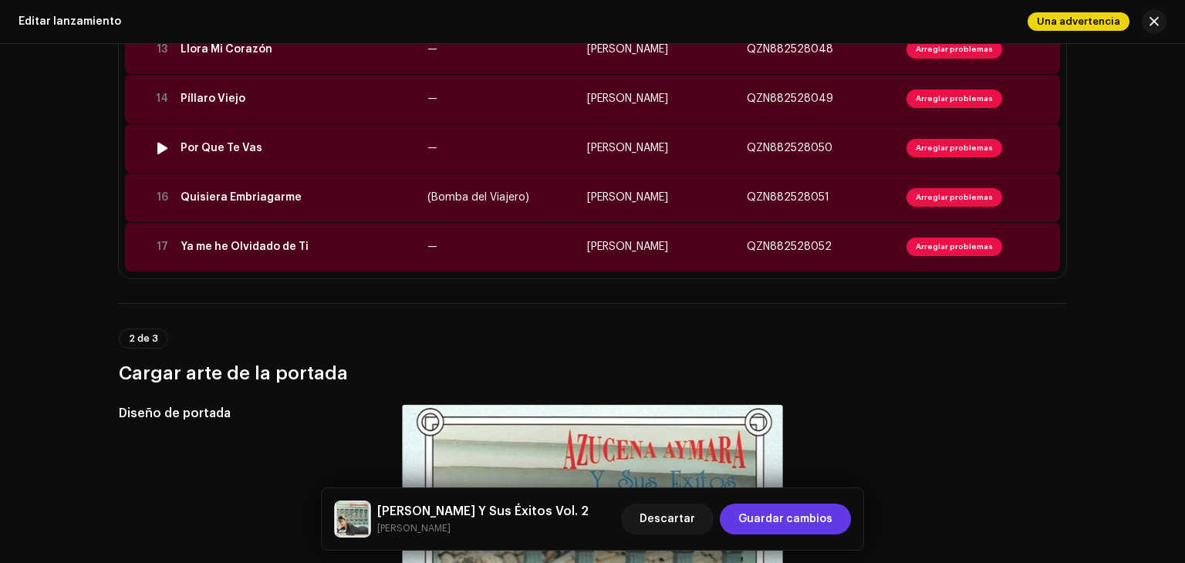
click at [304, 153] on div "Por Que Te Vas" at bounding box center [297, 148] width 234 height 12
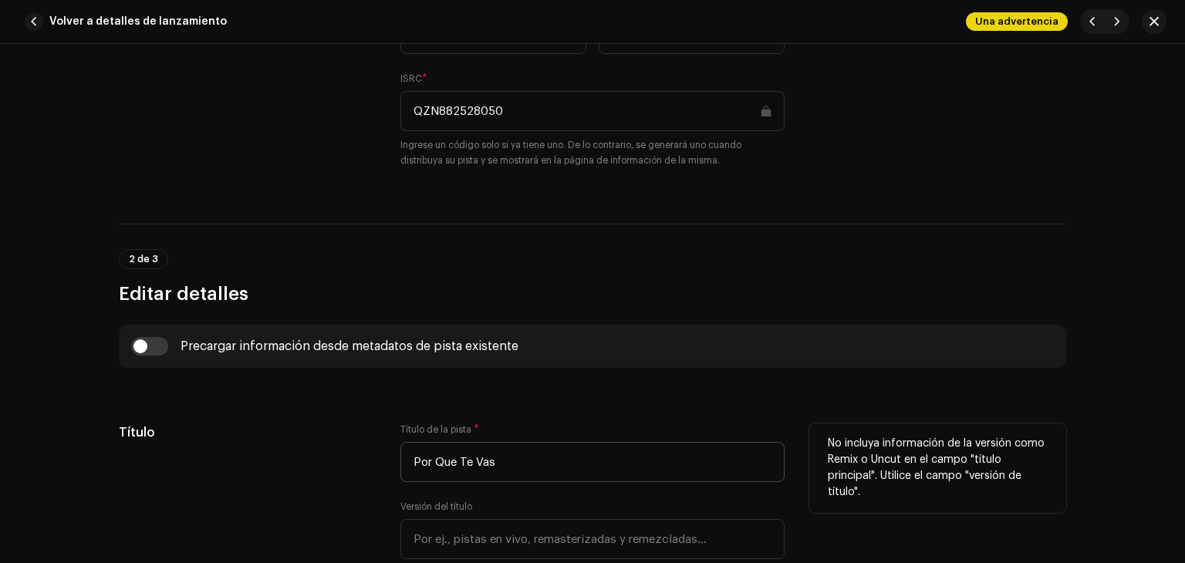
scroll to position [463, 0]
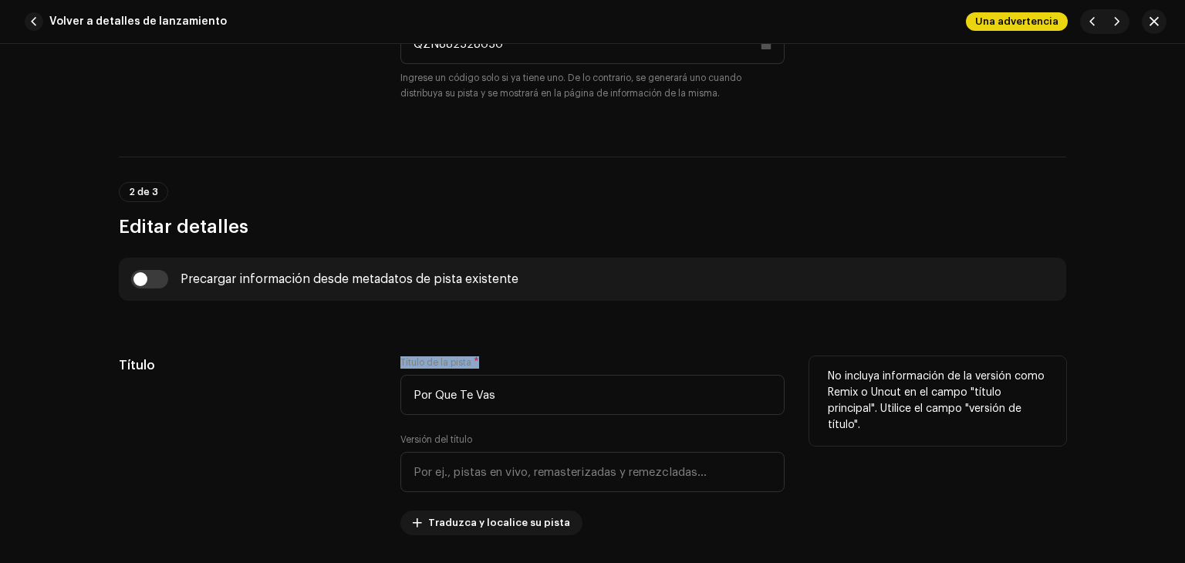
drag, startPoint x: 389, startPoint y: 382, endPoint x: 358, endPoint y: 383, distance: 30.9
click at [355, 383] on div "Título Título de la pista * Por Que Te Vas Versión del título Traduzca y locali…" at bounding box center [592, 445] width 947 height 179
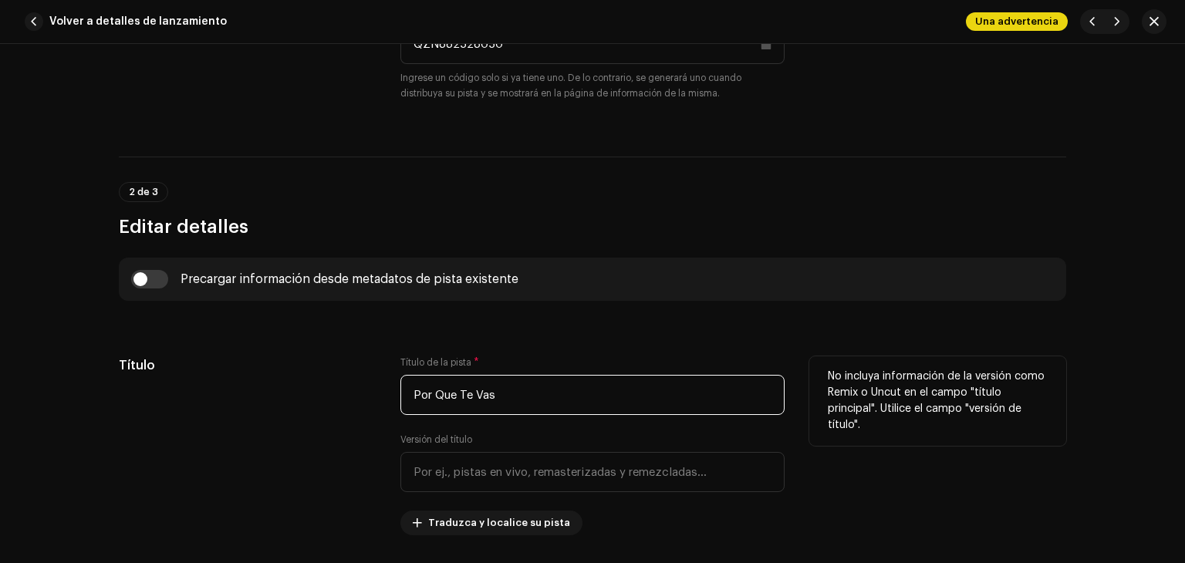
drag, startPoint x: 518, startPoint y: 386, endPoint x: 346, endPoint y: 396, distance: 172.3
click at [346, 396] on div "Título Título de la pista * Por Que Te Vas Versión del título Traduzca y locali…" at bounding box center [592, 445] width 947 height 179
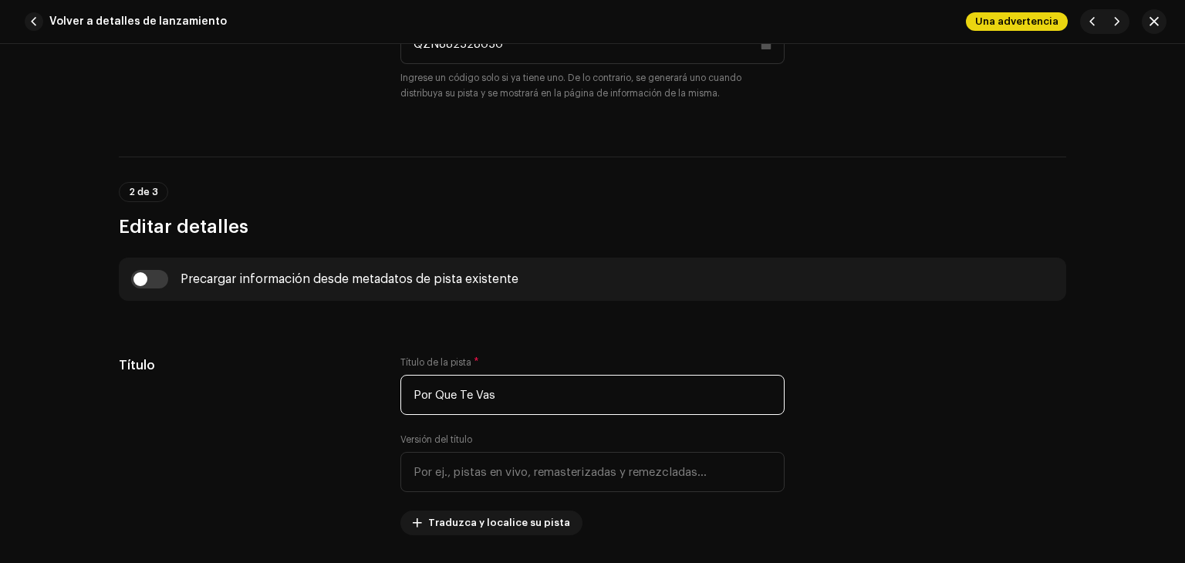
scroll to position [386, 0]
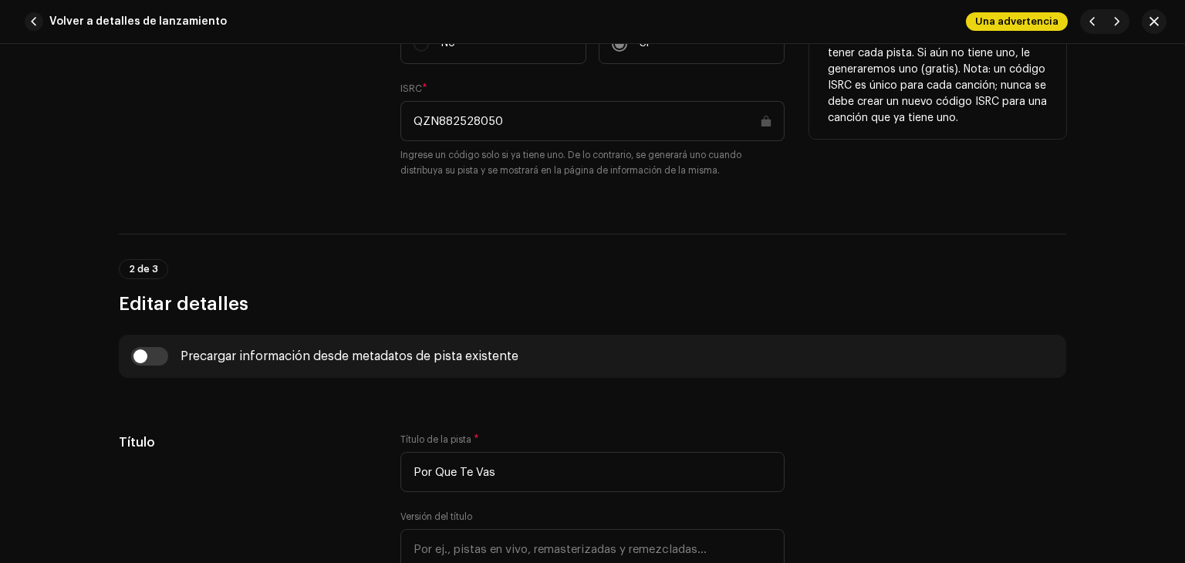
drag, startPoint x: 517, startPoint y: 140, endPoint x: 376, endPoint y: 140, distance: 140.4
click at [376, 140] on div "ISRC ¿Tiene un ISRC para esta grabación? * No Sí ISRC * QZN882528050 Ingrese un…" at bounding box center [592, 97] width 947 height 198
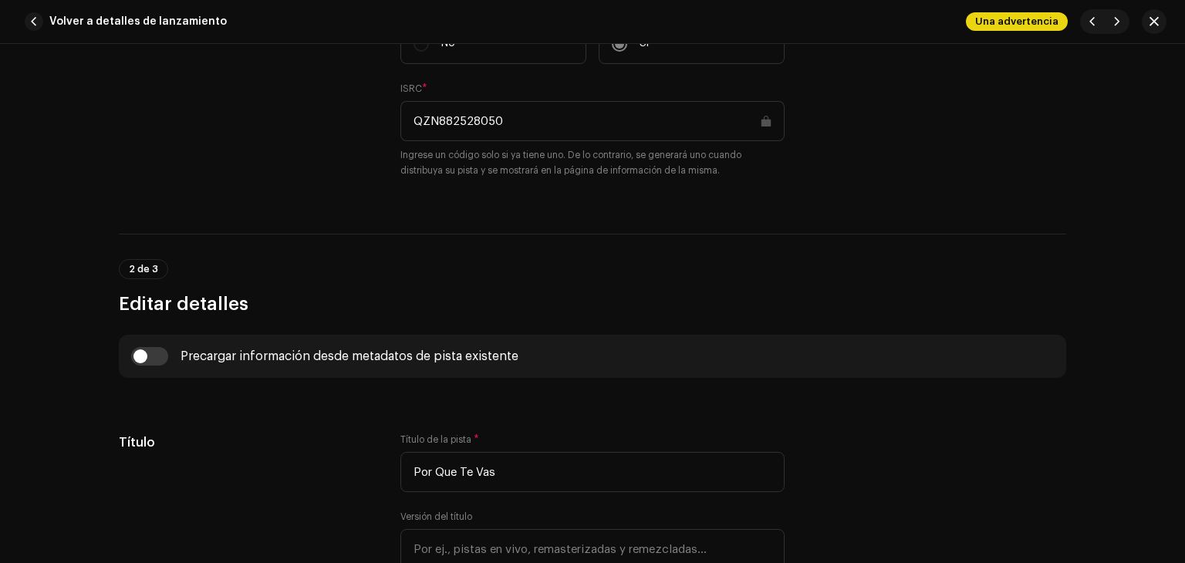
click at [156, 37] on div "Volver a detalles de lanzamiento Una advertencia" at bounding box center [592, 22] width 1185 height 44
click at [159, 25] on span "Volver a detalles de lanzamiento" at bounding box center [137, 21] width 177 height 31
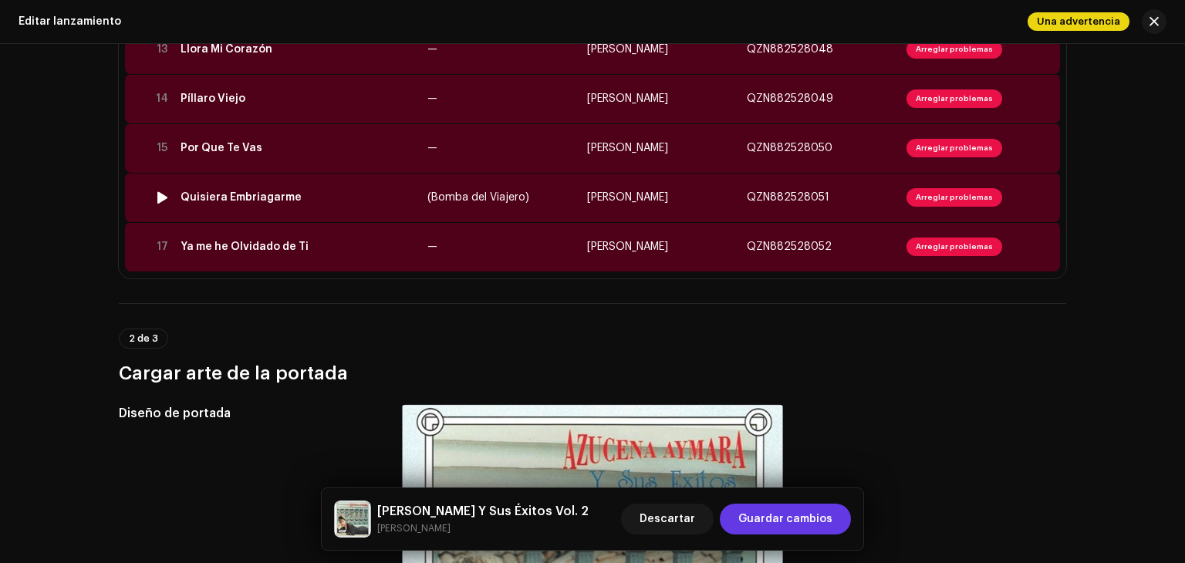
click at [313, 211] on td "Quisiera Embriagarme" at bounding box center [297, 197] width 247 height 49
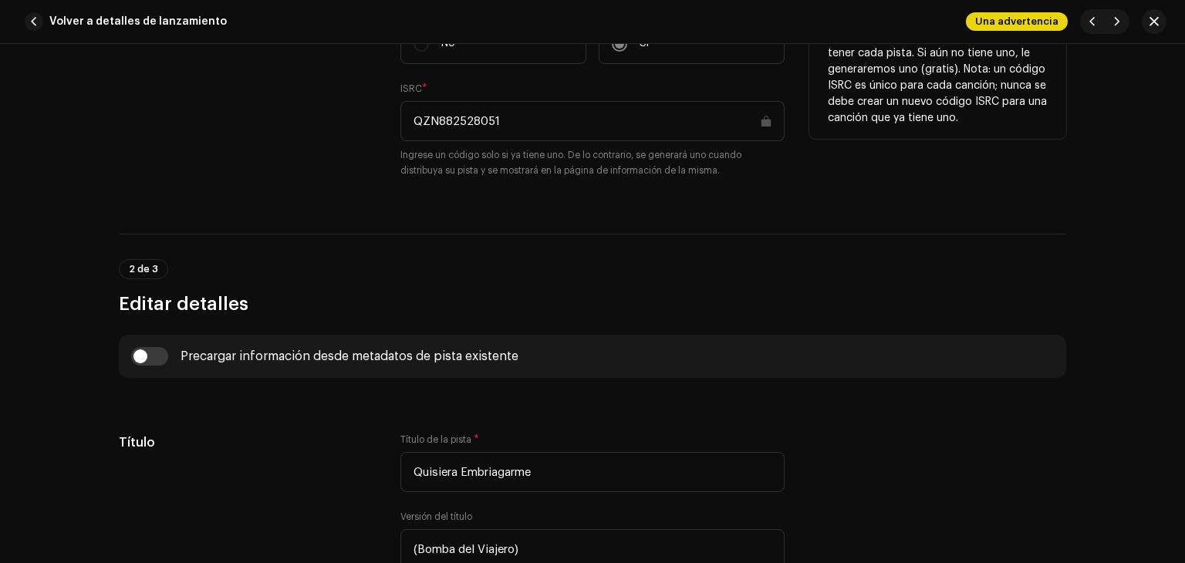
drag, startPoint x: 491, startPoint y: 131, endPoint x: 380, endPoint y: 131, distance: 110.3
click at [380, 131] on div "ISRC ¿Tiene un ISRC para esta grabación? * No Sí ISRC * QZN882528051 Ingrese un…" at bounding box center [592, 97] width 947 height 198
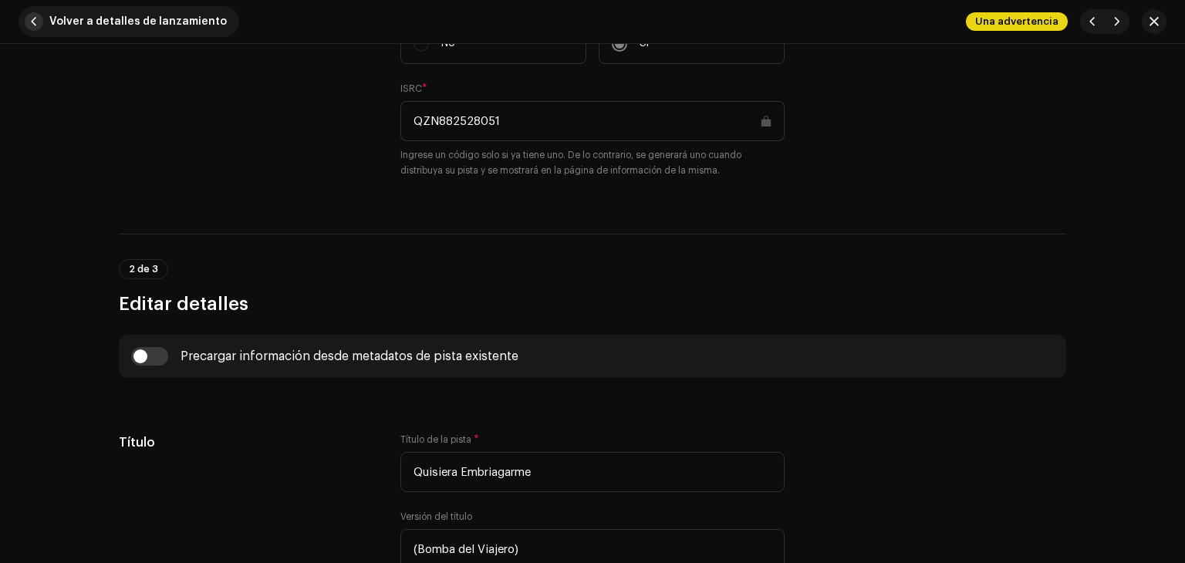
click at [176, 21] on span "Volver a detalles de lanzamiento" at bounding box center [137, 21] width 177 height 31
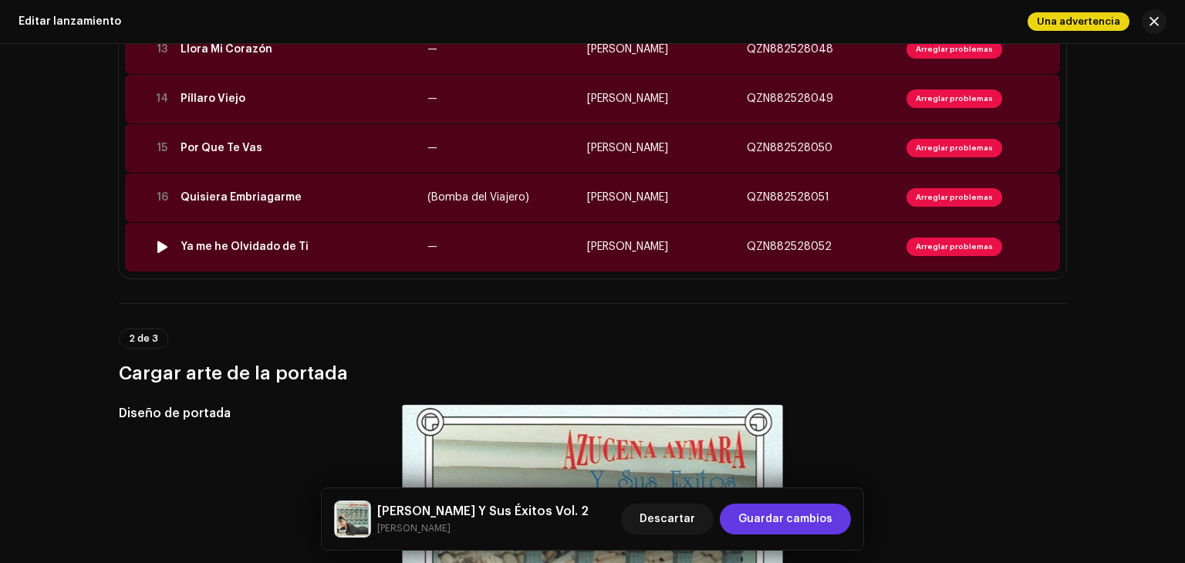
click at [292, 251] on div "Ya me he Olvidado de Ti" at bounding box center [244, 247] width 128 height 12
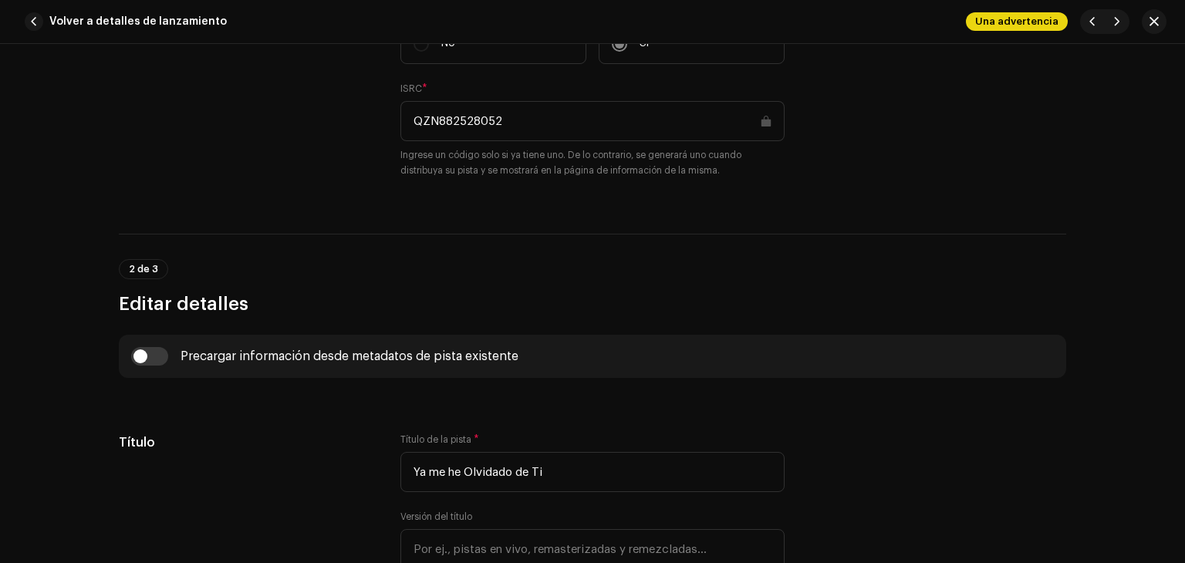
scroll to position [540, 0]
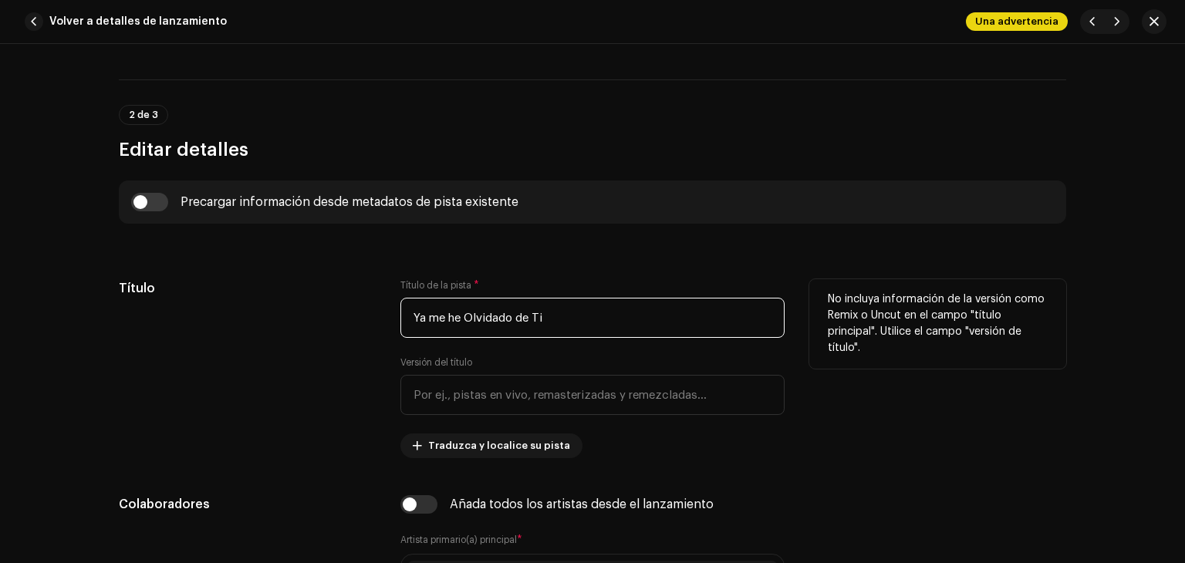
drag, startPoint x: 568, startPoint y: 309, endPoint x: 298, endPoint y: 319, distance: 270.9
click at [239, 305] on div "Título Título de la pista * Ya me he Olvidado de Ti Versión del título Traduzca…" at bounding box center [592, 368] width 947 height 179
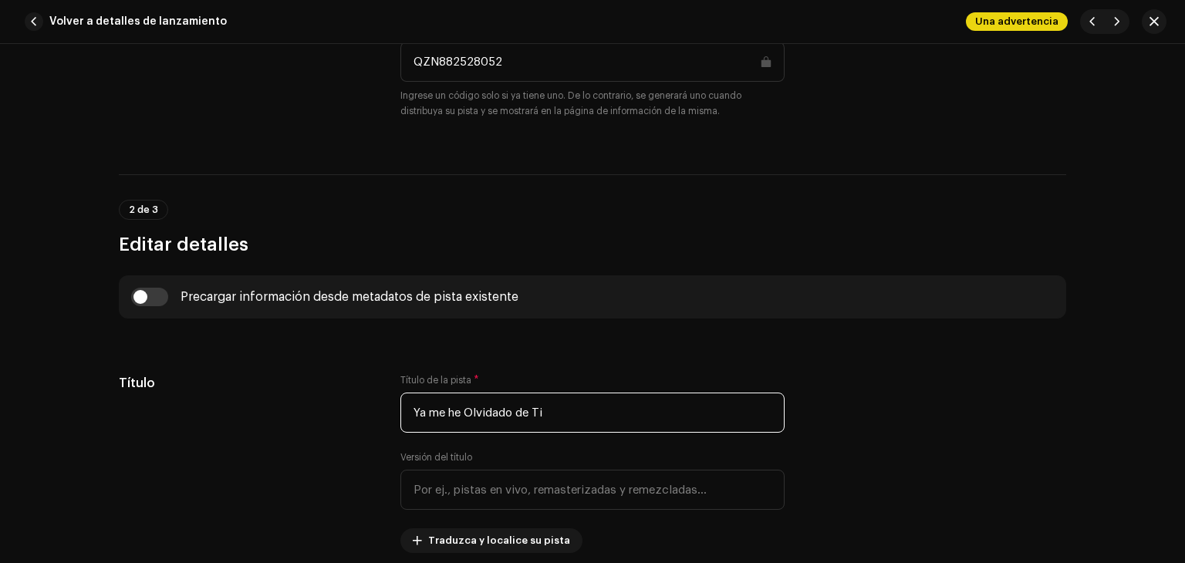
scroll to position [309, 0]
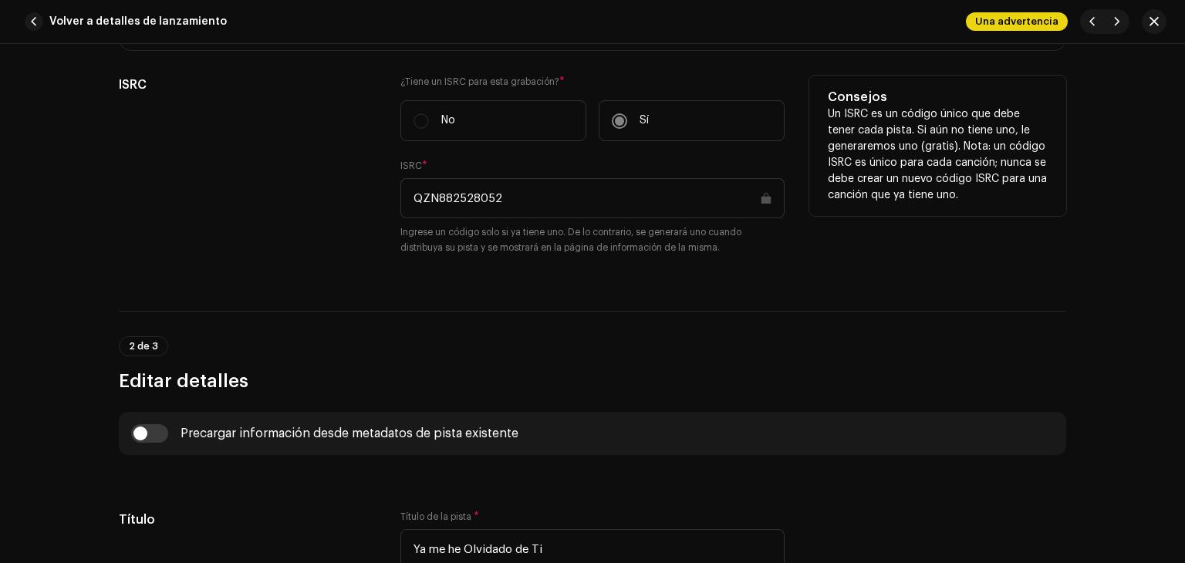
drag, startPoint x: 541, startPoint y: 187, endPoint x: 381, endPoint y: 197, distance: 160.7
click at [352, 206] on div "ISRC ¿Tiene un ISRC para esta grabación? * No Sí ISRC * QZN882528052 Ingrese un…" at bounding box center [592, 175] width 947 height 198
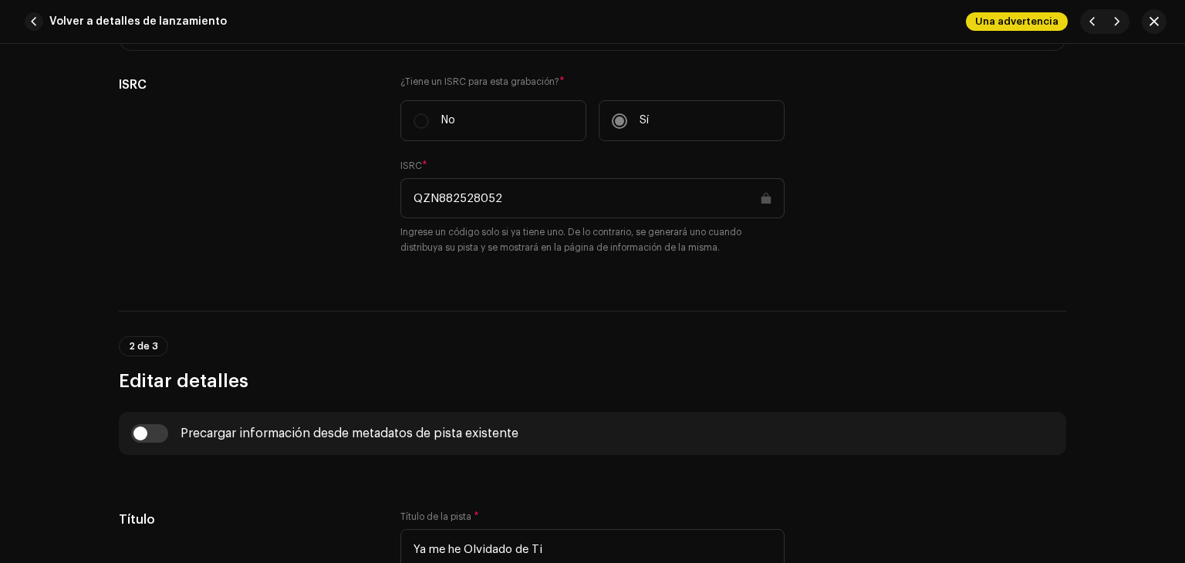
click at [62, 4] on div "Volver a detalles de lanzamiento Una advertencia" at bounding box center [592, 22] width 1185 height 44
click at [62, 12] on span "Volver a detalles de lanzamiento" at bounding box center [137, 21] width 177 height 31
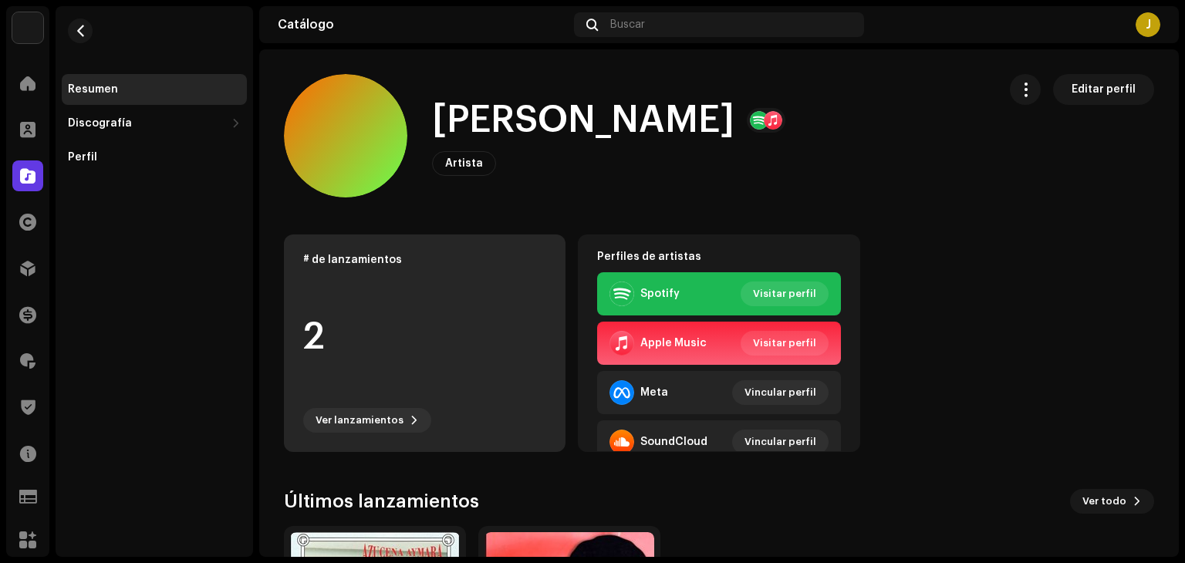
scroll to position [216, 0]
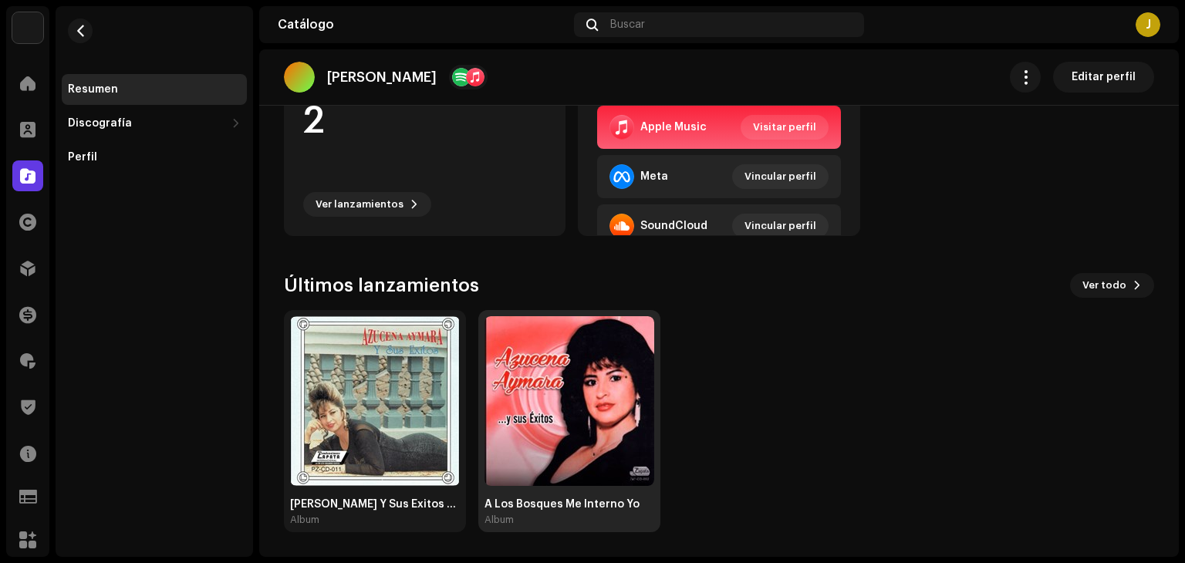
click at [535, 395] on img at bounding box center [569, 401] width 170 height 170
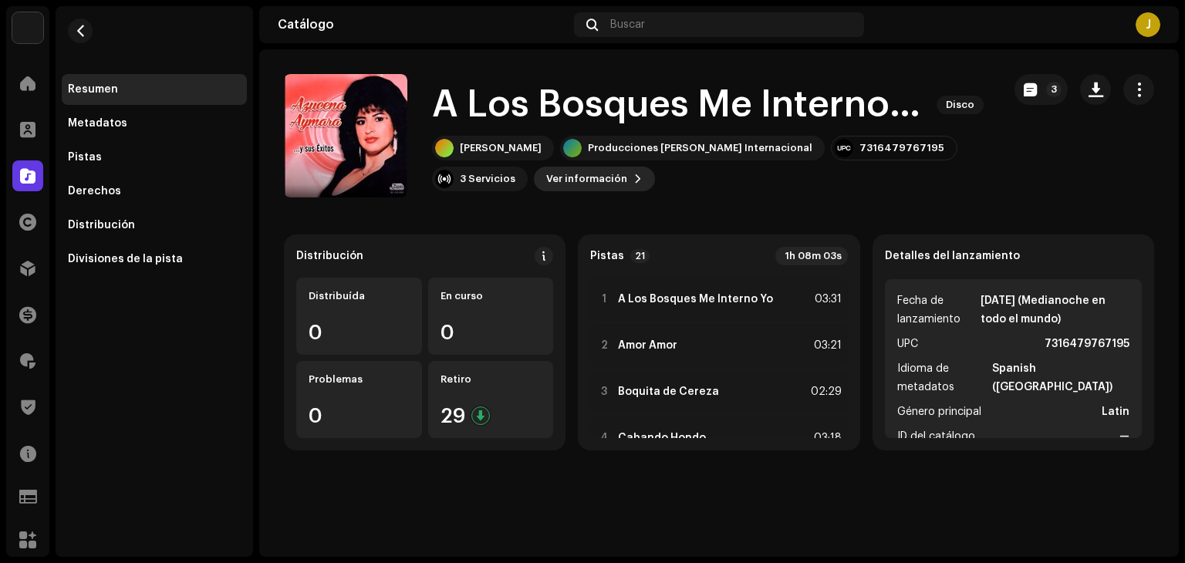
click at [546, 174] on span "Ver información" at bounding box center [586, 179] width 81 height 31
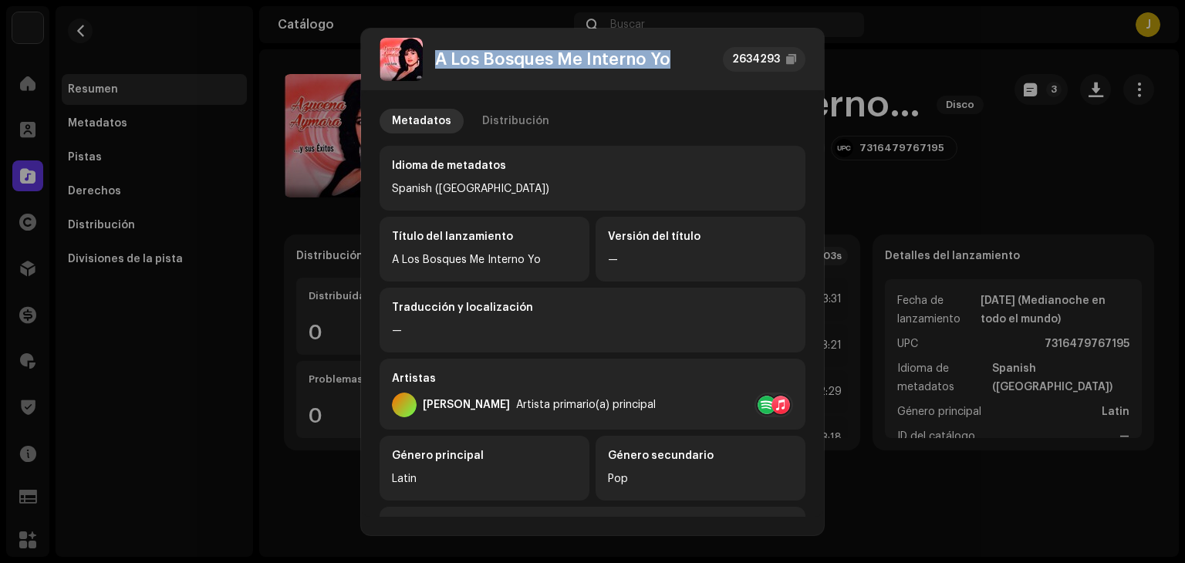
drag, startPoint x: 438, startPoint y: 61, endPoint x: 684, endPoint y: 66, distance: 246.1
click at [684, 66] on div "A Los Bosques Me Interno Yo 2634293" at bounding box center [592, 59] width 426 height 43
copy div "A Los Bosques Me Interno Yo"
click at [499, 127] on div "Distribución" at bounding box center [515, 121] width 67 height 25
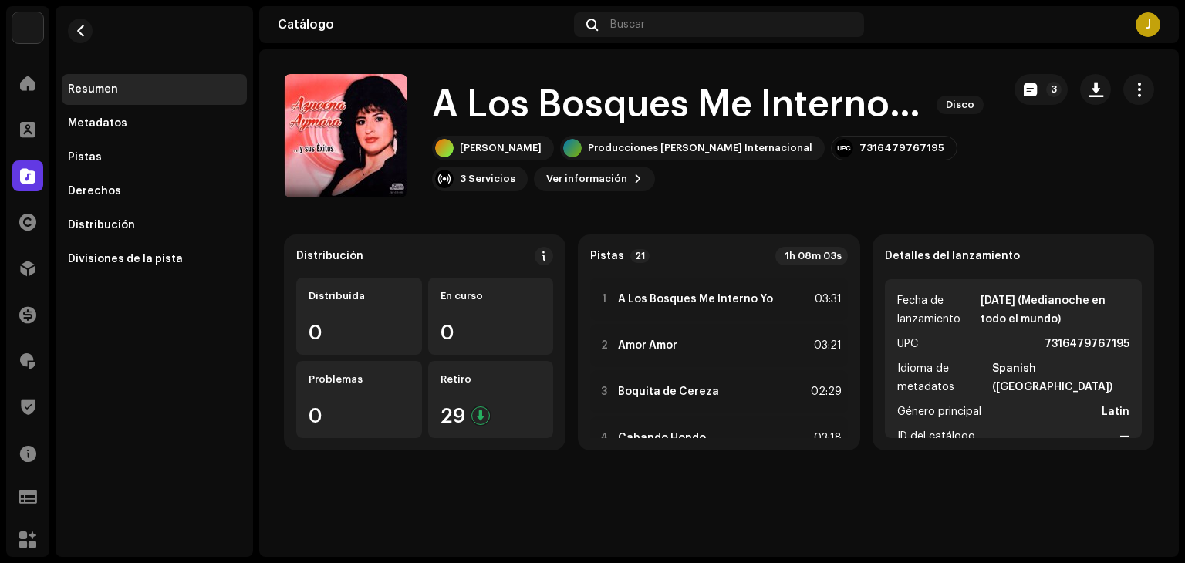
click at [293, 129] on div "A Los Bosques Me Interno Yo 2634293 Metadatos Distribución Fecha de lanzamiento…" at bounding box center [592, 281] width 1185 height 563
drag, startPoint x: 872, startPoint y: 145, endPoint x: 787, endPoint y: 149, distance: 85.7
click at [831, 149] on div "7316479767195" at bounding box center [894, 148] width 126 height 25
copy div "7316479767195"
click at [1135, 99] on button "button" at bounding box center [1138, 89] width 31 height 31
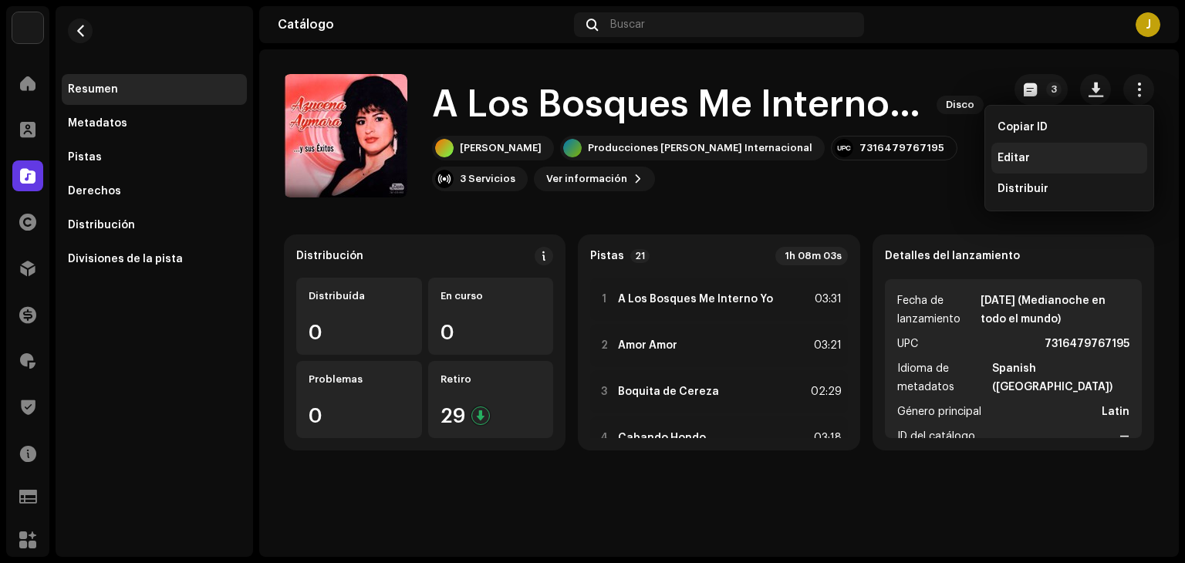
click at [1021, 159] on span "Editar" at bounding box center [1013, 158] width 32 height 12
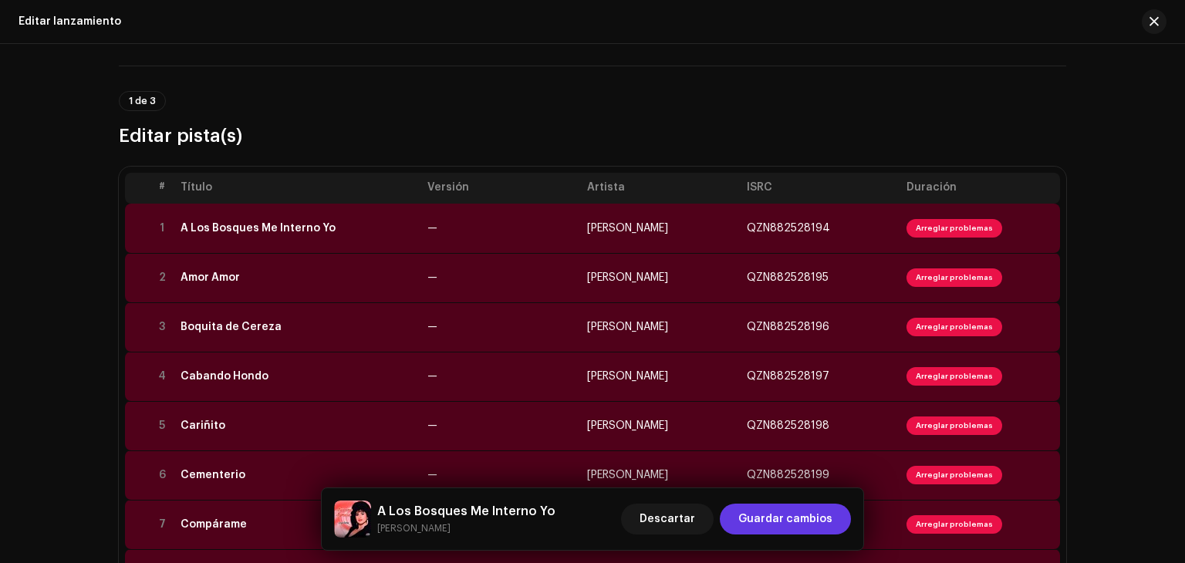
scroll to position [154, 0]
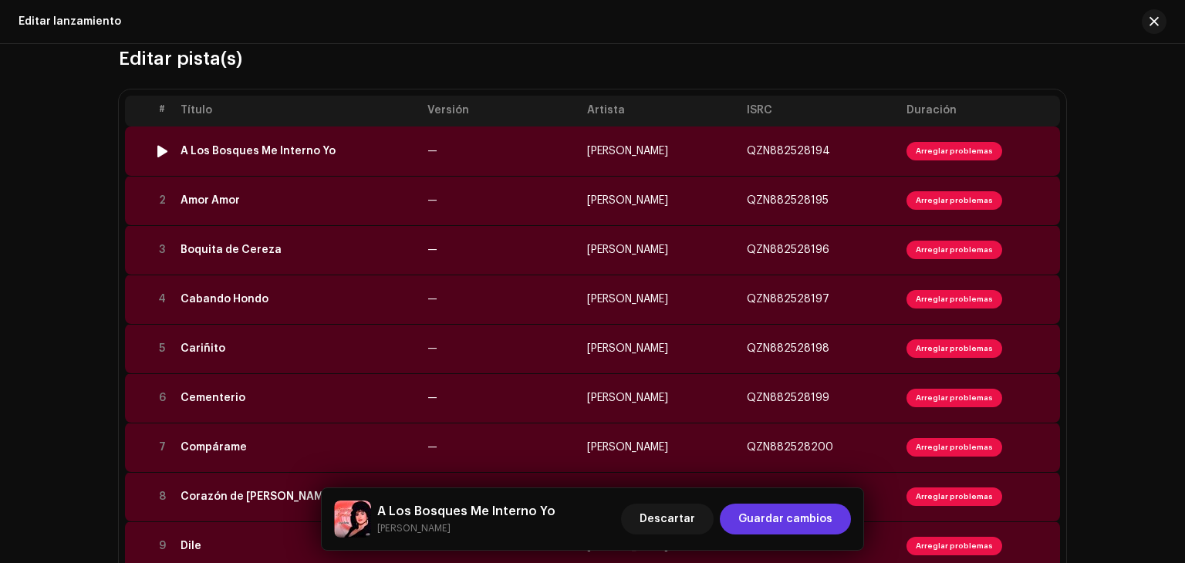
click at [339, 146] on div "A Los Bosques Me Interno Yo" at bounding box center [297, 151] width 234 height 12
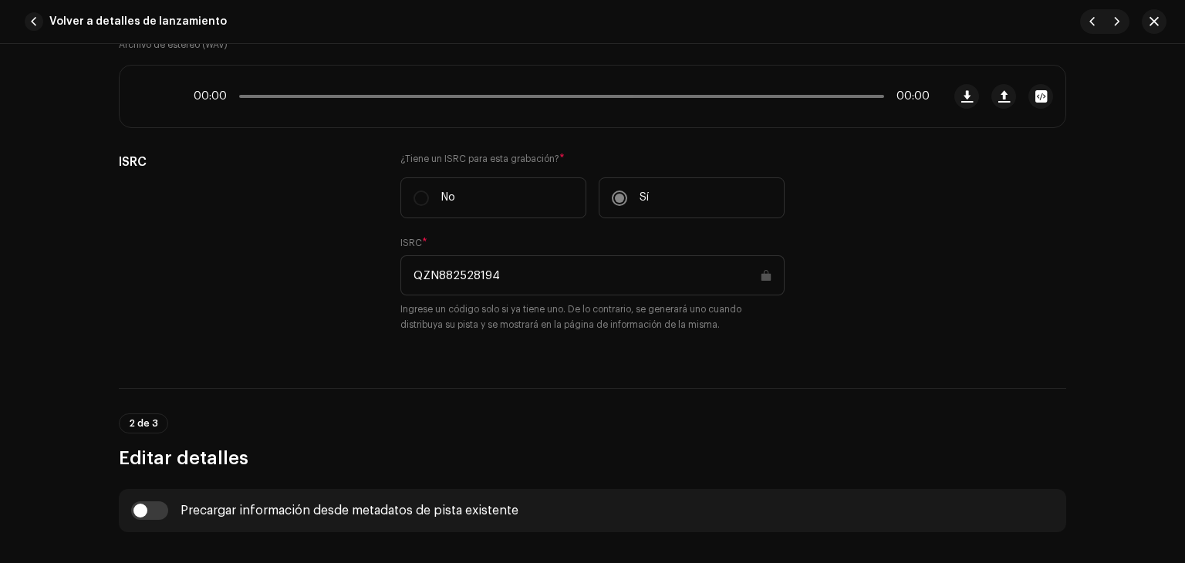
scroll to position [617, 0]
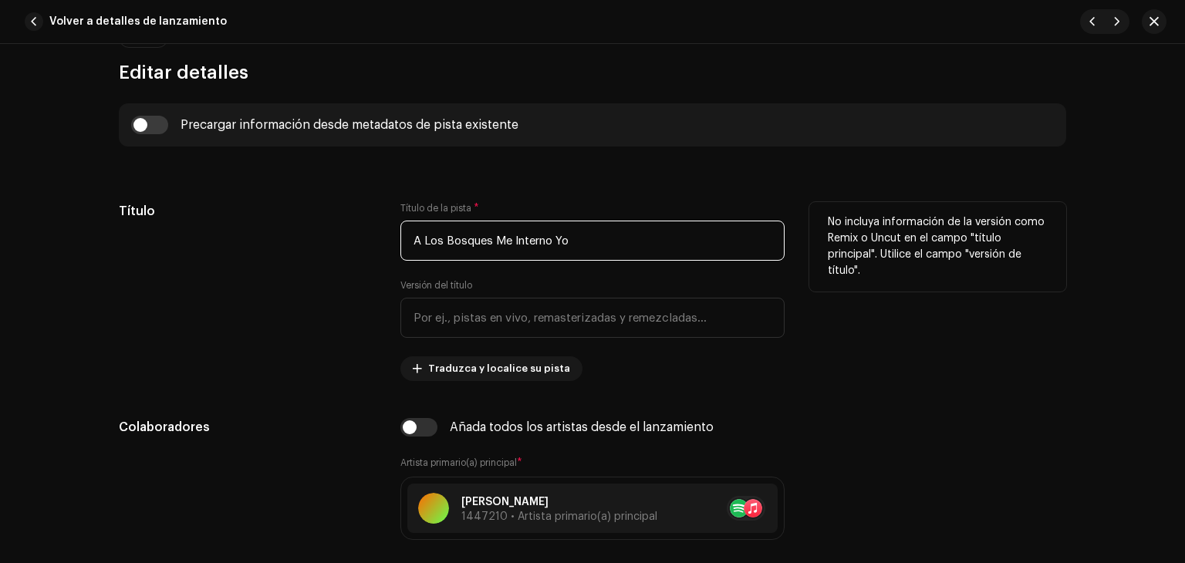
drag, startPoint x: 603, startPoint y: 232, endPoint x: 324, endPoint y: 238, distance: 279.3
click at [324, 238] on div "Título Título de la pista * A Los Bosques Me Interno Yo Versión del título Trad…" at bounding box center [592, 291] width 947 height 179
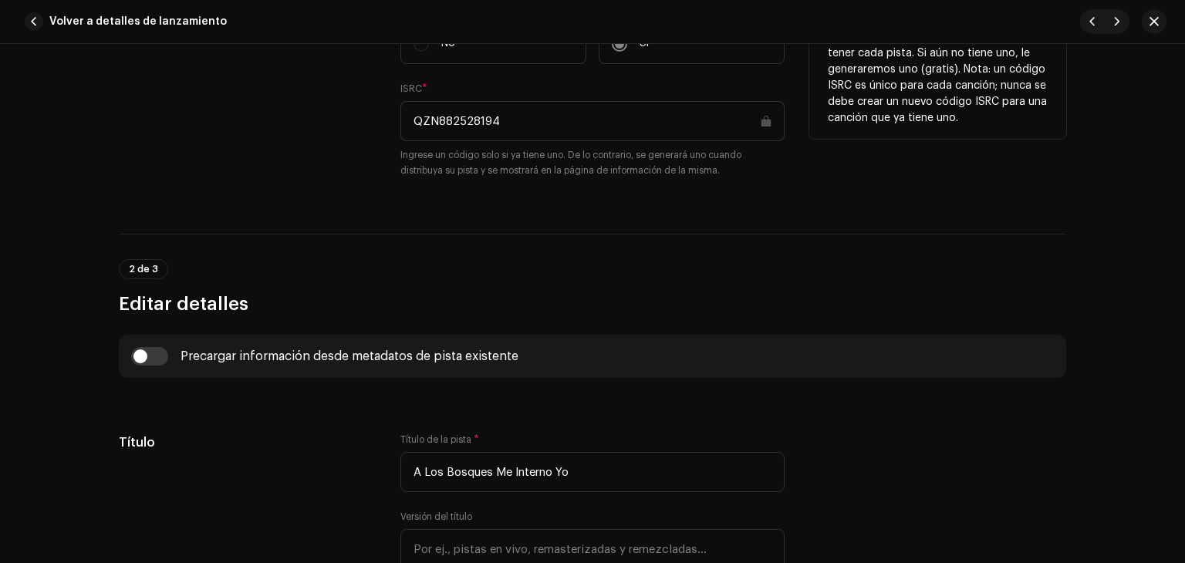
drag, startPoint x: 413, startPoint y: 123, endPoint x: 368, endPoint y: 123, distance: 44.7
click at [368, 123] on div "ISRC ¿Tiene un ISRC para esta grabación? * No Sí ISRC * QZN882528194 Ingrese un…" at bounding box center [592, 97] width 947 height 198
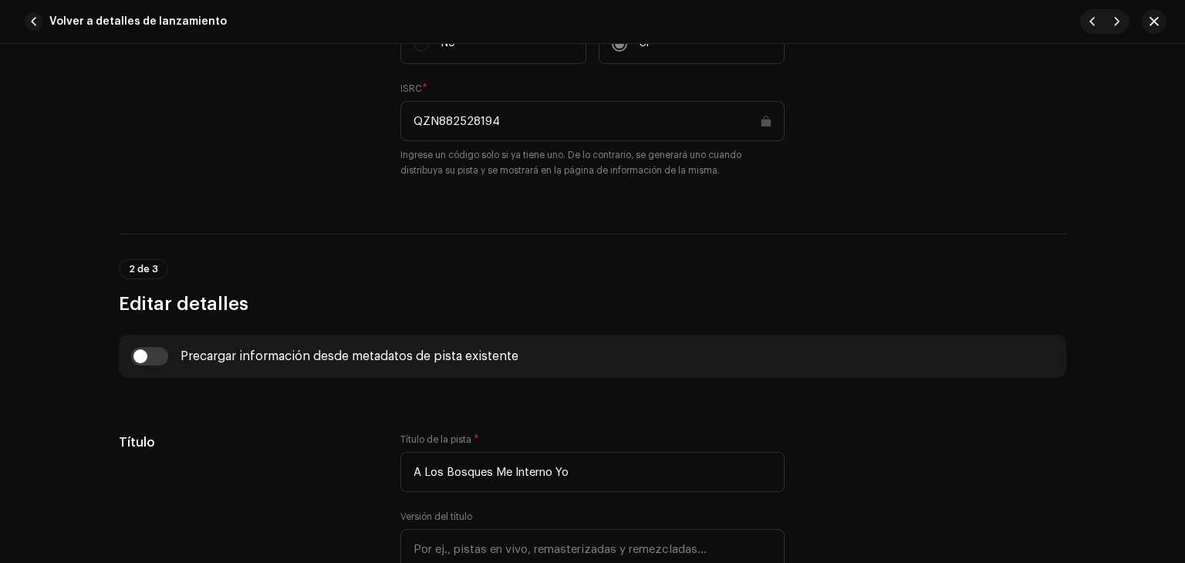
click at [213, 4] on div "Volver a detalles de lanzamiento" at bounding box center [592, 22] width 1185 height 44
click at [210, 14] on span "Volver a detalles de lanzamiento" at bounding box center [137, 21] width 177 height 31
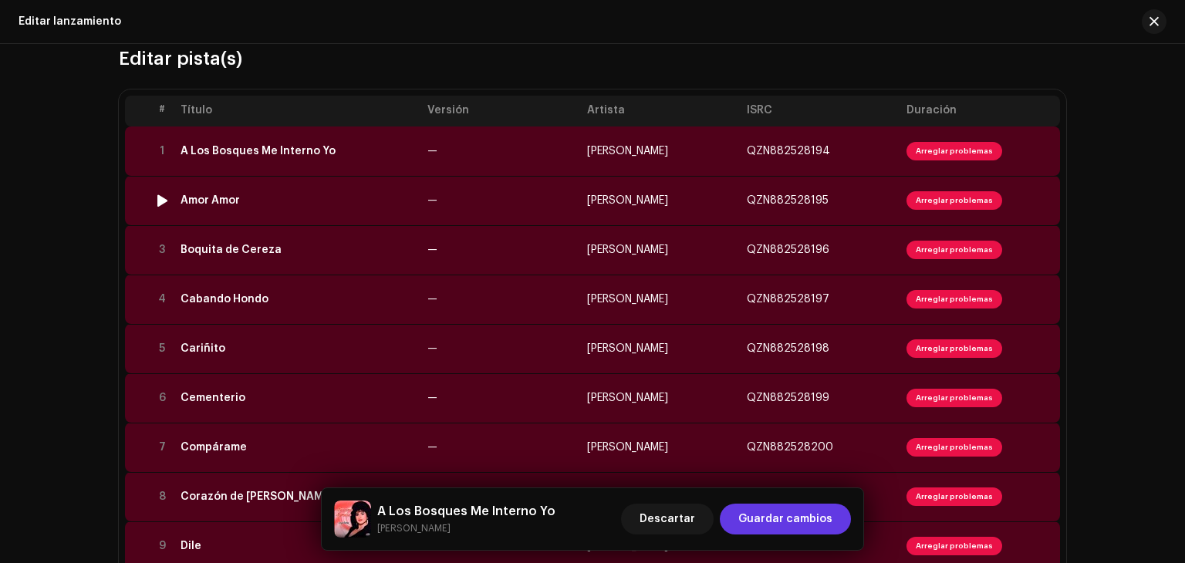
click at [292, 215] on td "Amor Amor" at bounding box center [297, 200] width 247 height 49
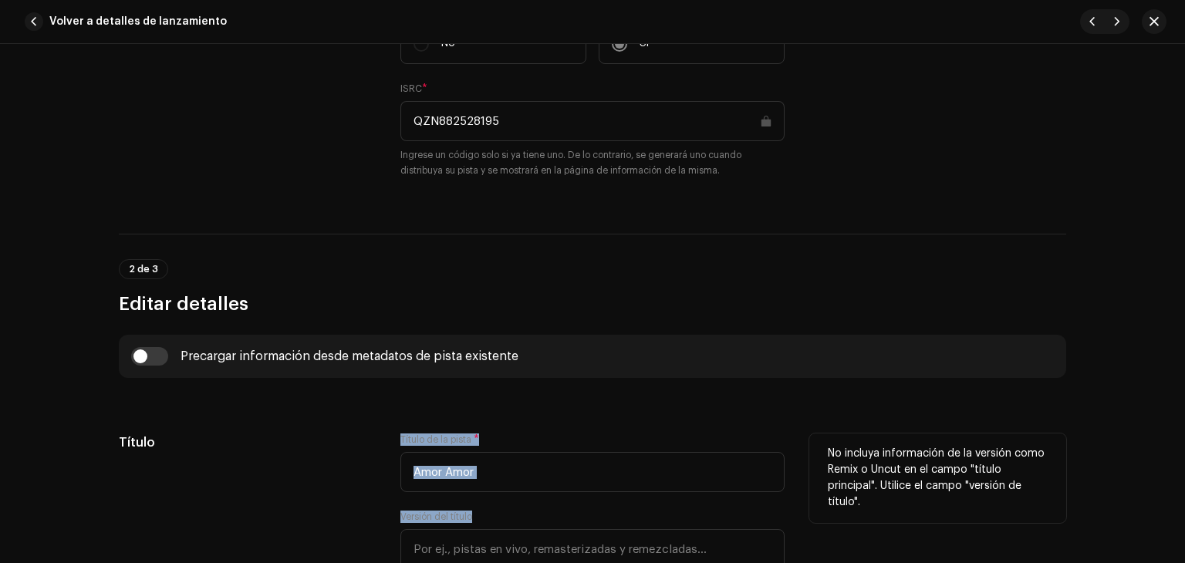
drag, startPoint x: 491, startPoint y: 494, endPoint x: 376, endPoint y: 491, distance: 115.8
click at [376, 491] on div "Título Título de la pista * Amor Amor Versión del título Traduzca y localice su…" at bounding box center [592, 522] width 947 height 179
click at [417, 479] on input "Amor Amor" at bounding box center [592, 472] width 384 height 40
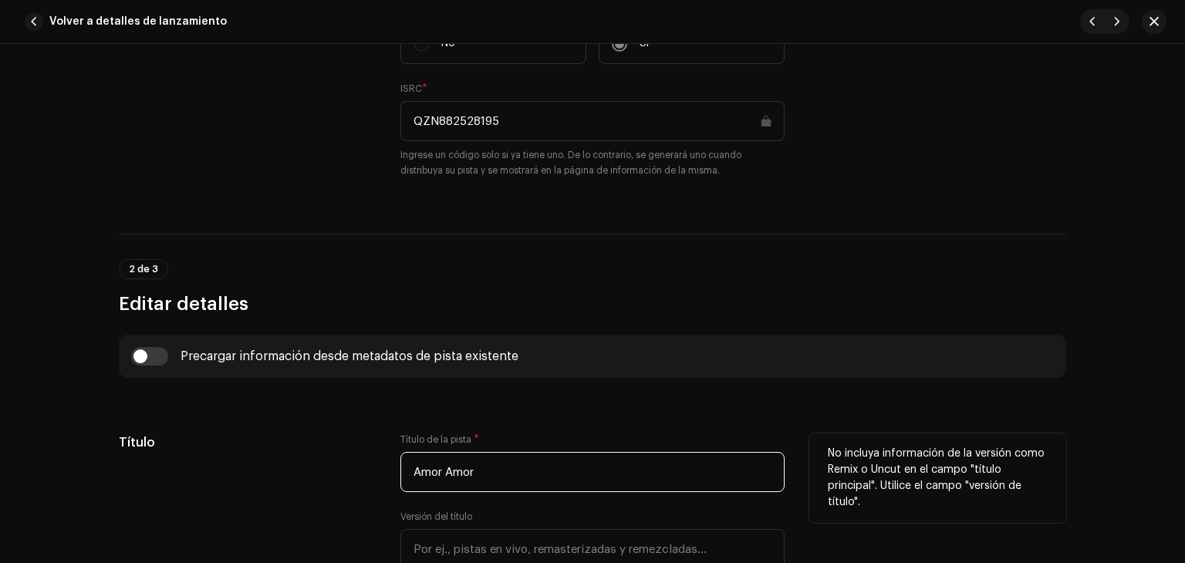
drag, startPoint x: 401, startPoint y: 476, endPoint x: 581, endPoint y: 502, distance: 181.6
click at [581, 502] on div "Título de la pista * Amor Amor Versión del título Traduzca y localice su pista" at bounding box center [592, 522] width 384 height 179
